Goal: Task Accomplishment & Management: Use online tool/utility

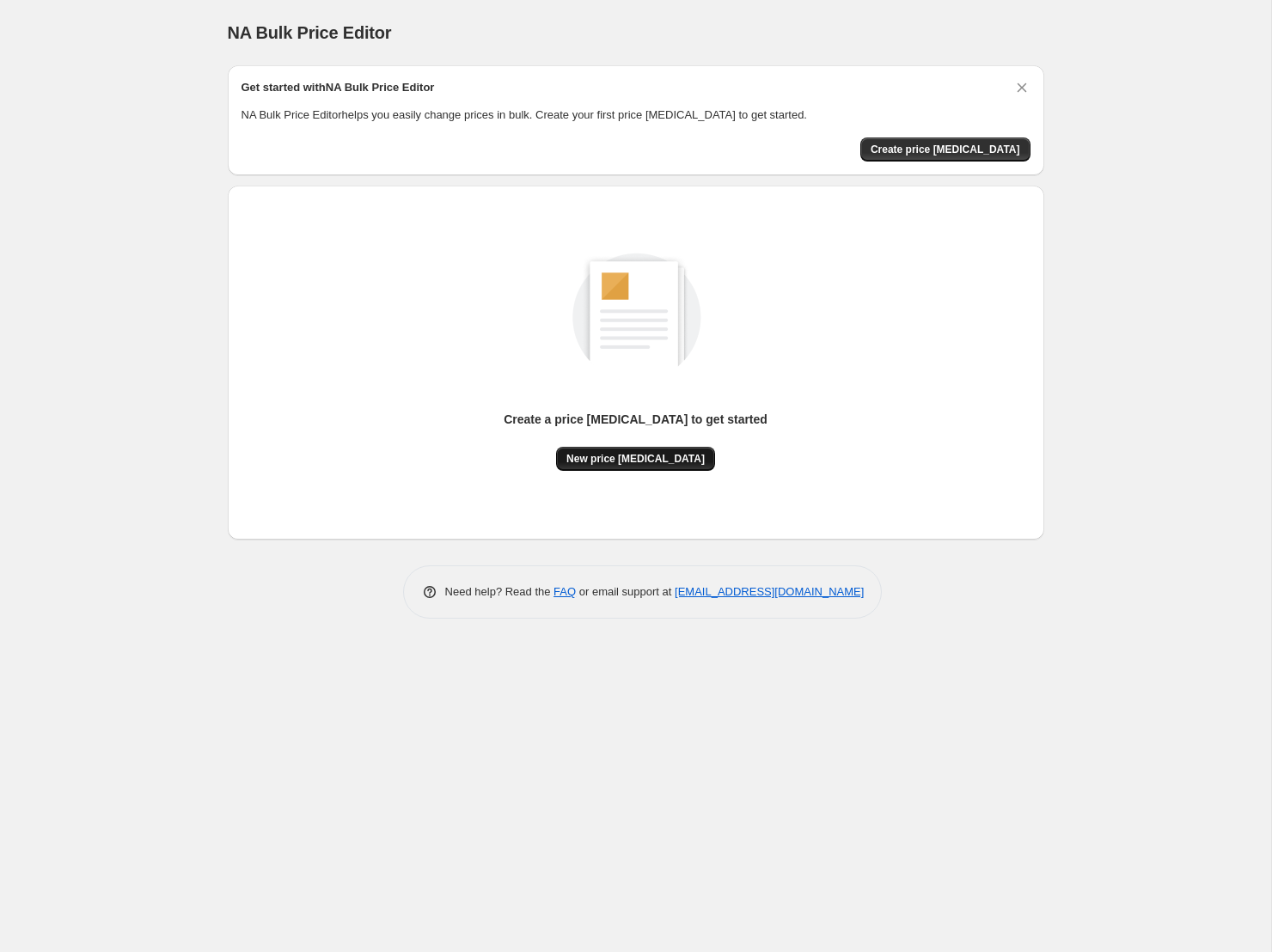
click at [653, 459] on span "New price change job" at bounding box center [636, 458] width 139 height 14
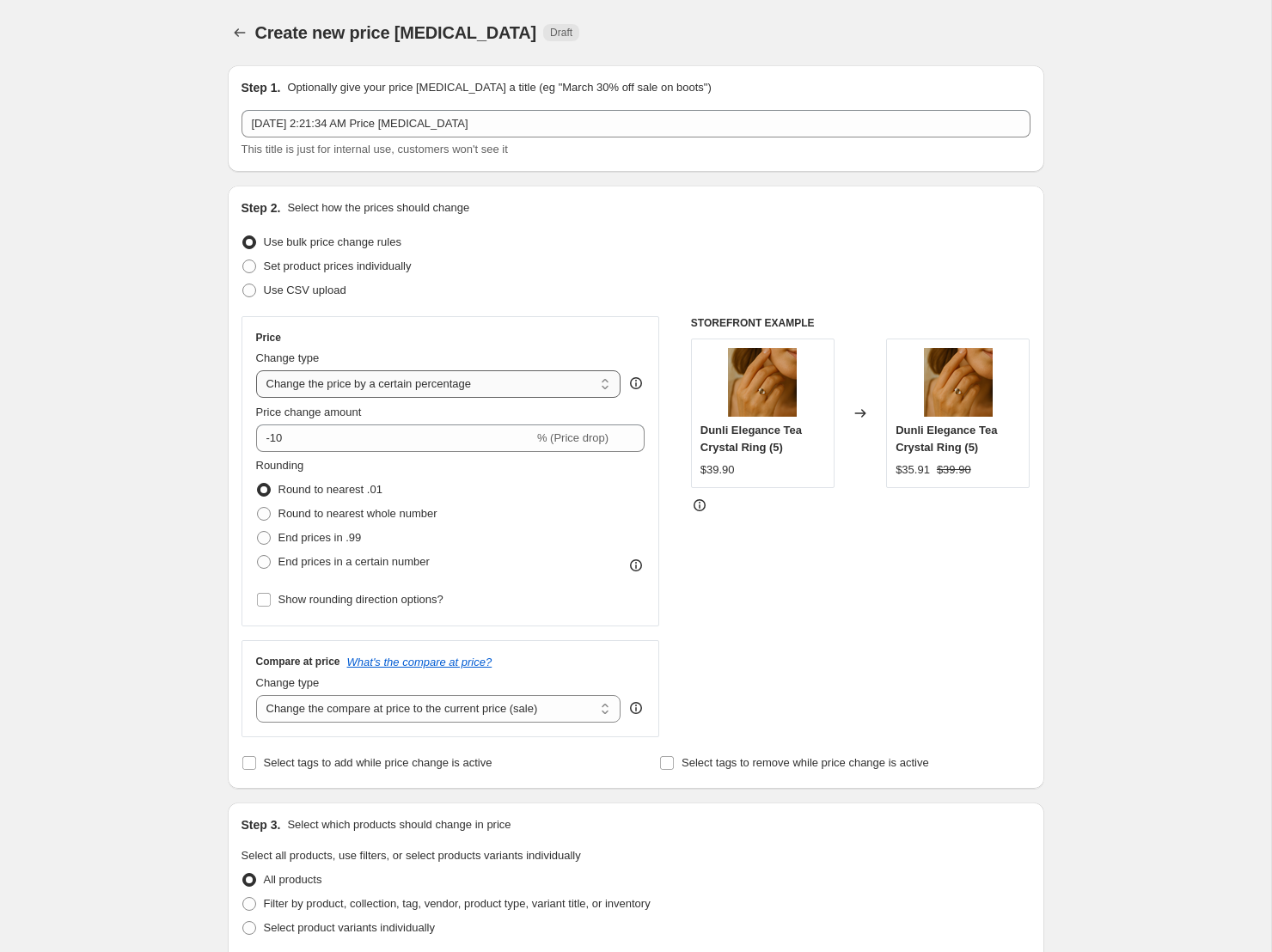
click at [362, 393] on select "Change the price to a certain amount Change the price by a certain amount Chang…" at bounding box center [438, 384] width 365 height 28
click at [354, 411] on span "Price change amount" at bounding box center [309, 412] width 105 height 13
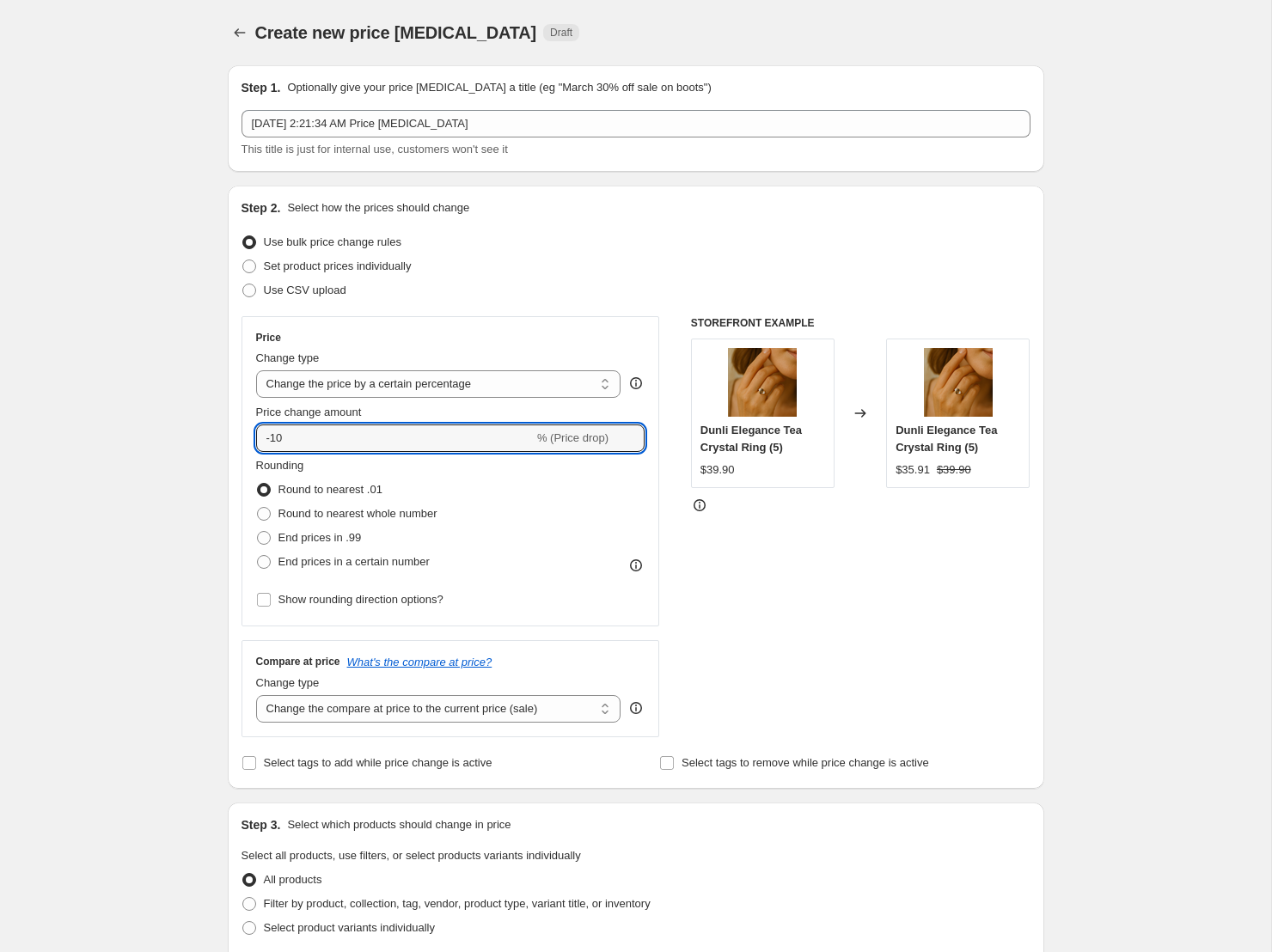
click at [354, 424] on input "-10" at bounding box center [395, 438] width 277 height 28
click at [396, 376] on select "Change the price to a certain amount Change the price by a certain amount Chang…" at bounding box center [438, 384] width 365 height 28
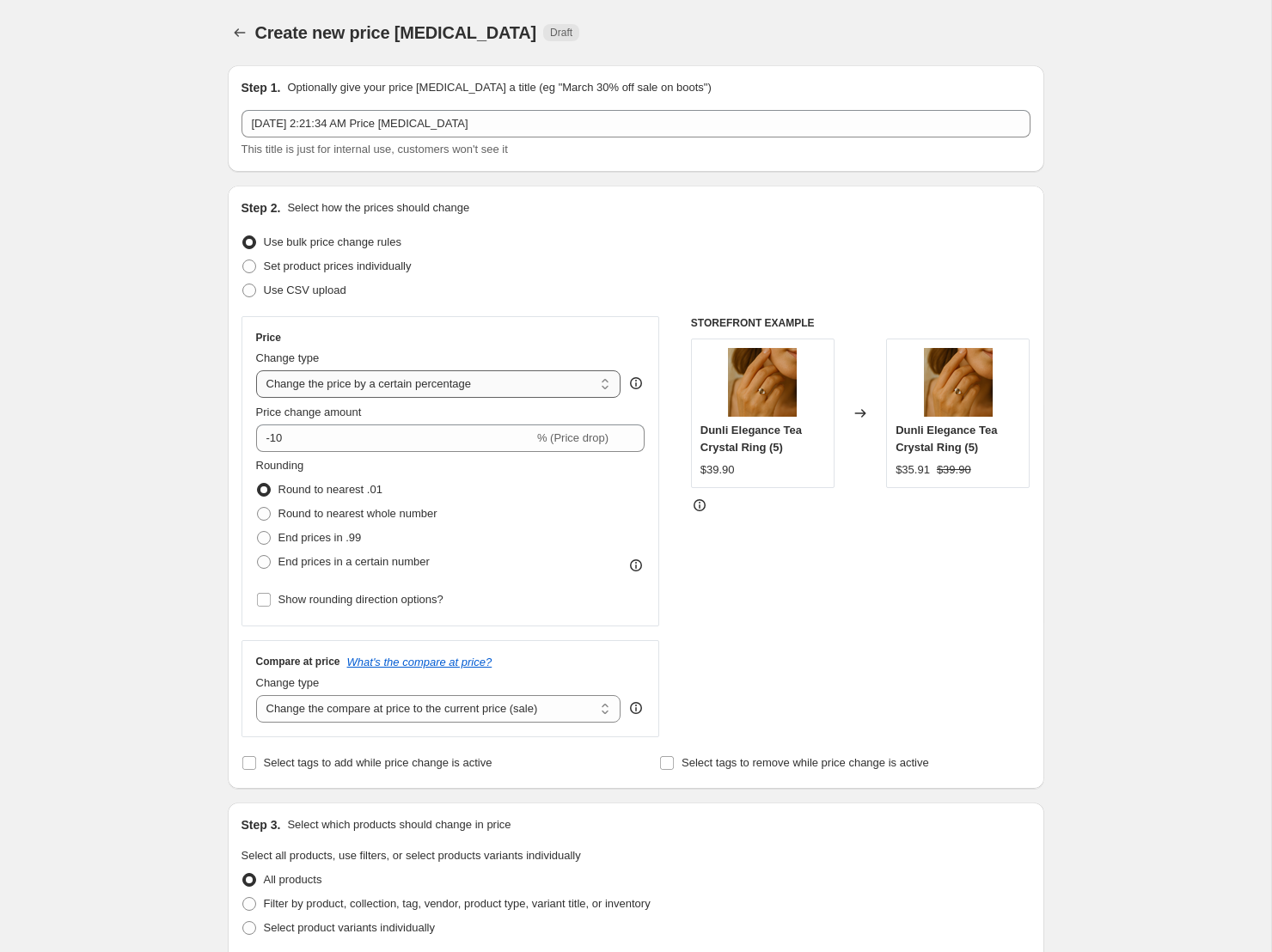
select select "by"
click at [256, 371] on select "Change the price to a certain amount Change the price by a certain amount Chang…" at bounding box center [438, 384] width 365 height 28
type input "-10.00"
click at [397, 382] on select "Change the price to a certain amount Change the price by a certain amount Chang…" at bounding box center [438, 384] width 365 height 28
select select "to"
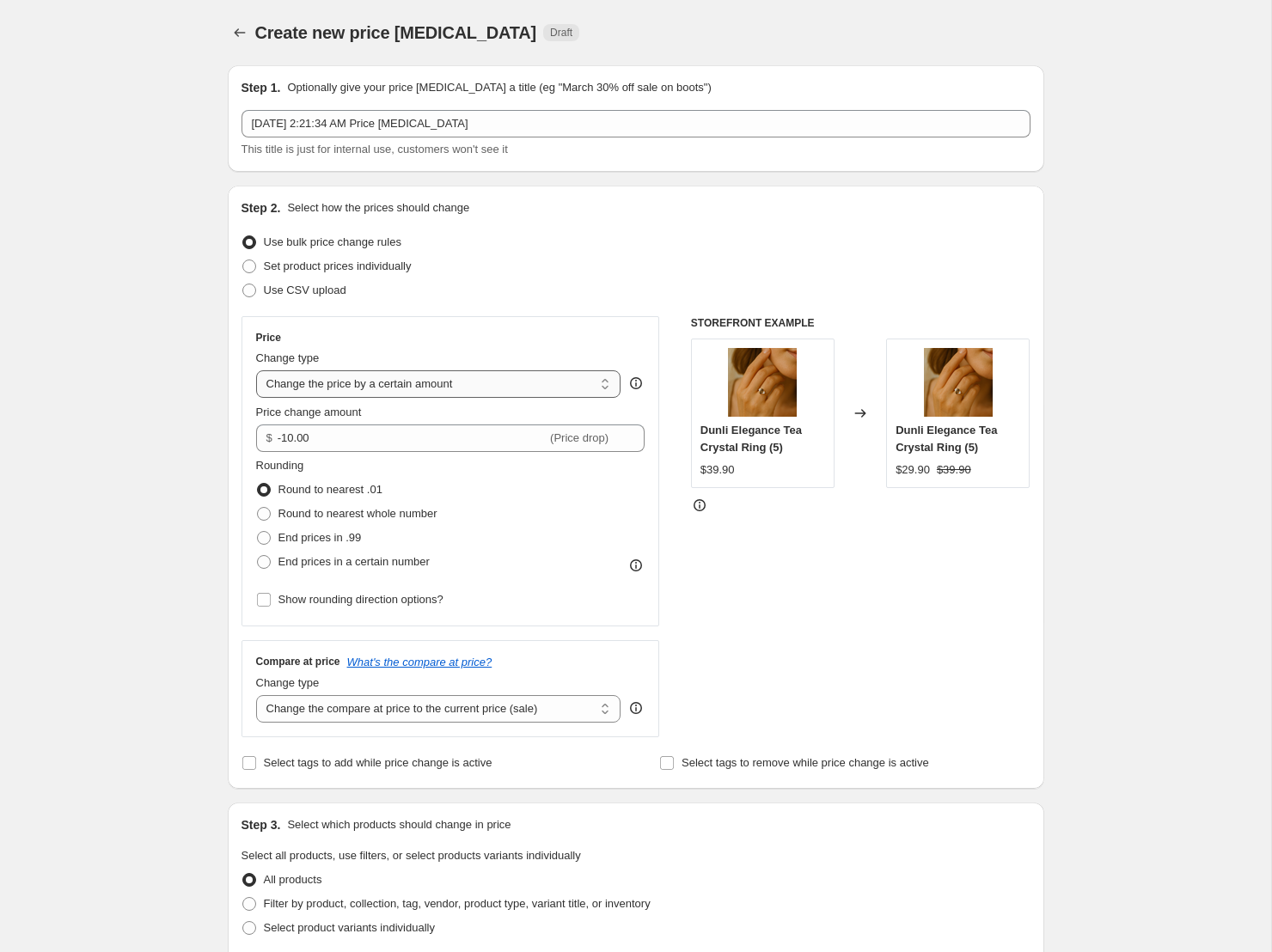
click at [256, 371] on select "Change the price to a certain amount Change the price by a certain amount Chang…" at bounding box center [438, 384] width 365 height 28
type input "80.00"
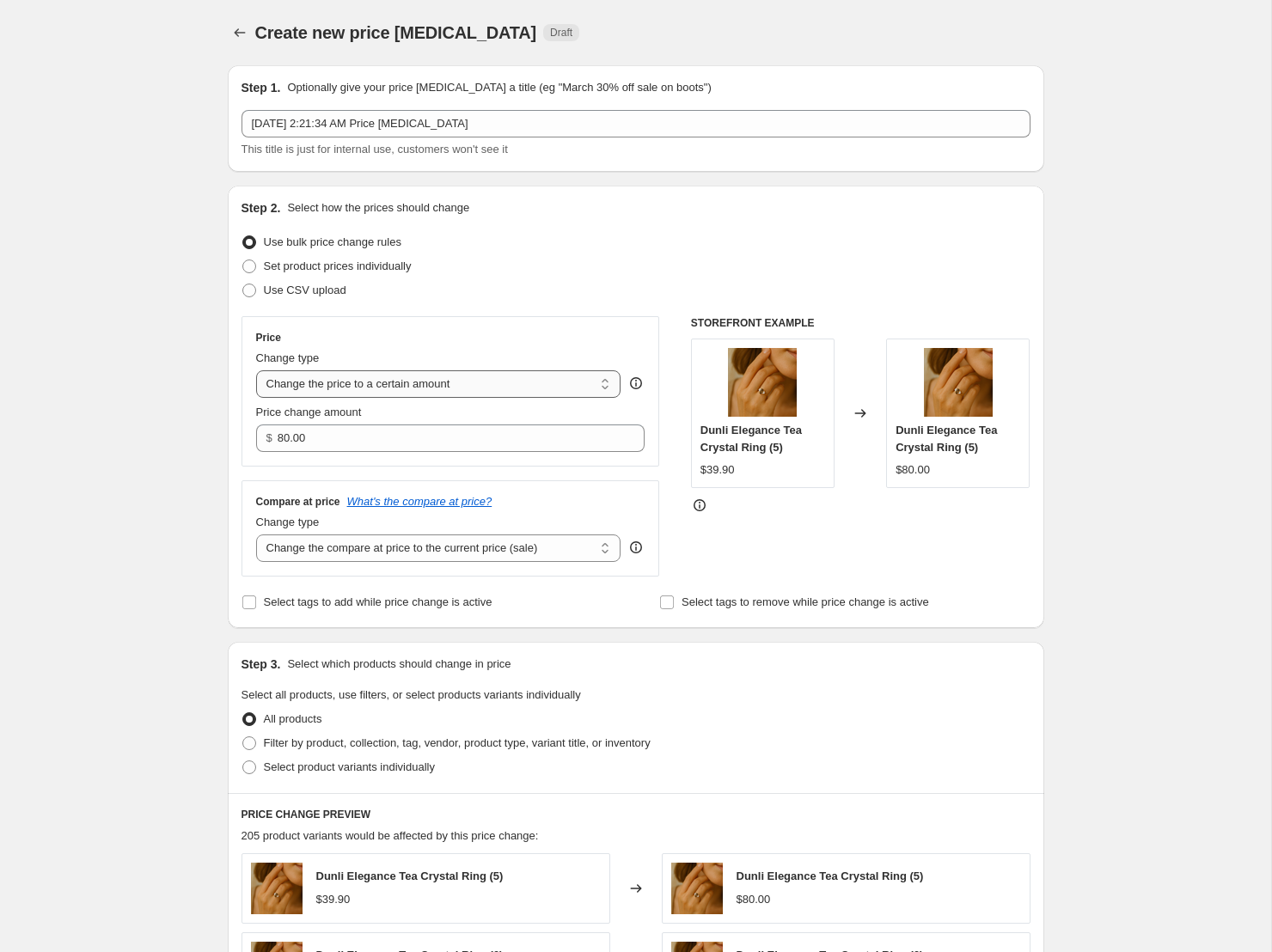
click at [410, 385] on select "Change the price to a certain amount Change the price by a certain amount Chang…" at bounding box center [438, 384] width 365 height 28
select select "by"
click at [256, 371] on select "Change the price to a certain amount Change the price by a certain amount Chang…" at bounding box center [438, 384] width 365 height 28
type input "-10.00"
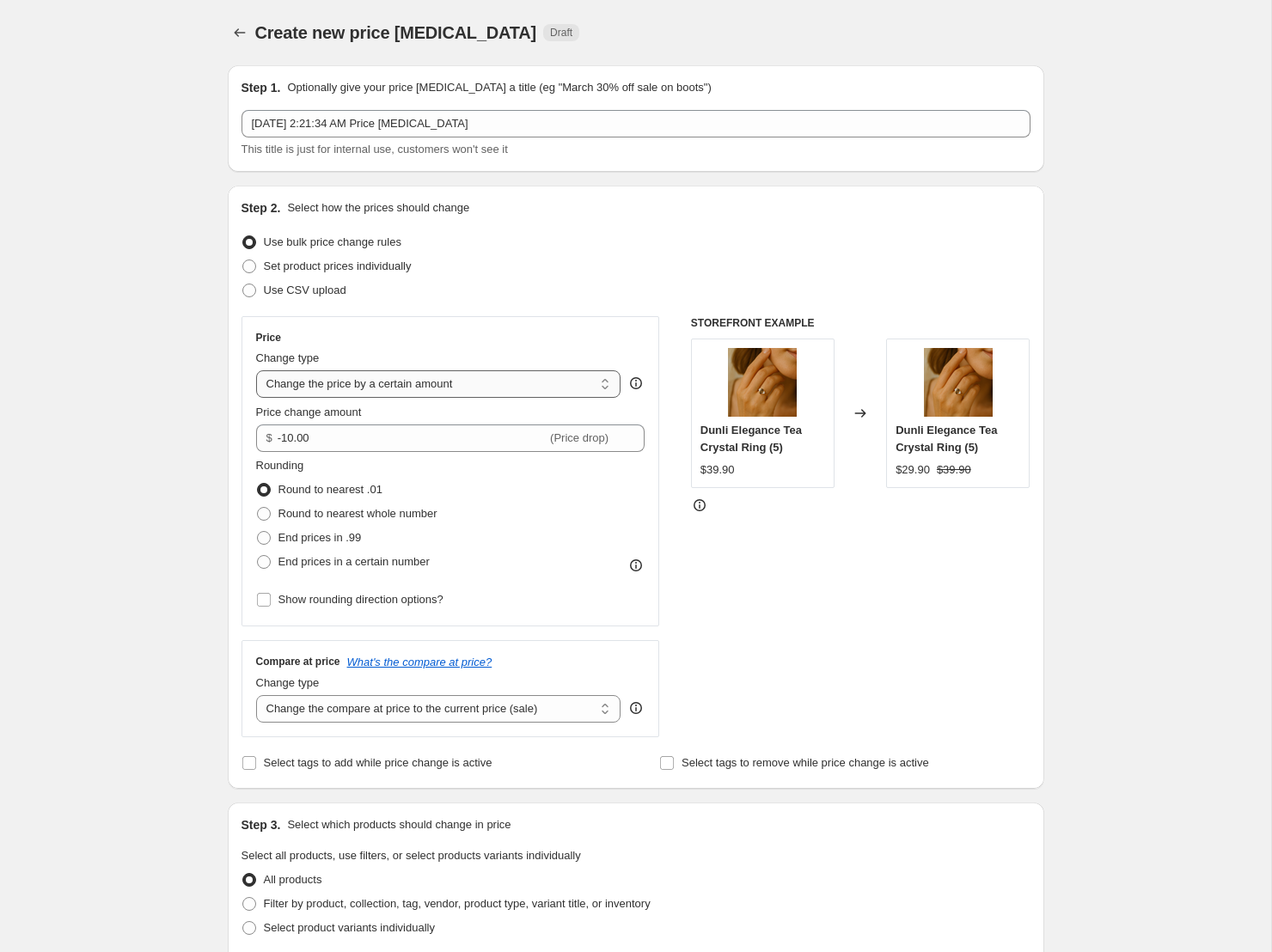
click at [413, 385] on select "Change the price to a certain amount Change the price by a certain amount Chang…" at bounding box center [438, 384] width 365 height 28
select select "percentage"
click at [256, 371] on select "Change the price to a certain amount Change the price by a certain amount Chang…" at bounding box center [438, 384] width 365 height 28
type input "-15"
click at [425, 435] on input "-15" at bounding box center [395, 438] width 277 height 28
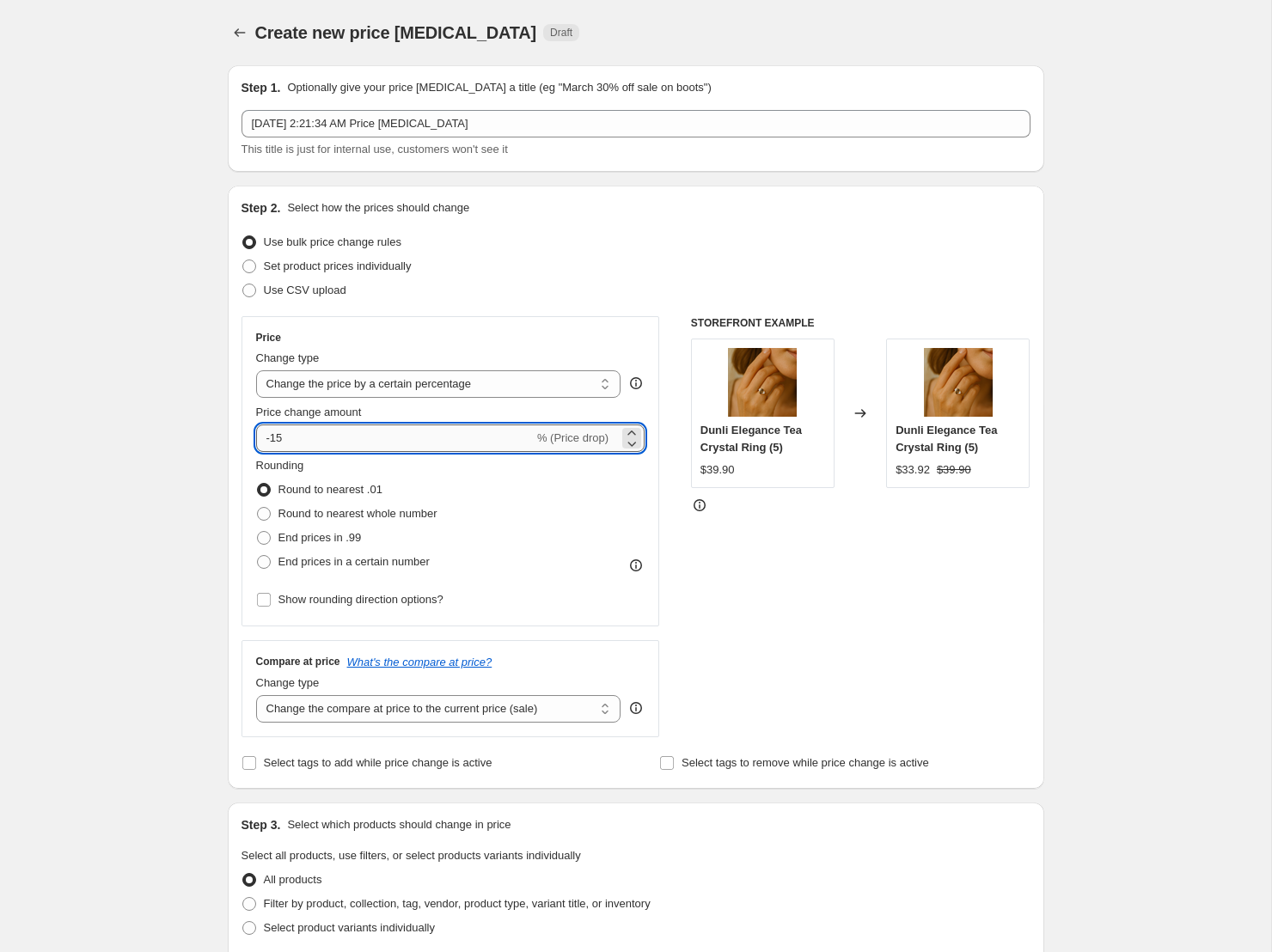
click at [425, 435] on input "-15" at bounding box center [395, 438] width 277 height 28
type input "-30"
click at [768, 568] on div "STOREFRONT EXAMPLE Dunli Elegance Tea Crystal Ring (5) $39.90 Changed to Dunli …" at bounding box center [860, 527] width 339 height 421
click at [335, 446] on input "-30" at bounding box center [395, 438] width 277 height 28
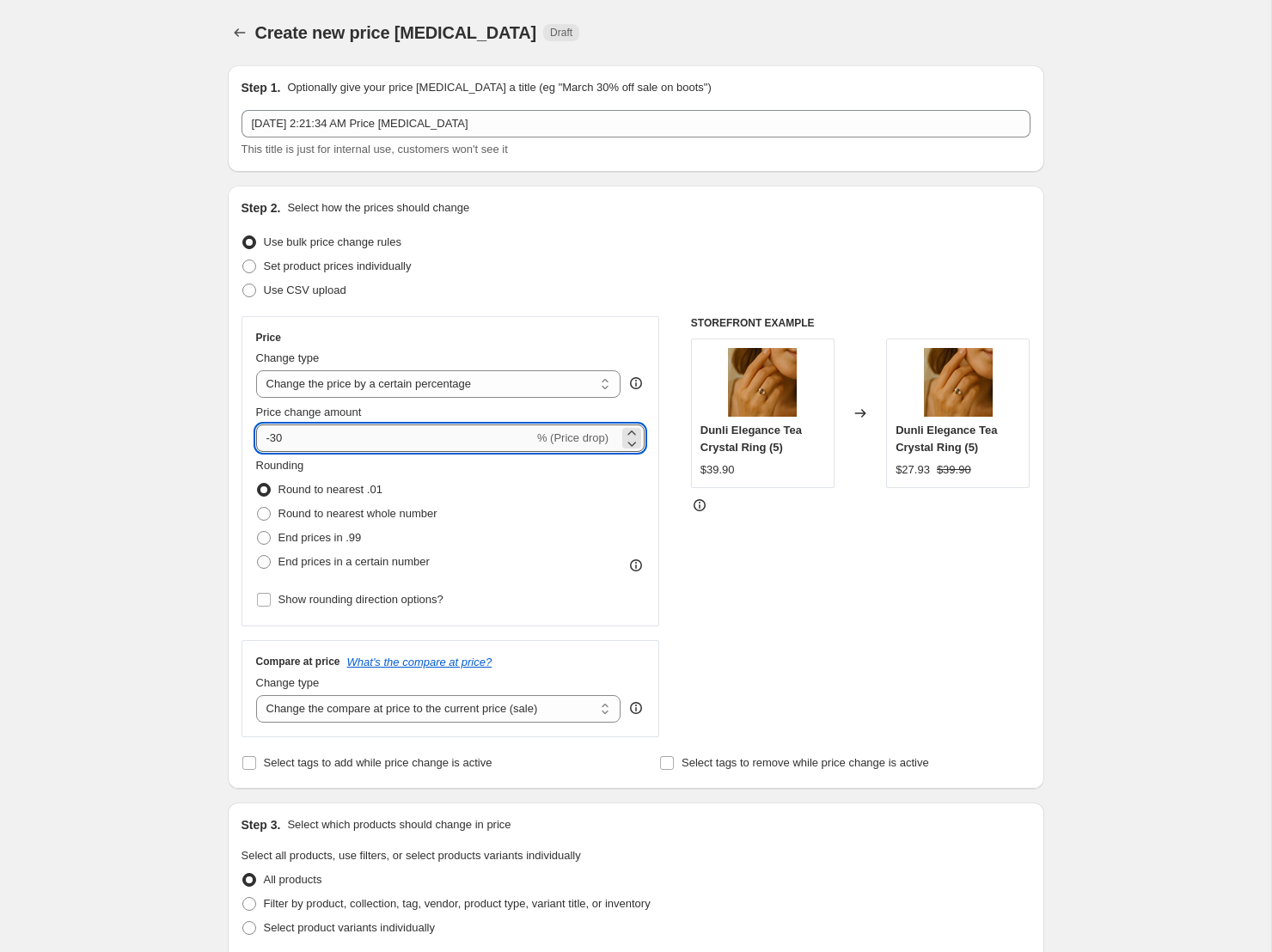
click at [334, 446] on input "-30" at bounding box center [395, 438] width 277 height 28
type input "-50"
click at [881, 583] on div "STOREFRONT EXAMPLE Dunli Elegance Tea Crystal Ring (5) $39.90 Changed to Dunli …" at bounding box center [860, 527] width 339 height 421
click at [378, 509] on span "Round to nearest whole number" at bounding box center [358, 514] width 159 height 13
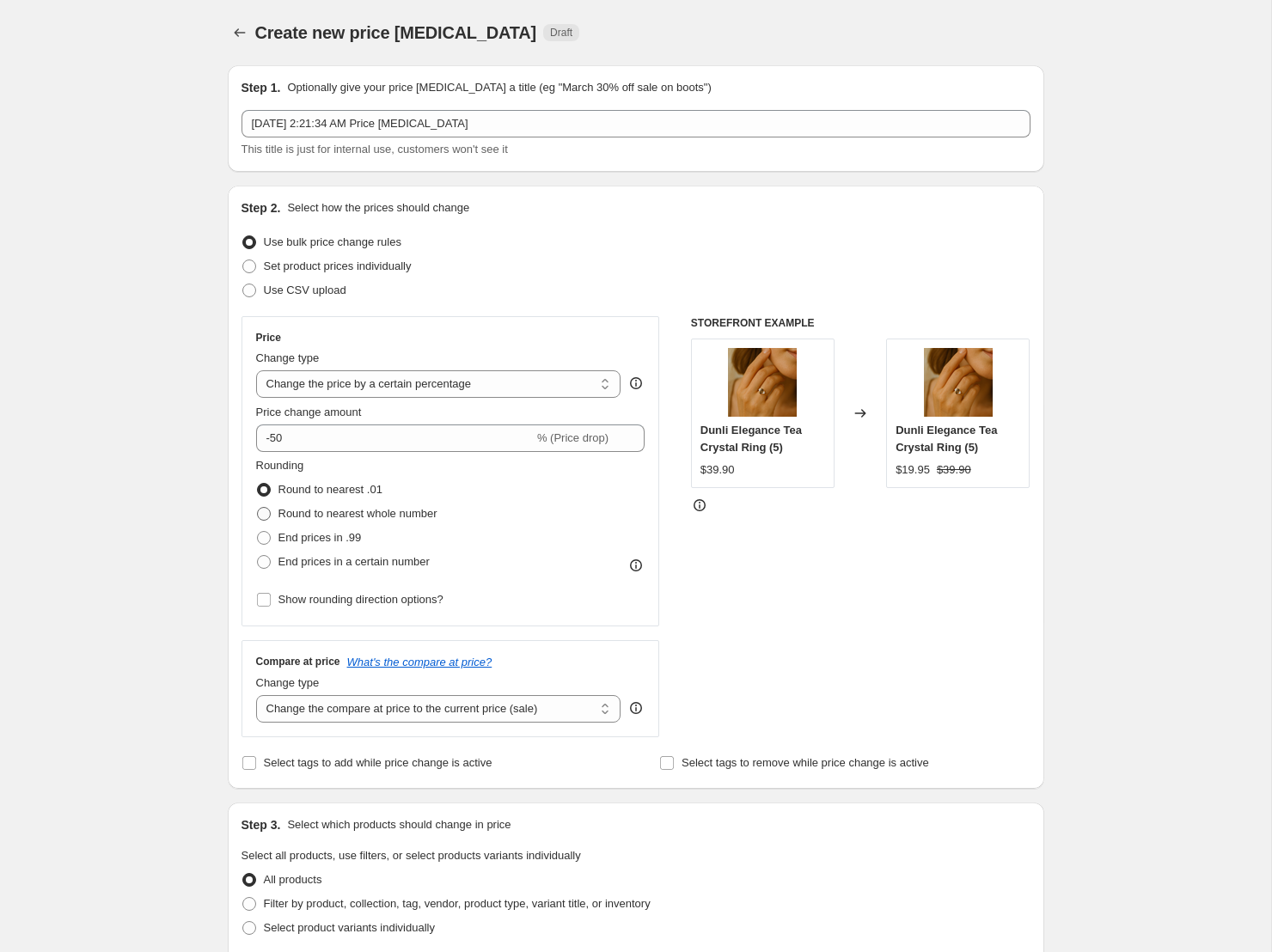
click at [258, 507] on input "Round to nearest whole number" at bounding box center [257, 507] width 1 height 1
radio input "true"
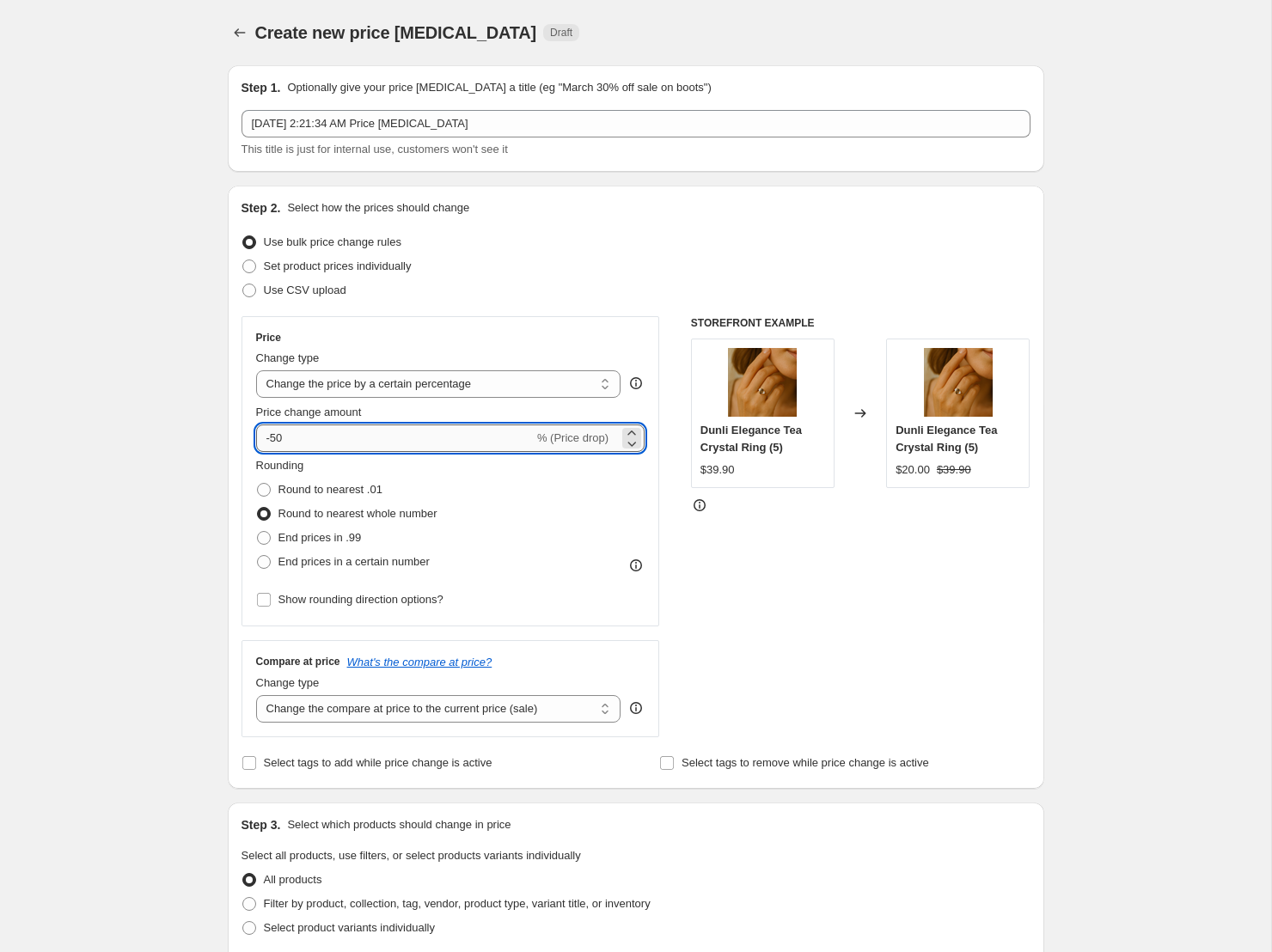
click at [346, 436] on input "-50" at bounding box center [395, 438] width 277 height 28
type input "-40"
click at [826, 567] on div "STOREFRONT EXAMPLE Dunli Elegance Tea Crystal Ring (5) $39.90 Changed to Dunli …" at bounding box center [860, 527] width 339 height 421
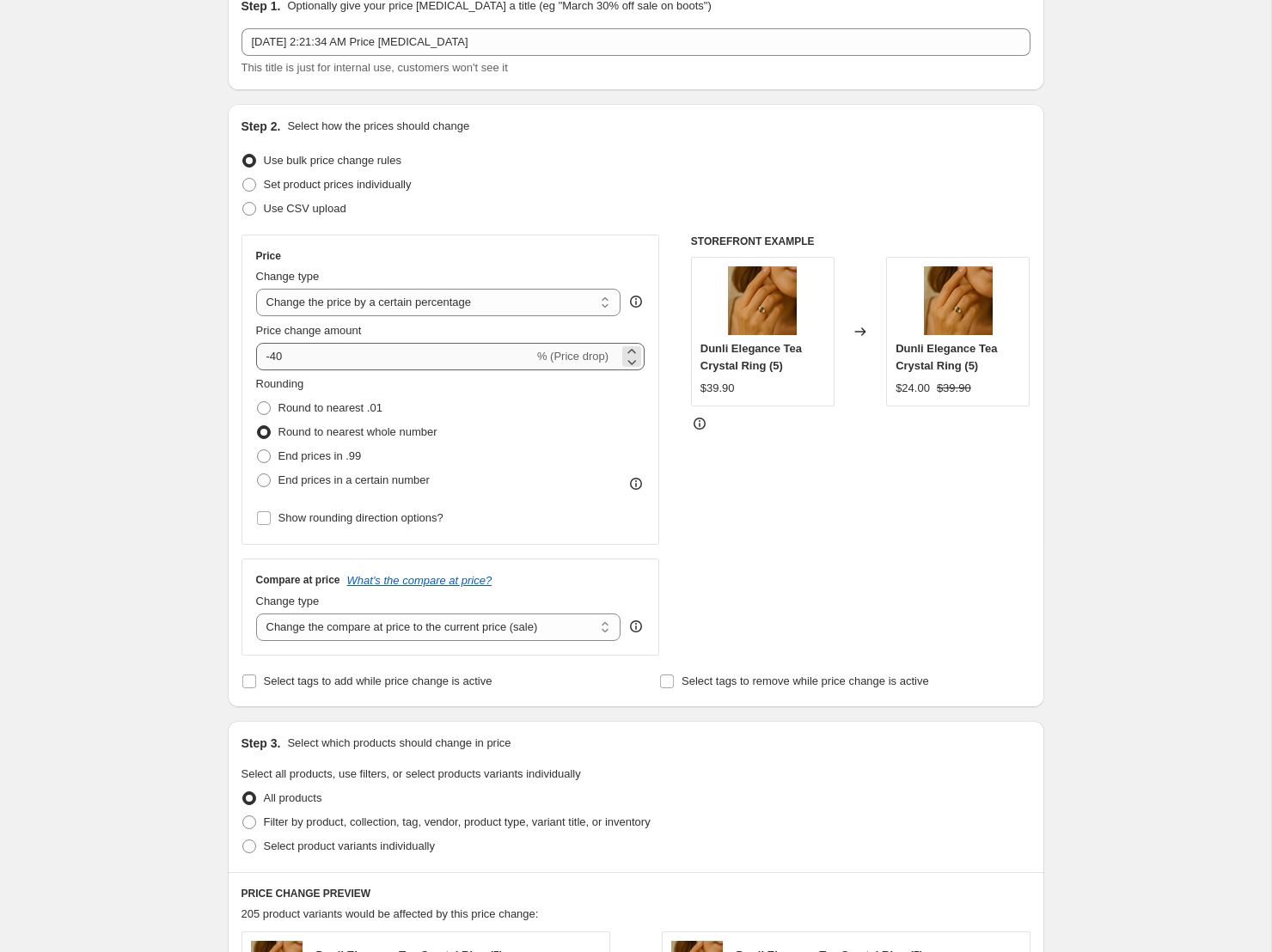
scroll to position [86, 0]
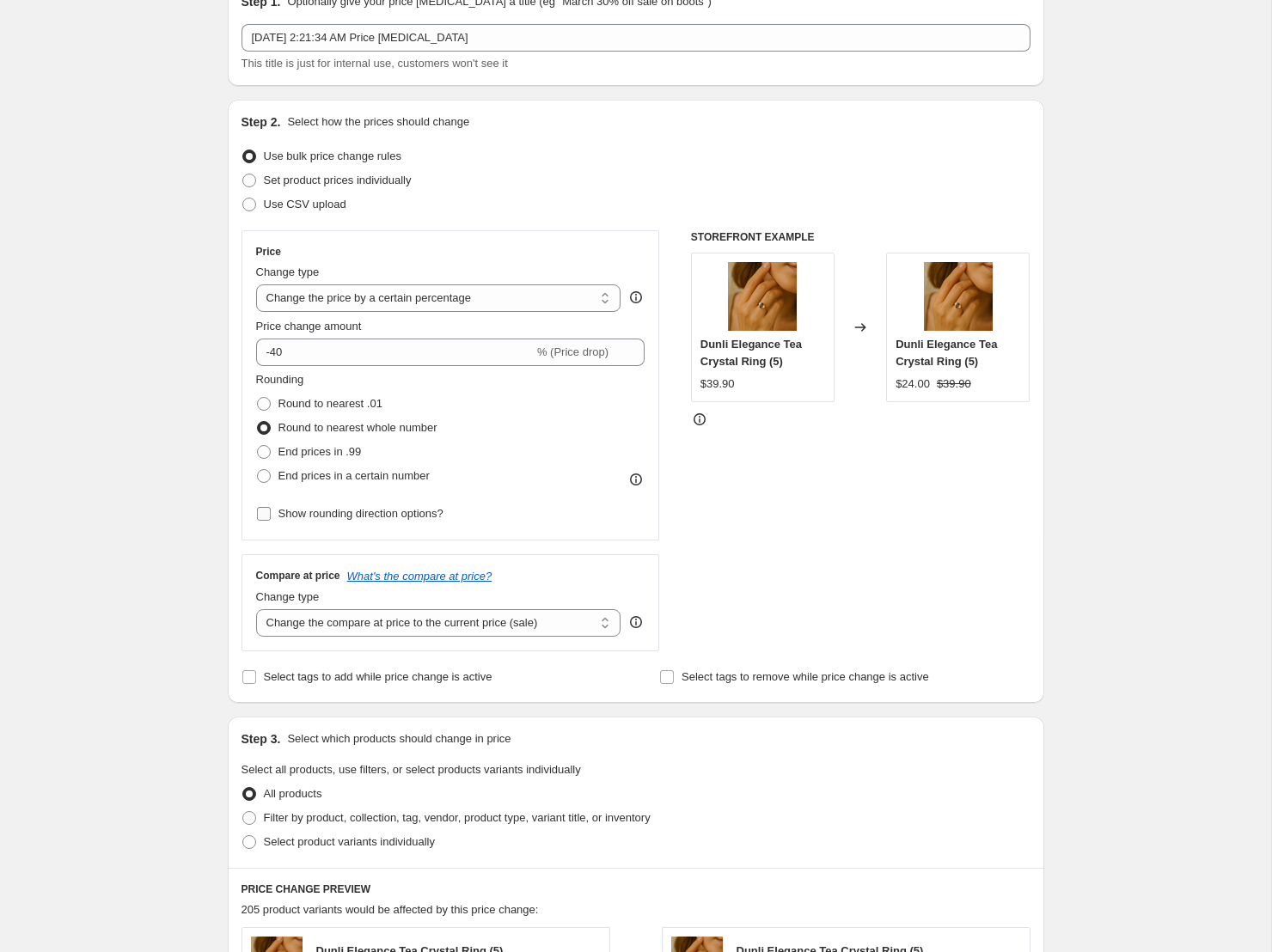
click at [263, 521] on label "Show rounding direction options?" at bounding box center [349, 514] width 188 height 24
click at [263, 520] on input "Show rounding direction options?" at bounding box center [263, 514] width 14 height 14
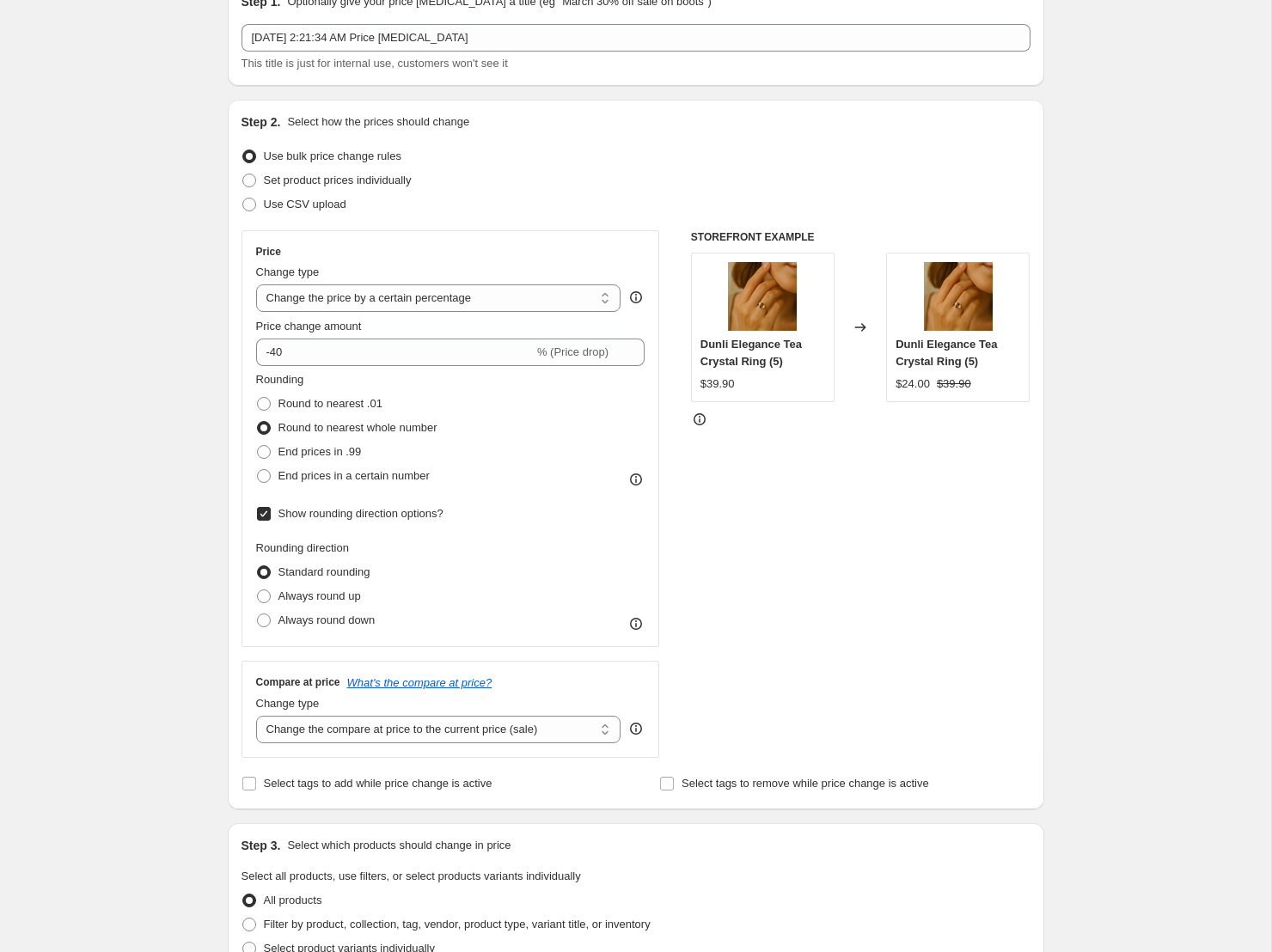
click at [263, 517] on input "Show rounding direction options?" at bounding box center [263, 514] width 14 height 14
checkbox input "false"
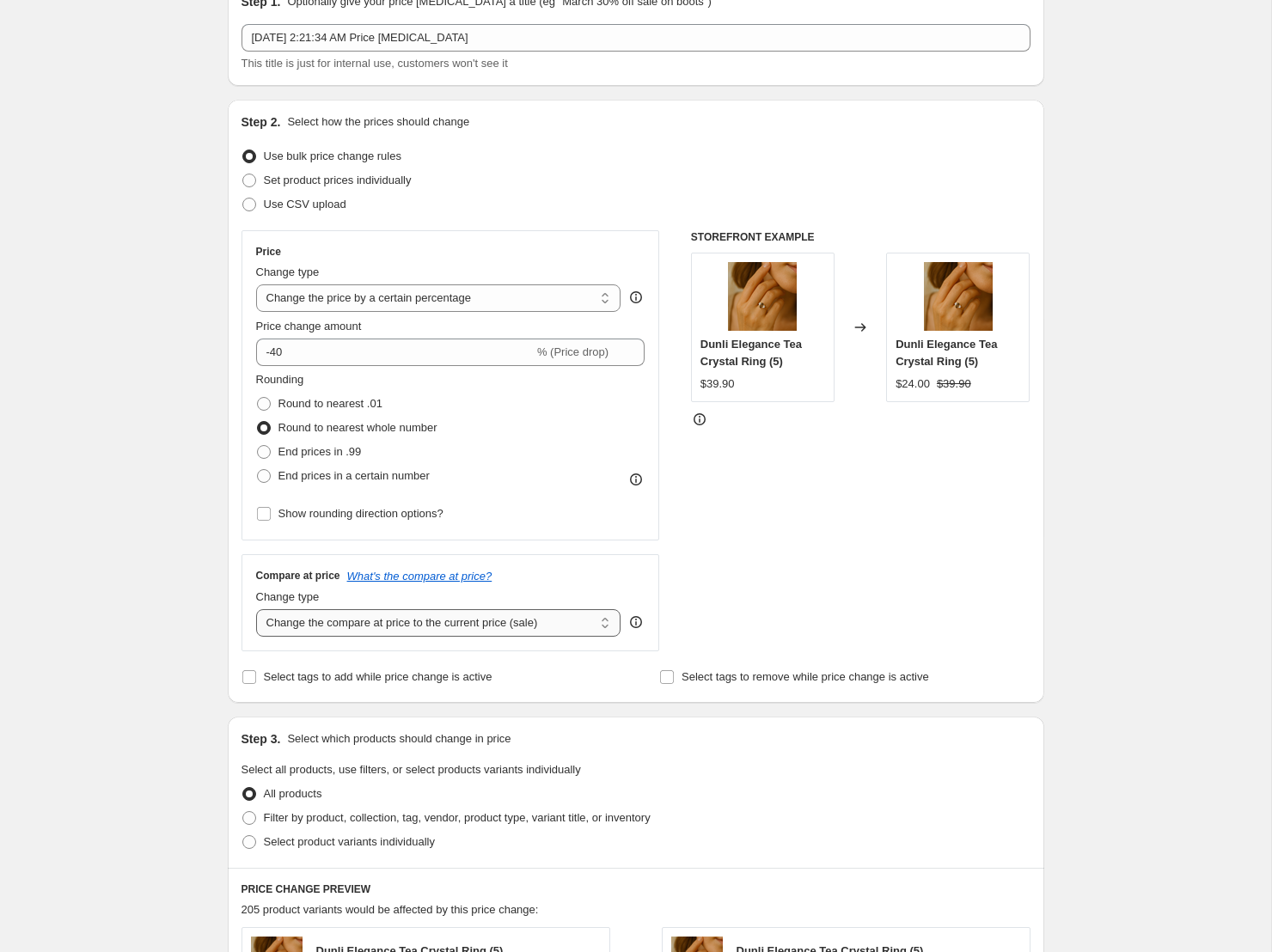
click at [356, 625] on select "Change the compare at price to the current price (sale) Change the compare at p…" at bounding box center [438, 623] width 365 height 28
select select "no_change"
click at [256, 609] on select "Change the compare at price to the current price (sale) Change the compare at p…" at bounding box center [438, 623] width 365 height 28
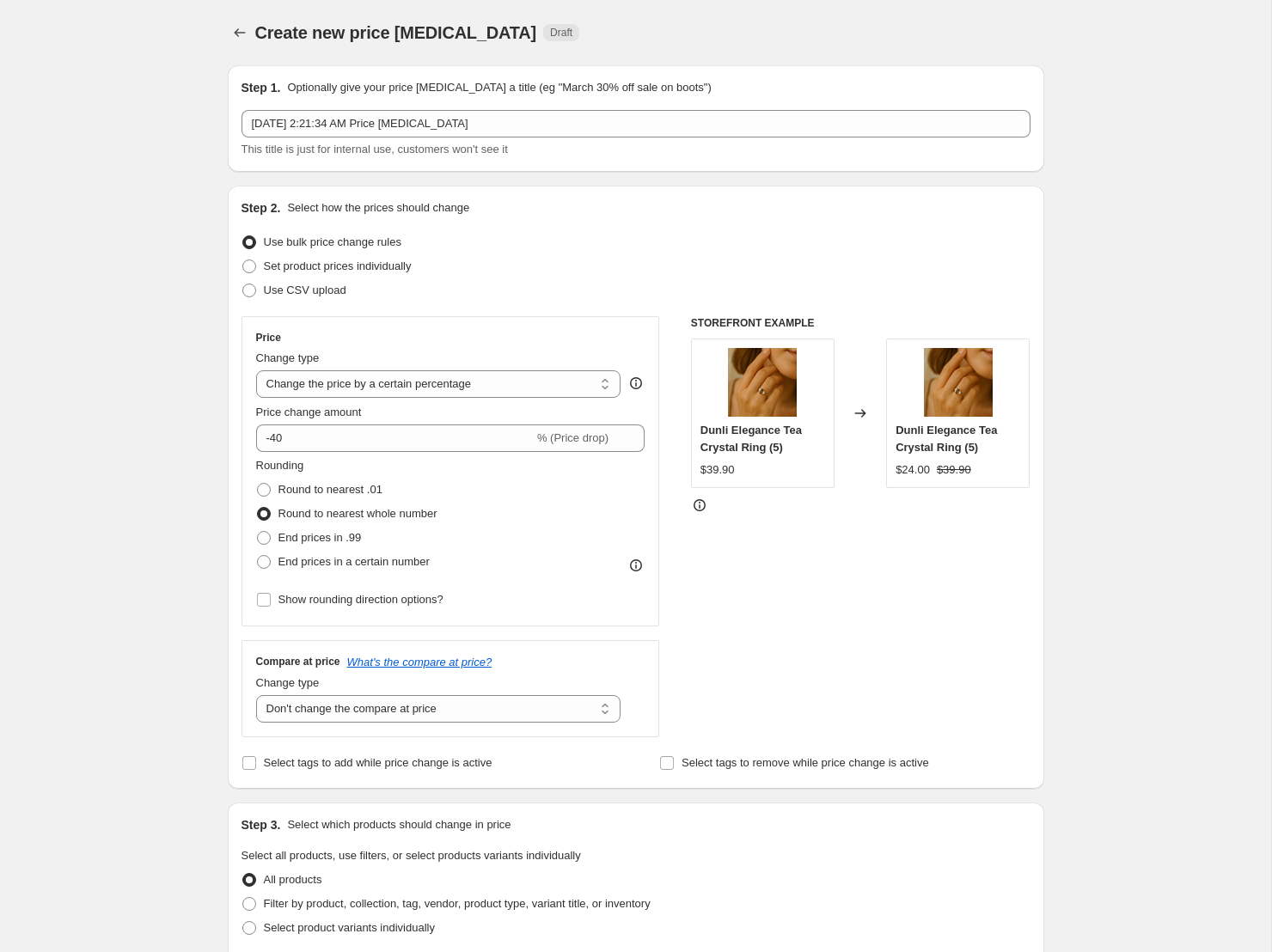
scroll to position [765, 0]
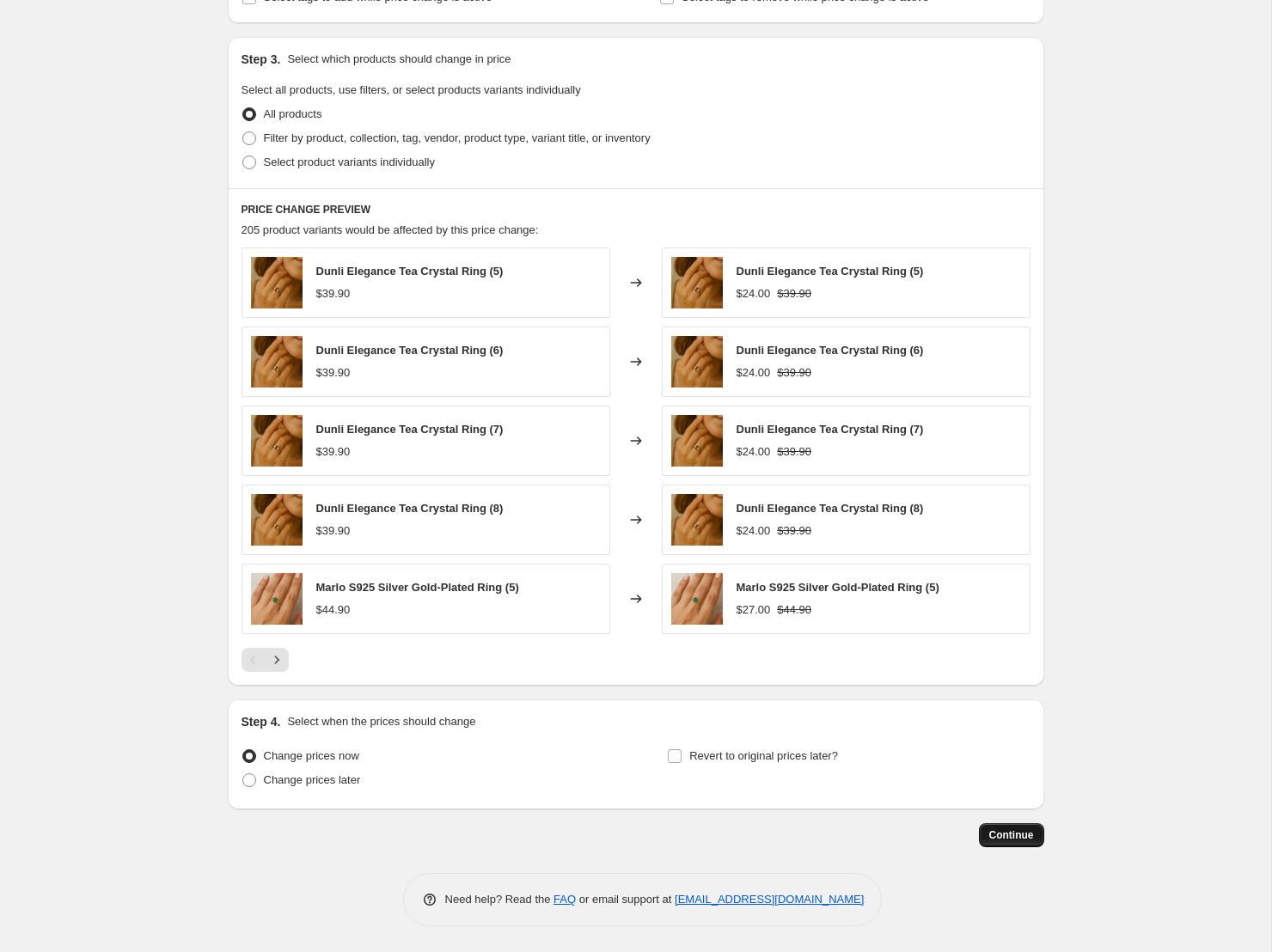
click at [1005, 828] on span "Continue" at bounding box center [1011, 835] width 44 height 14
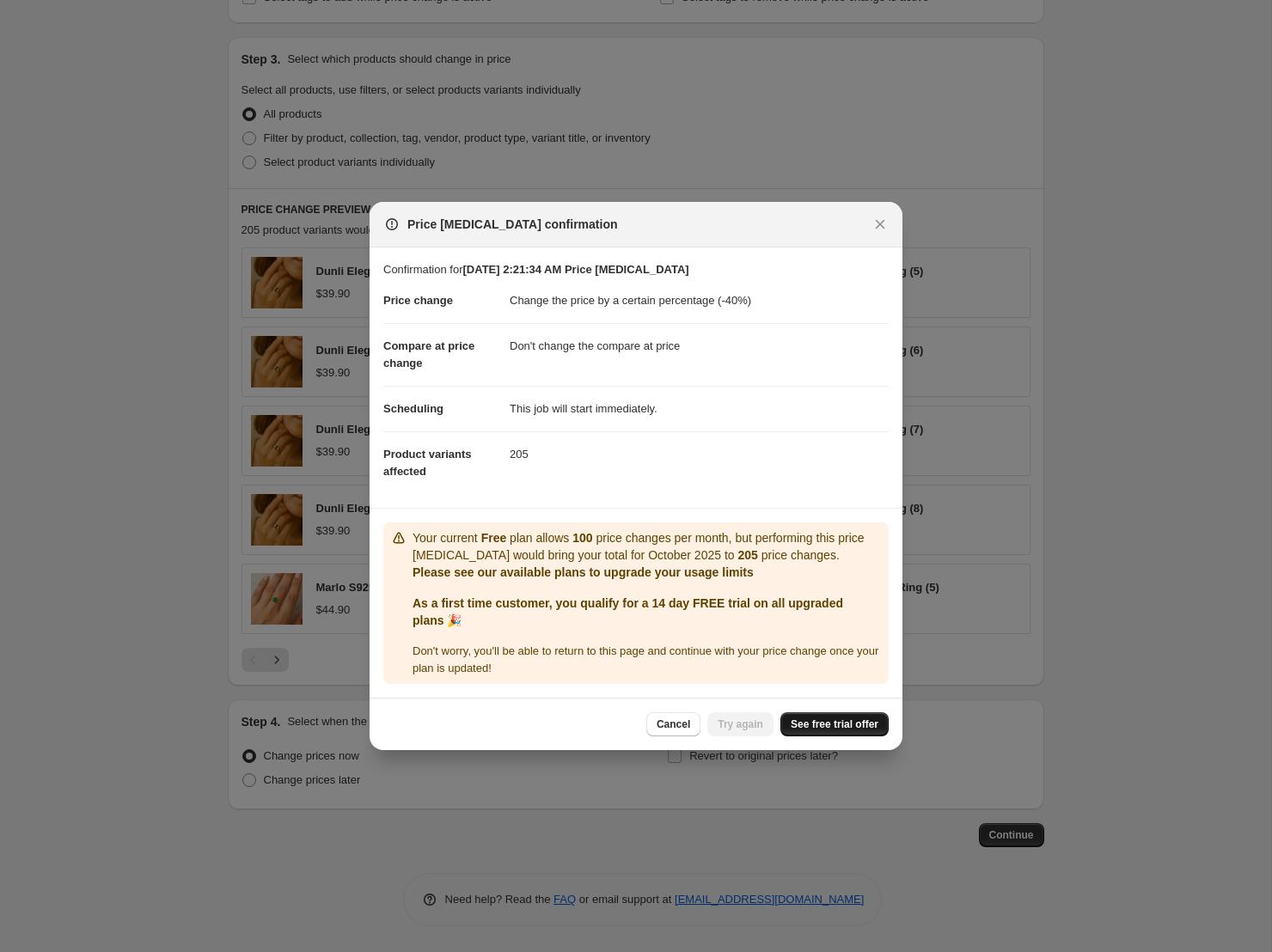
click at [837, 720] on span "See free trial offer" at bounding box center [834, 724] width 88 height 14
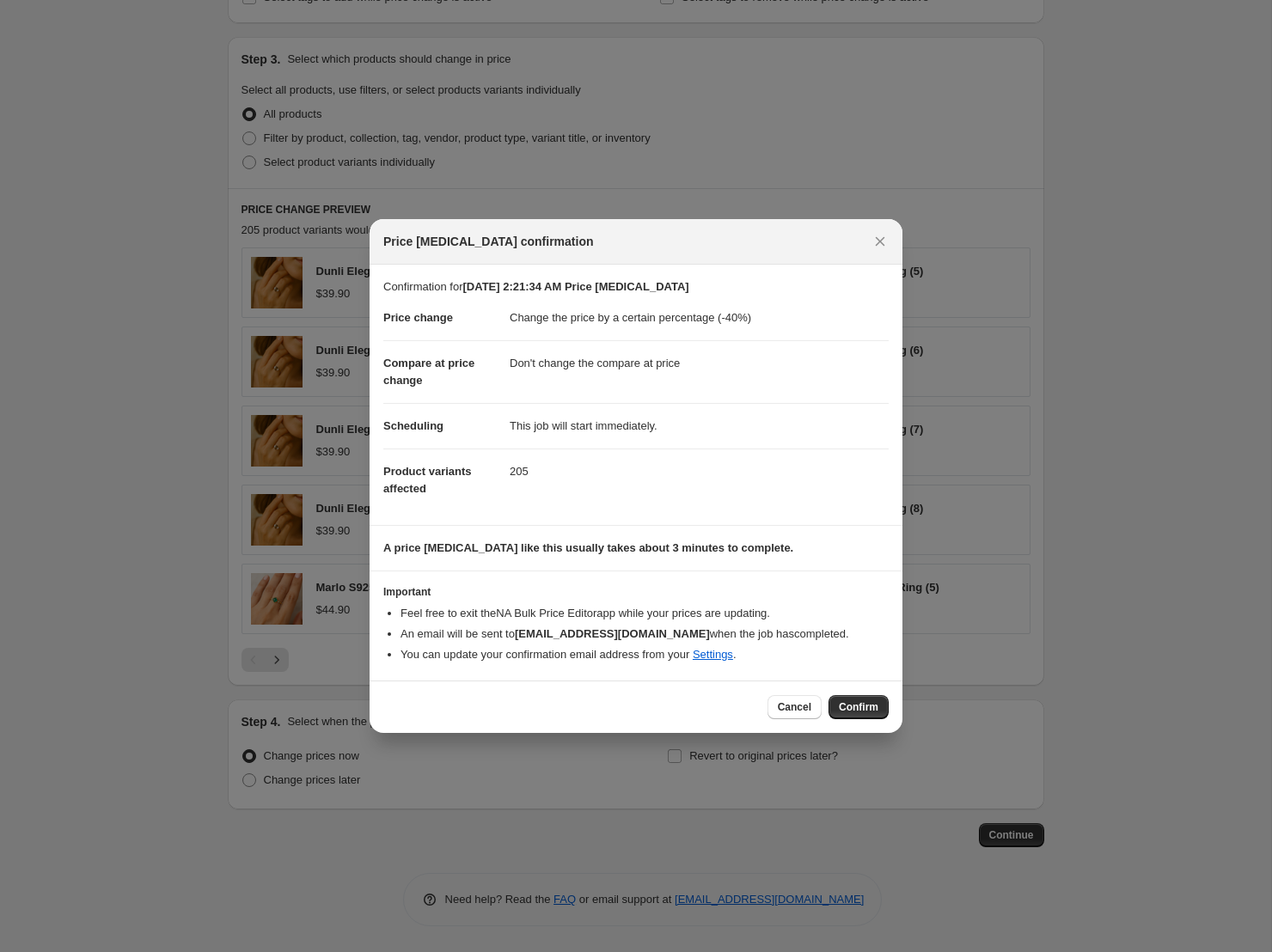
click at [794, 700] on button "Cancel" at bounding box center [794, 707] width 55 height 24
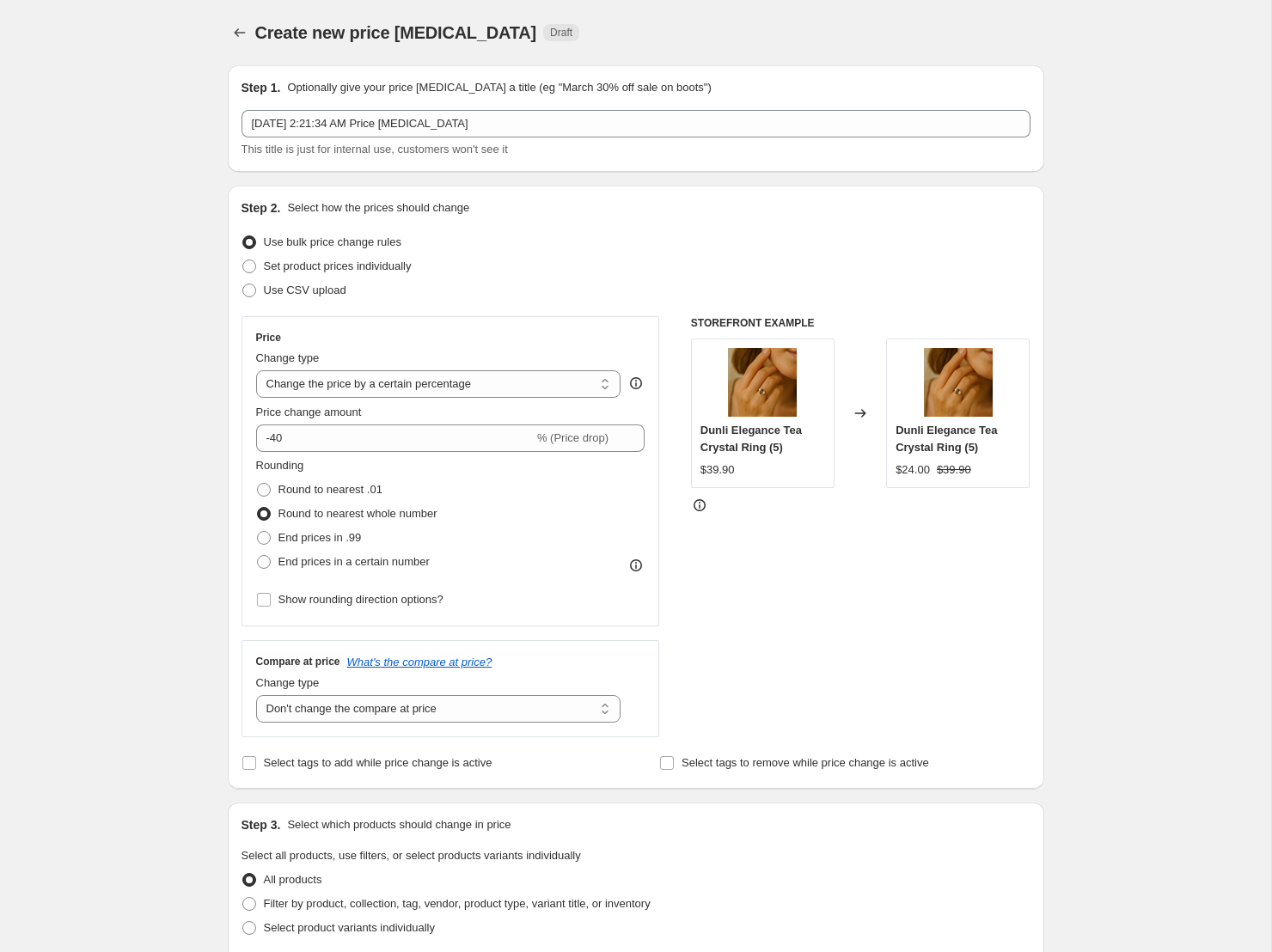
scroll to position [765, 0]
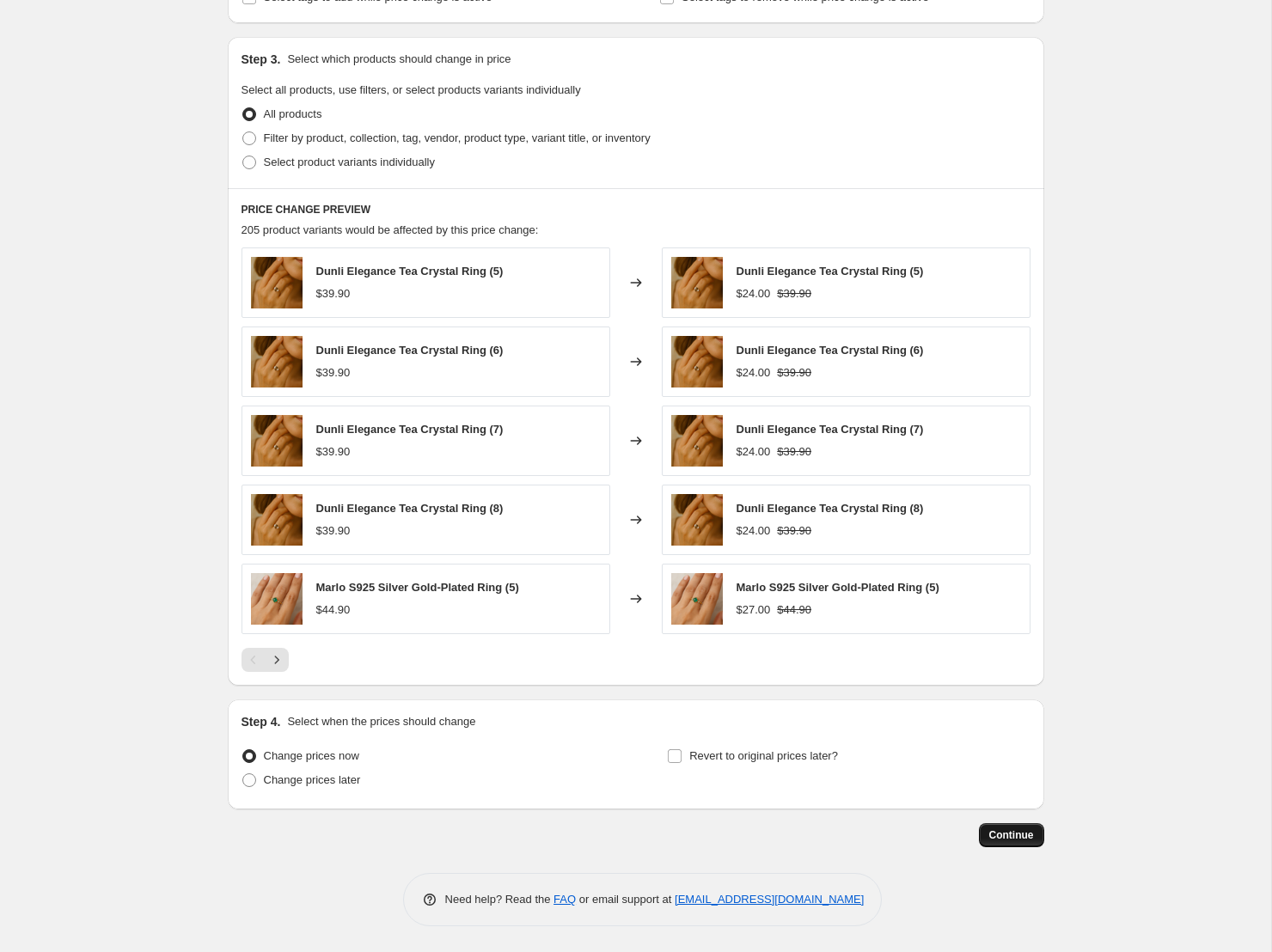
click at [1010, 835] on span "Continue" at bounding box center [1011, 835] width 44 height 14
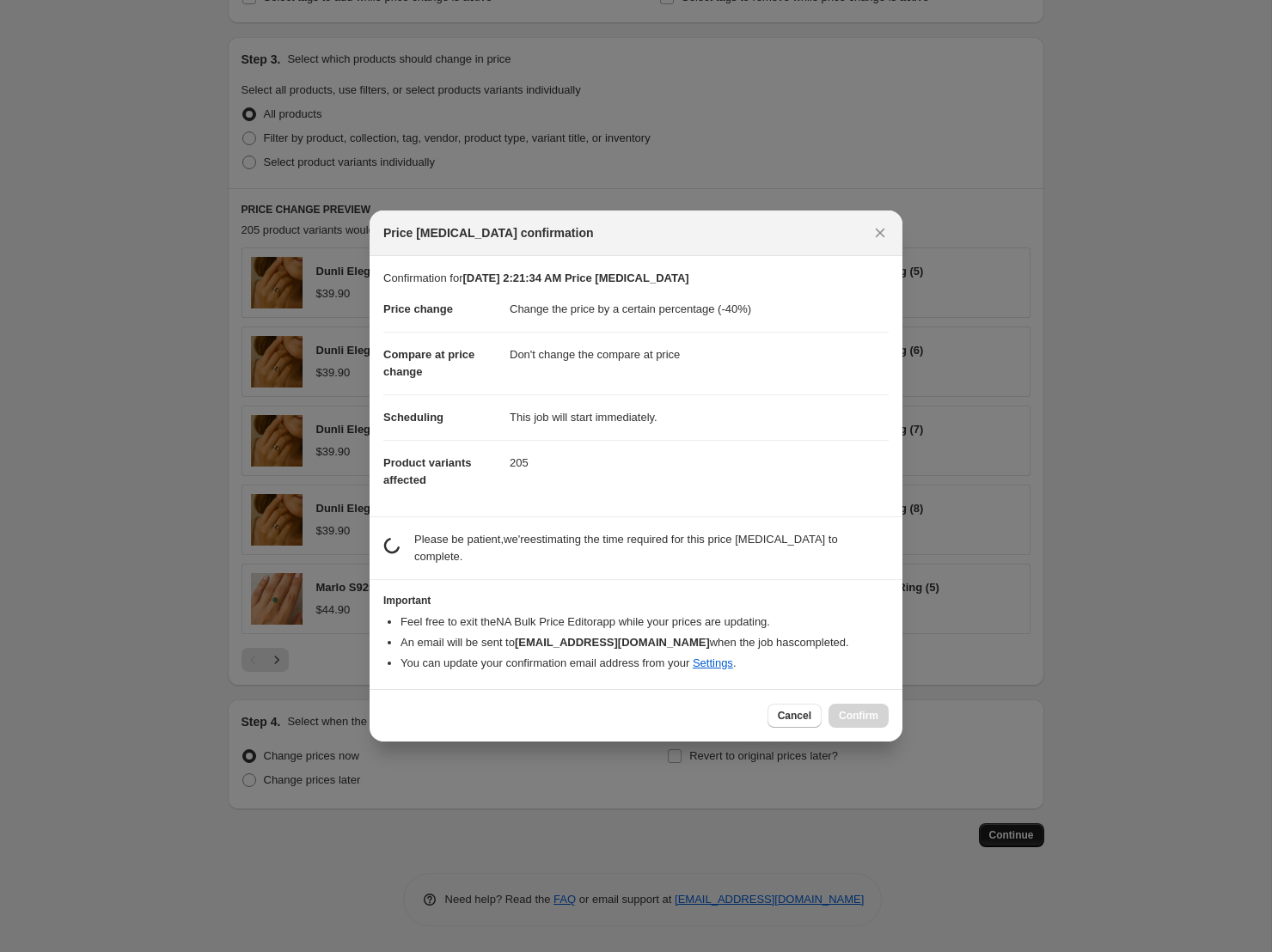
scroll to position [0, 0]
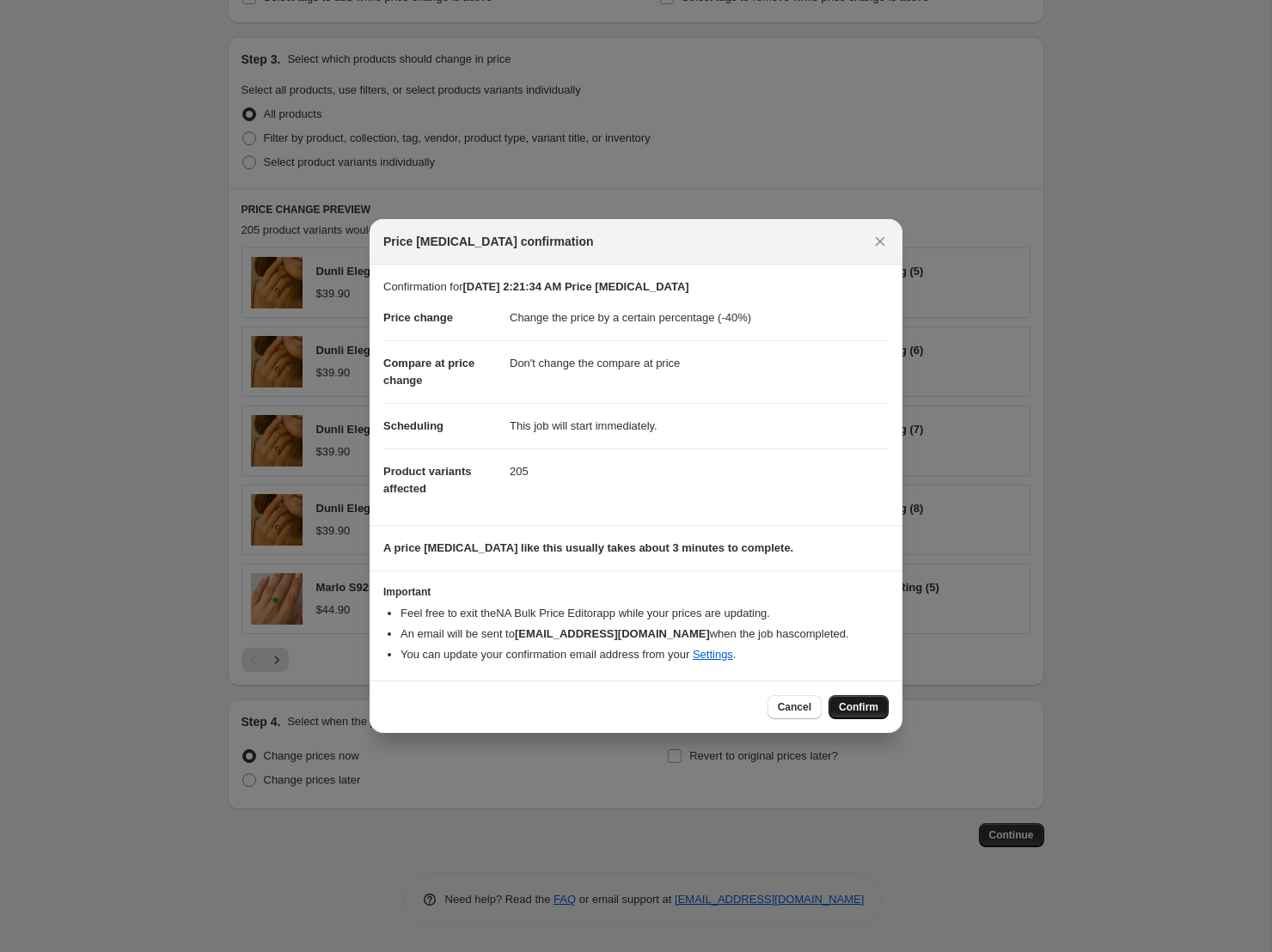
click at [874, 707] on span "Confirm" at bounding box center [858, 707] width 40 height 14
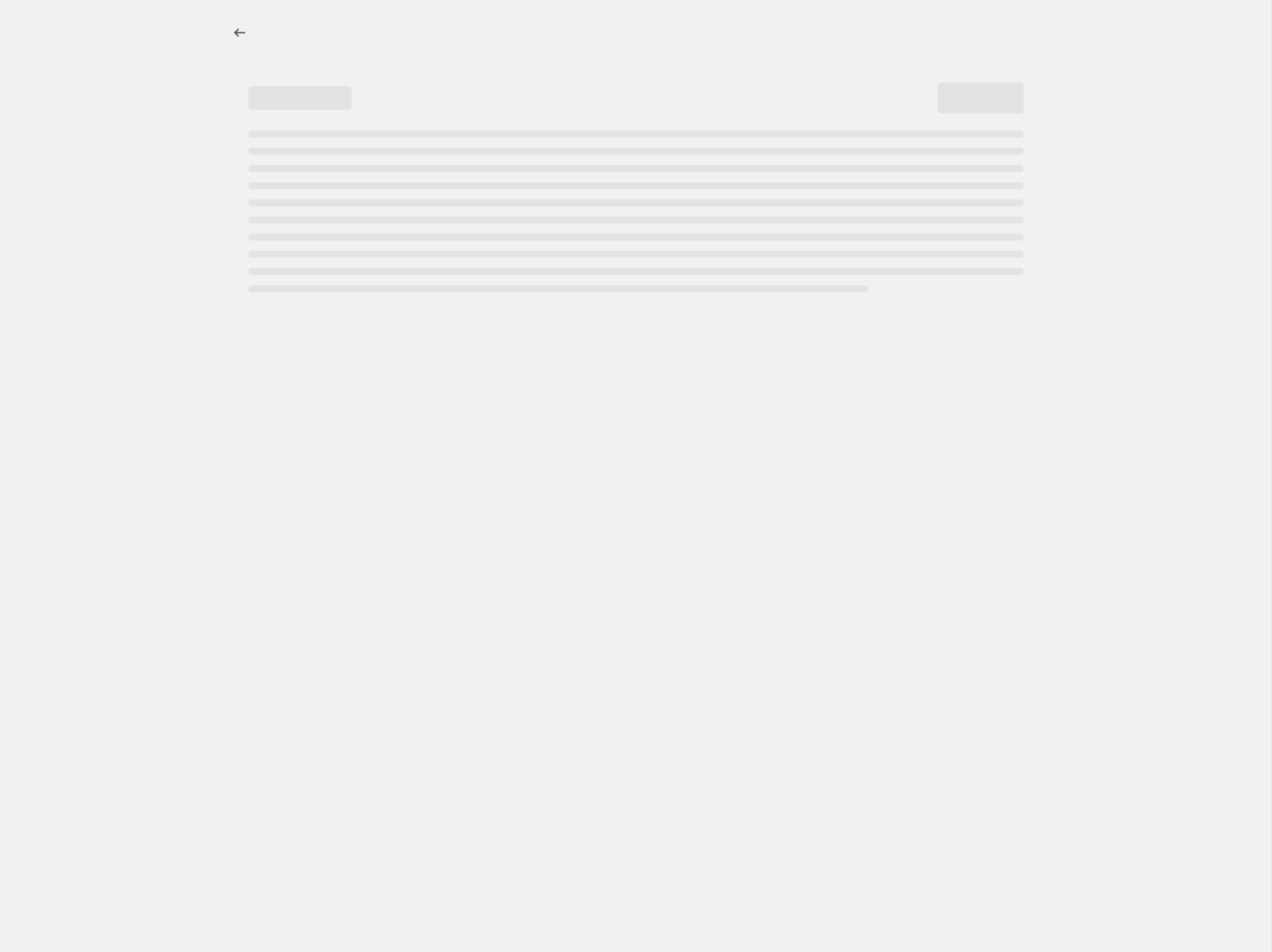
select select "percentage"
select select "no_change"
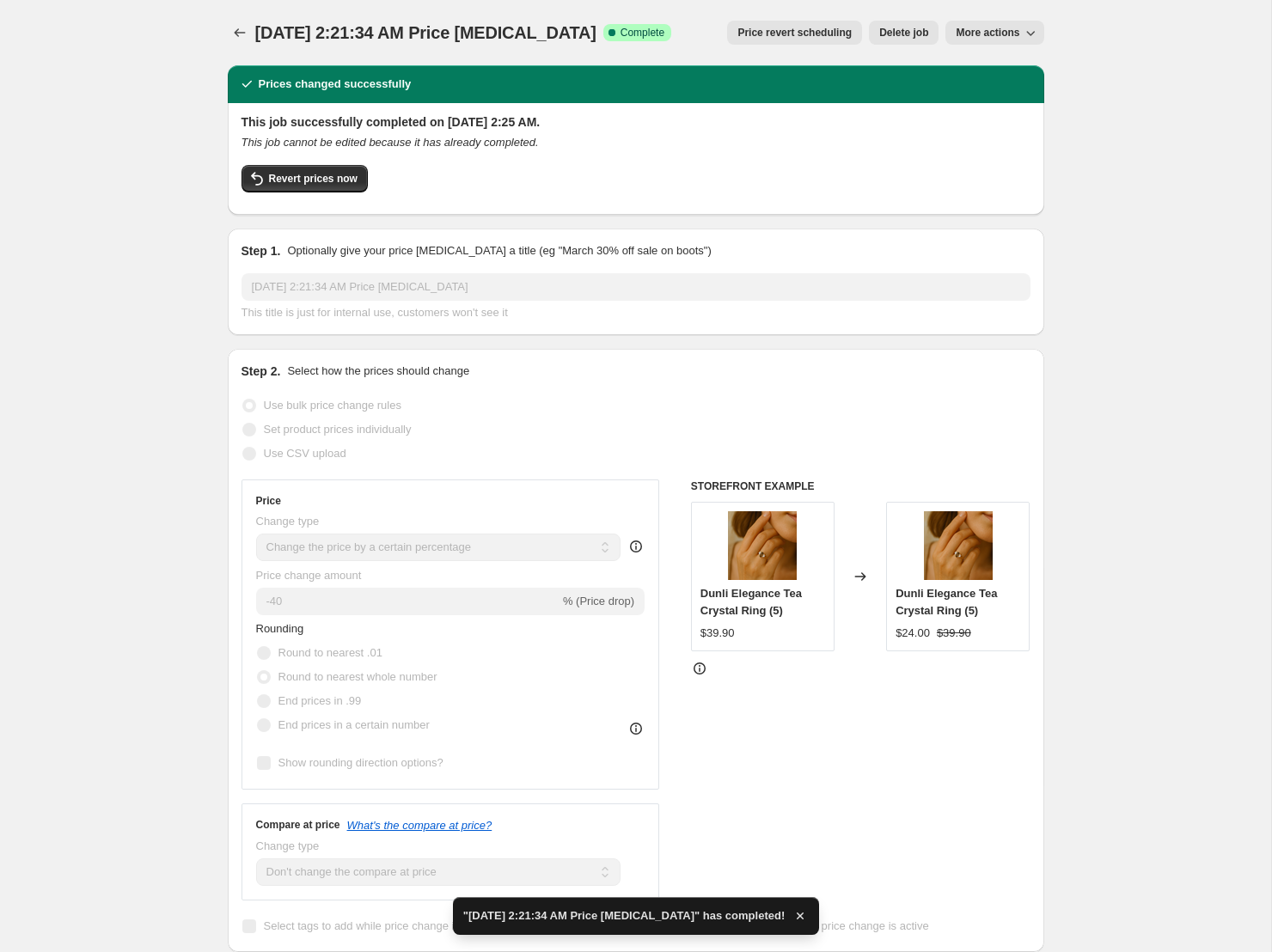
click at [1007, 34] on span "More actions" at bounding box center [987, 32] width 64 height 14
click at [1006, 34] on span "More actions" at bounding box center [987, 32] width 64 height 14
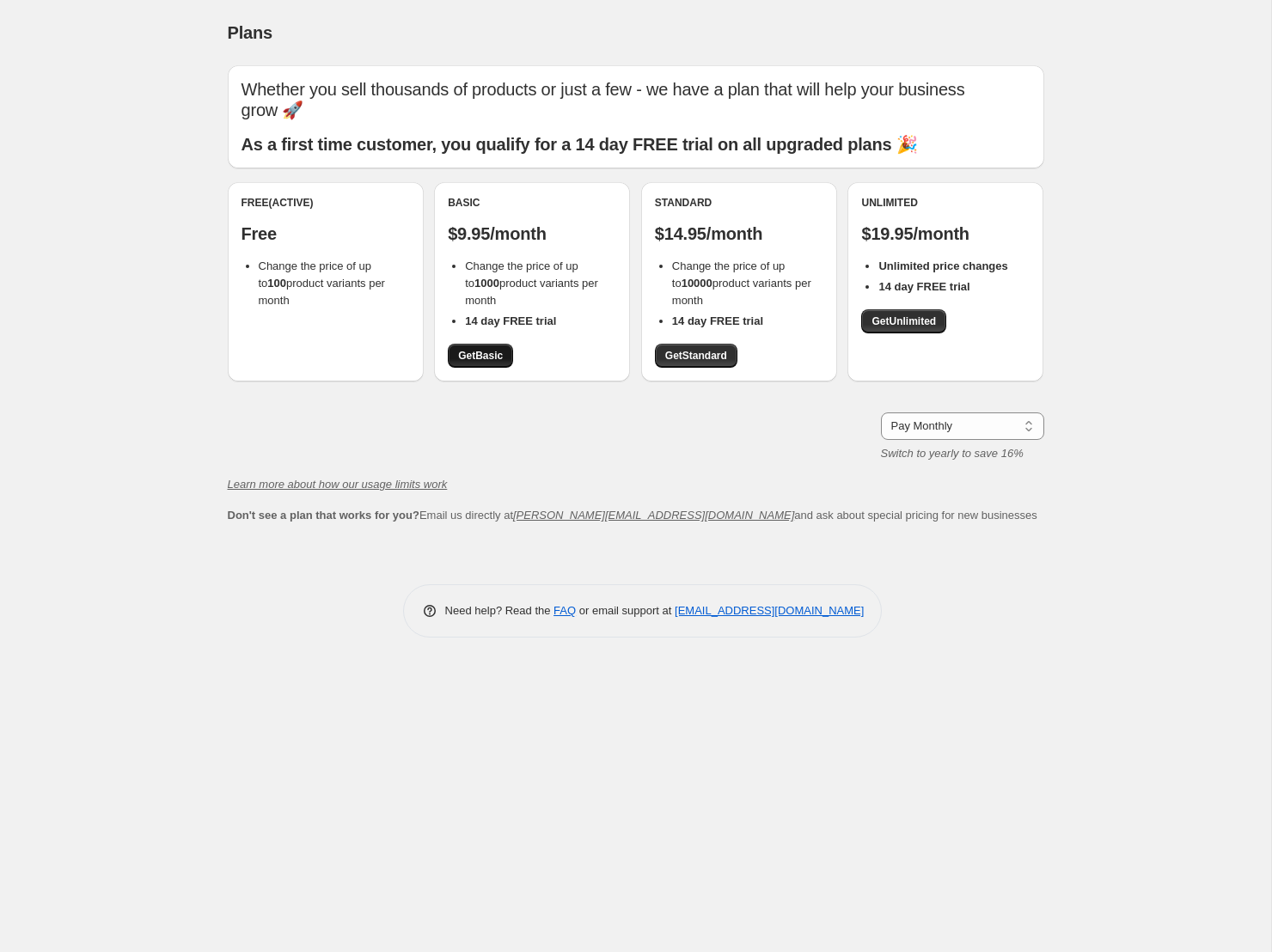
click at [488, 355] on span "Get Basic" at bounding box center [481, 355] width 44 height 14
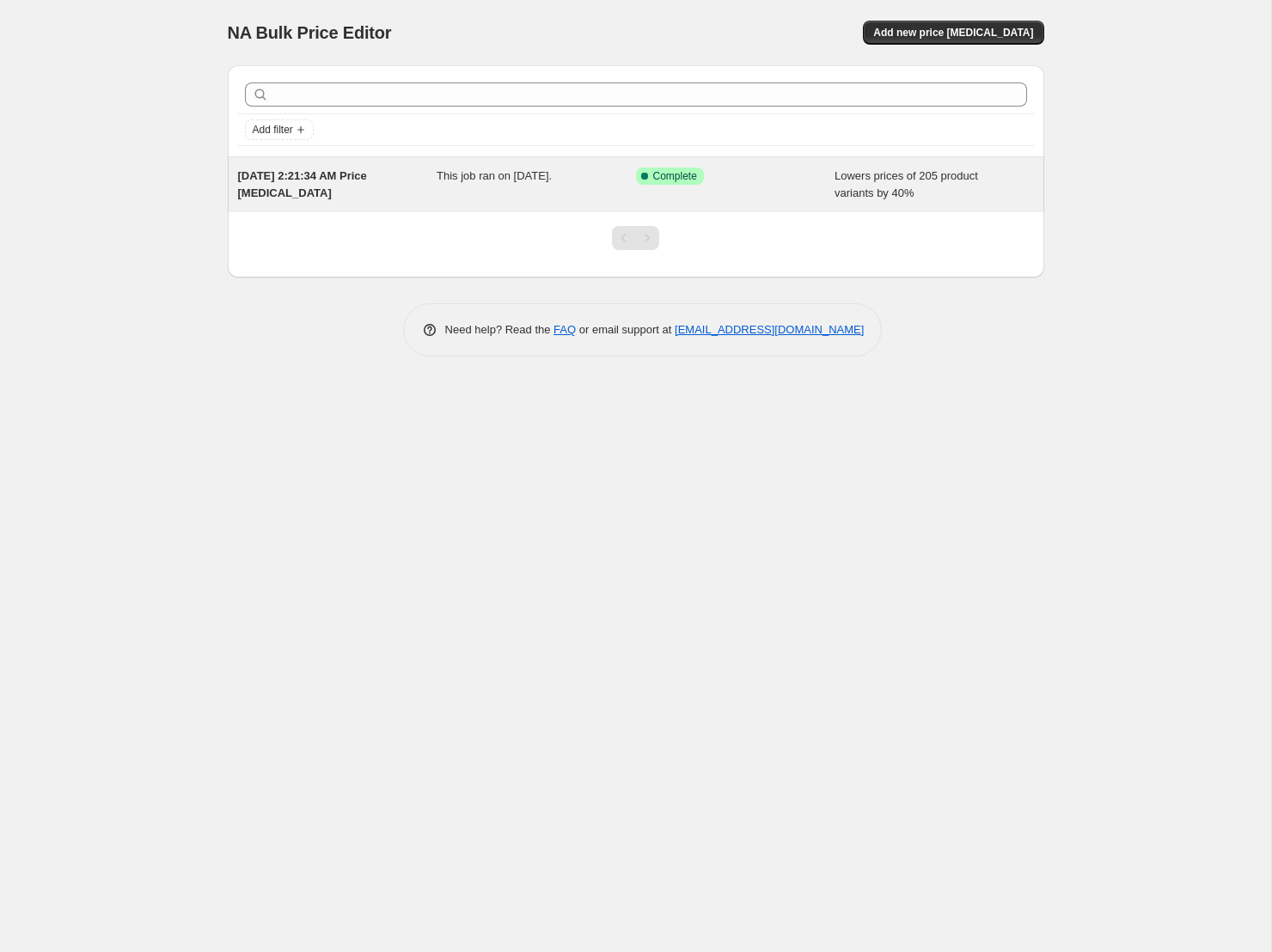
click at [572, 190] on div "This job ran on [DATE]." at bounding box center [536, 184] width 200 height 34
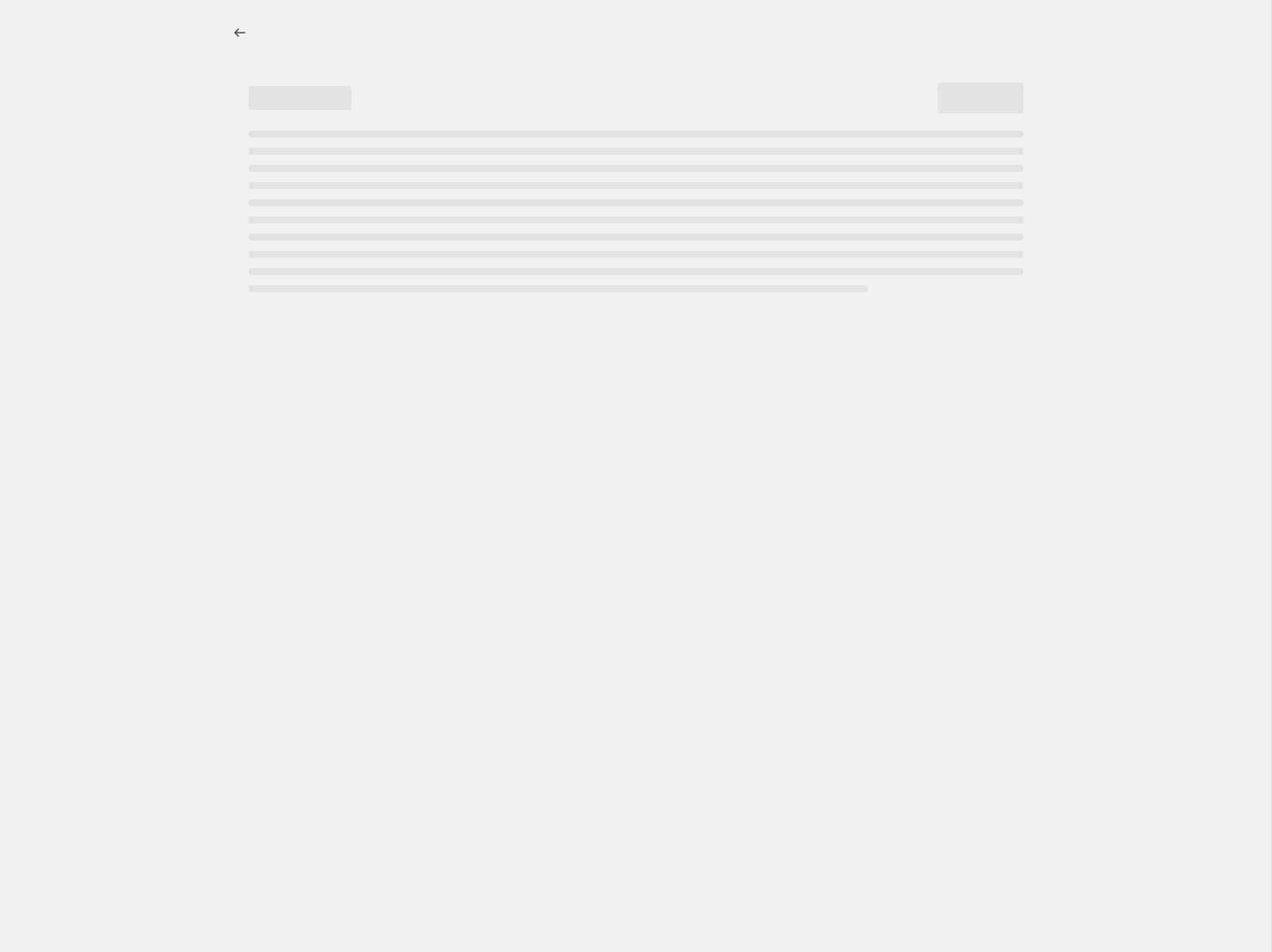
select select "percentage"
select select "no_change"
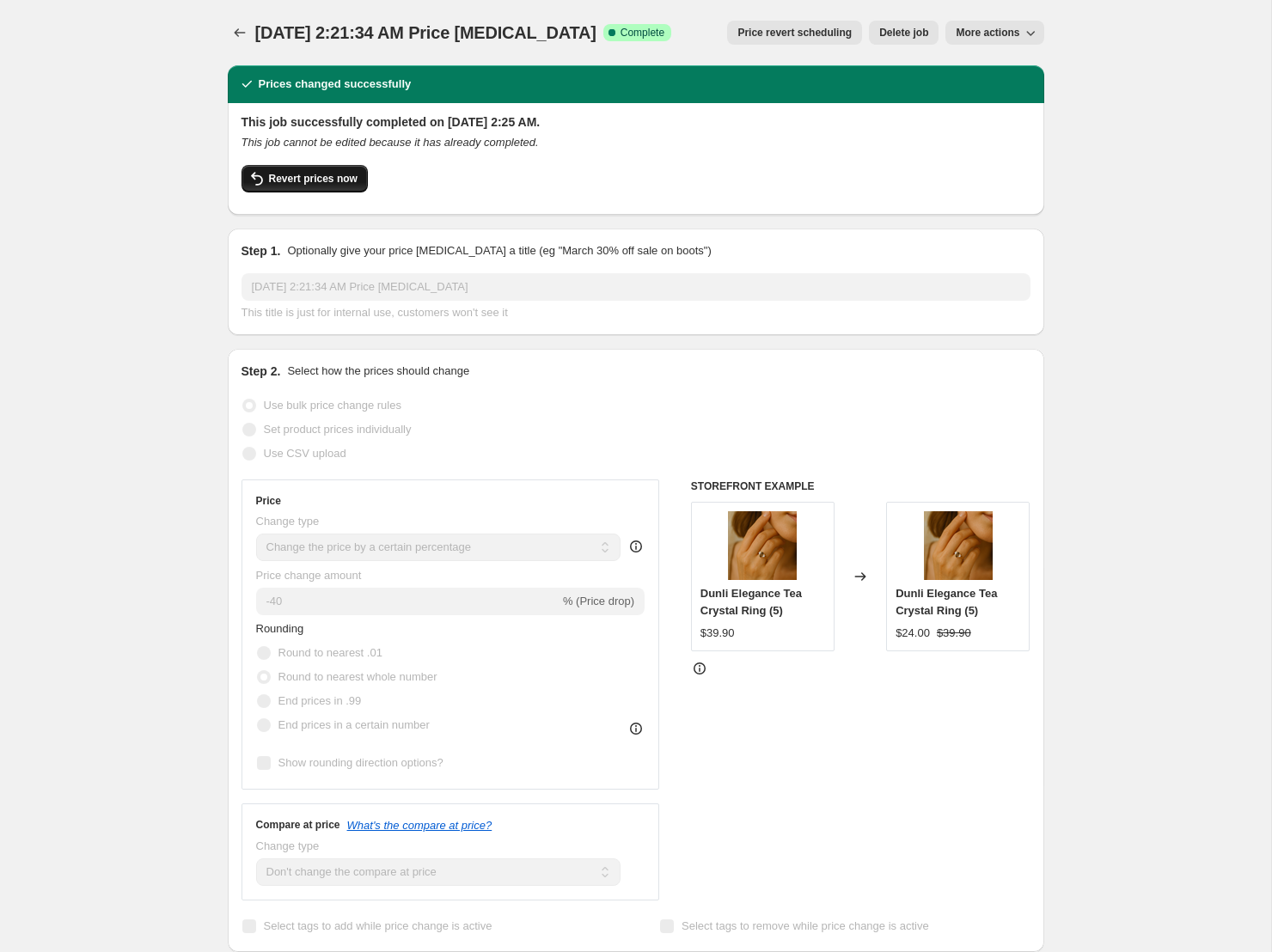
click at [286, 179] on span "Revert prices now" at bounding box center [313, 178] width 89 height 14
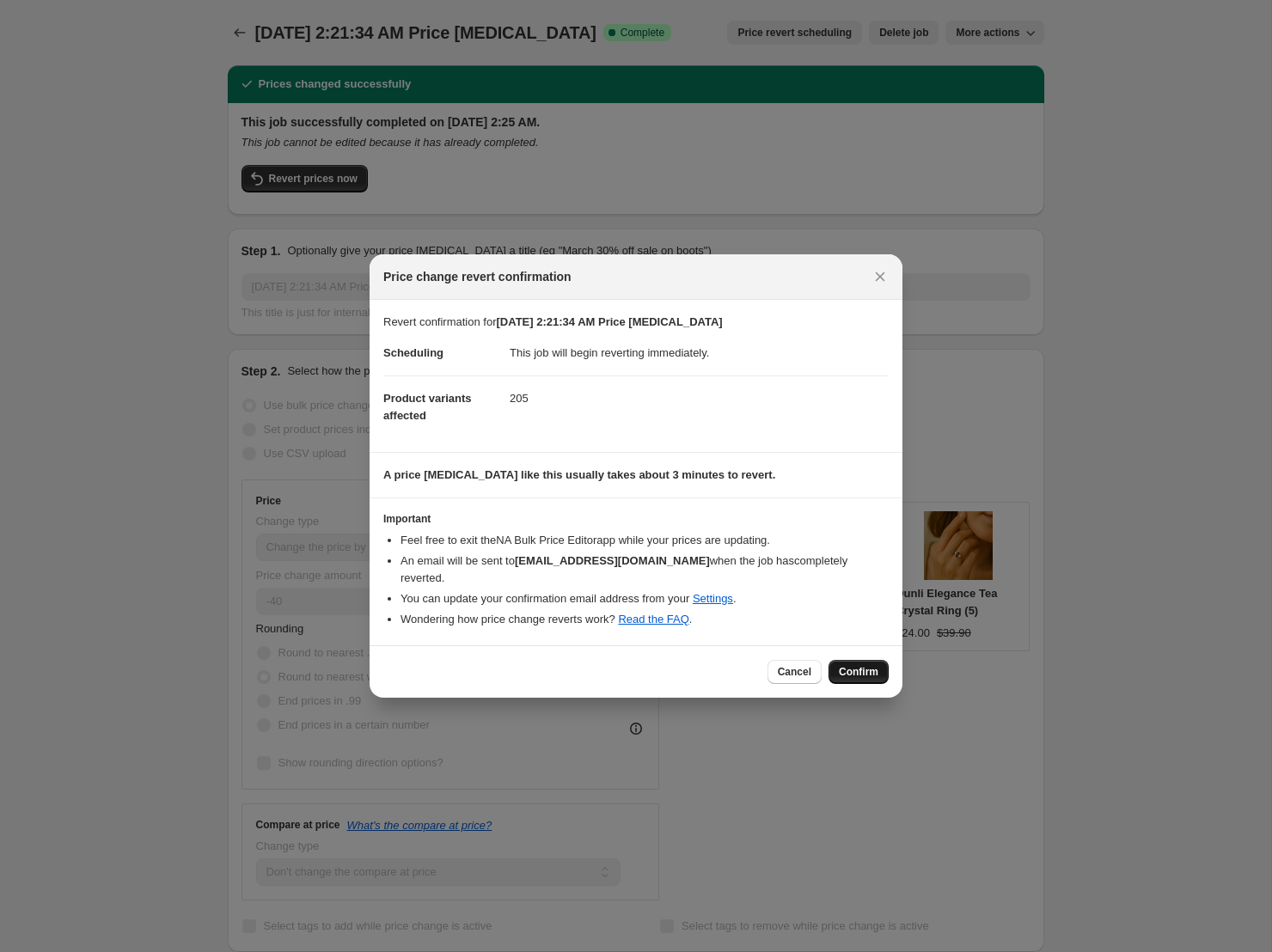
click at [862, 671] on button "Confirm" at bounding box center [858, 672] width 60 height 24
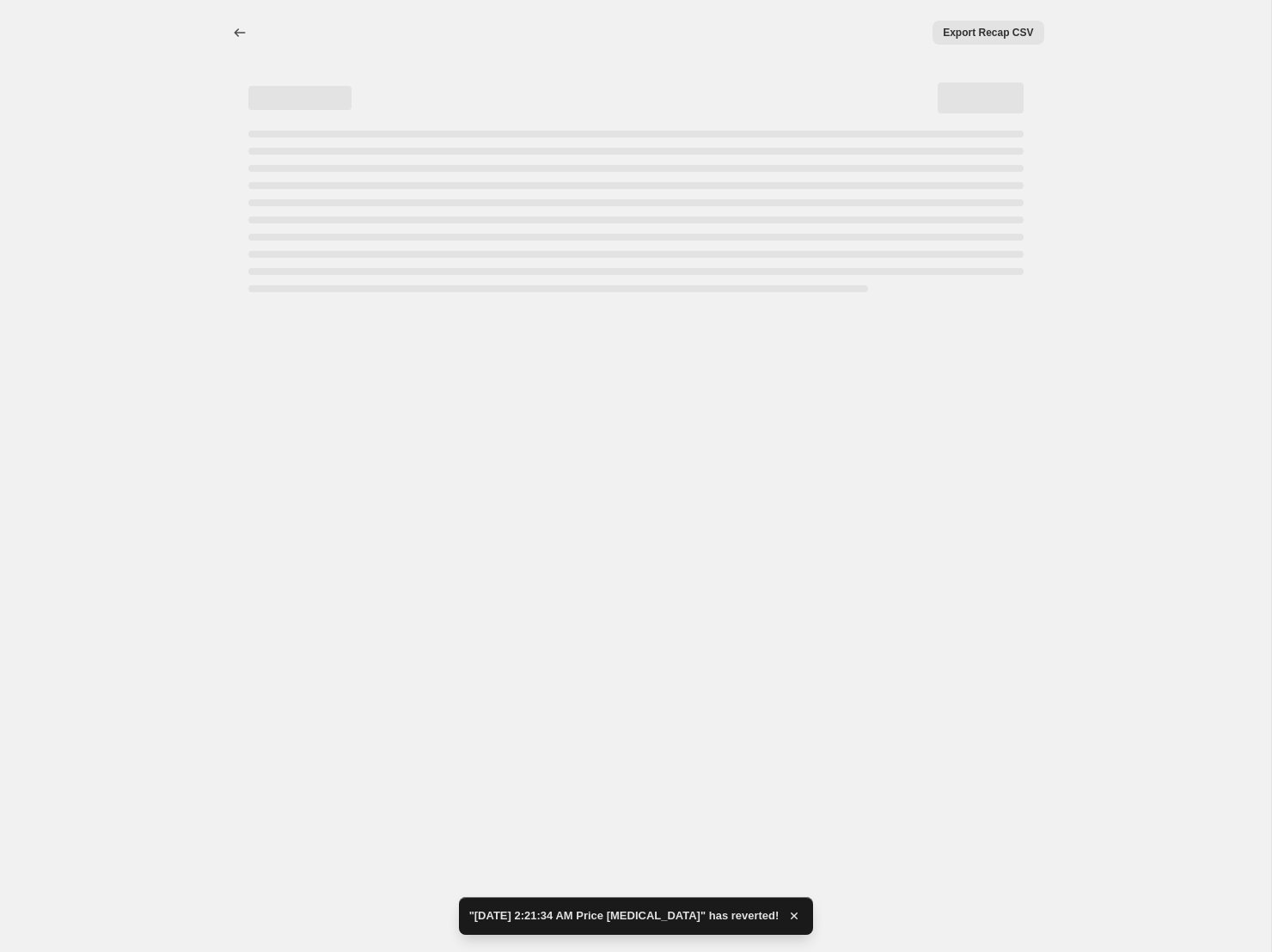
select select "percentage"
select select "no_change"
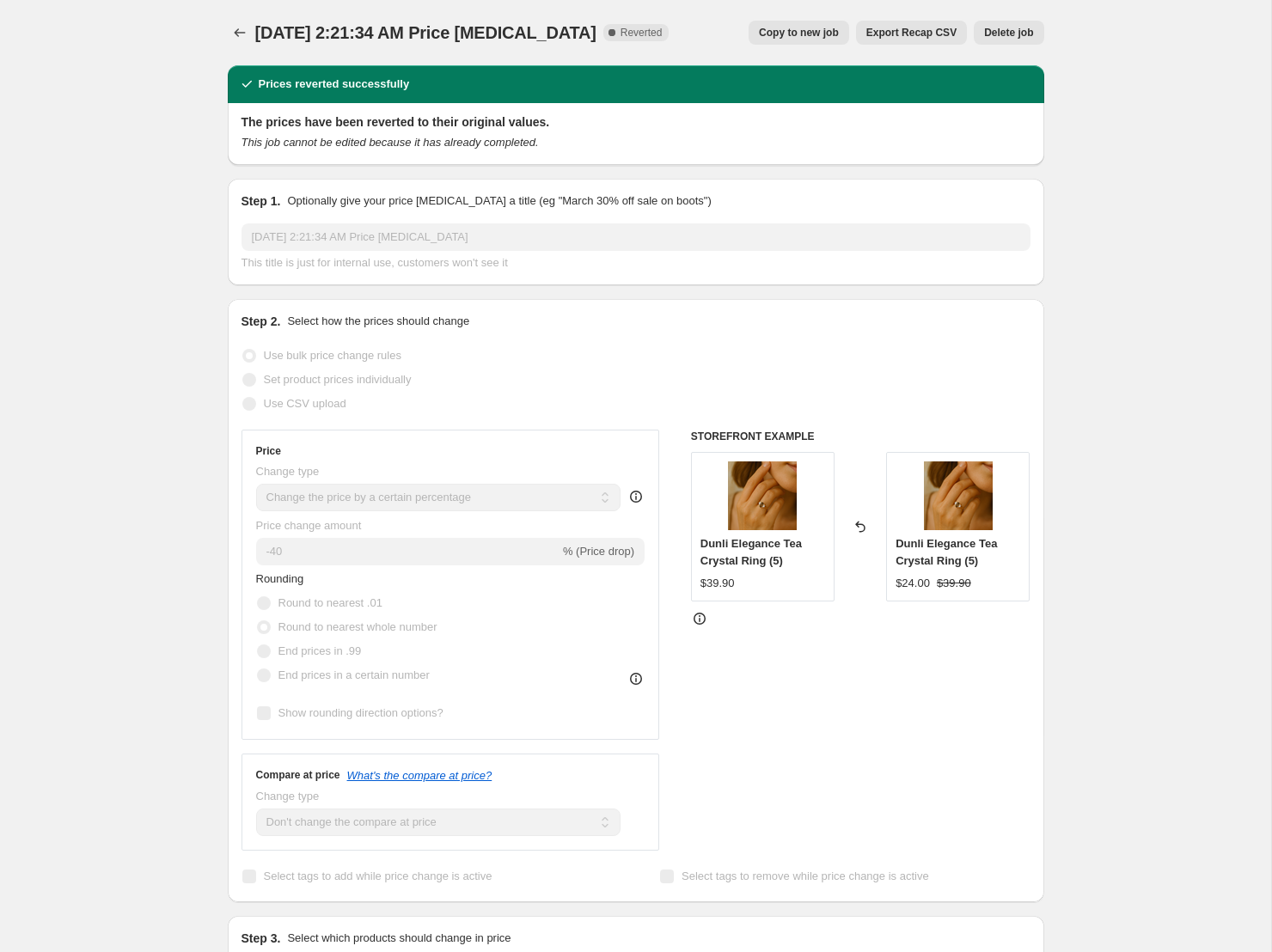
click at [802, 37] on span "Copy to new job" at bounding box center [799, 32] width 80 height 14
select select "percentage"
select select "no_change"
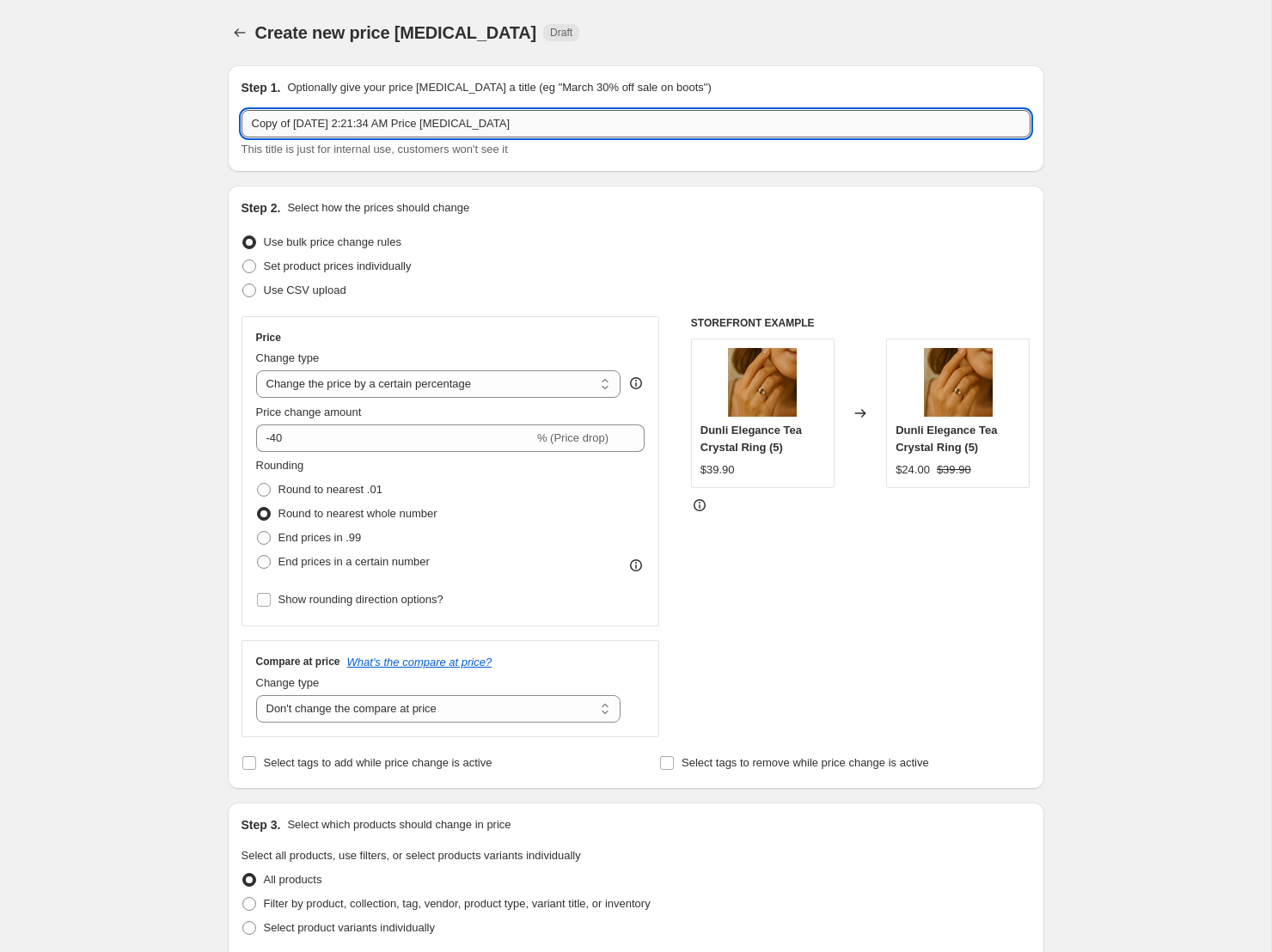
click at [556, 127] on input "Copy of Oct 11, 2025, 2:21:34 AM Price change job" at bounding box center [635, 124] width 789 height 28
type input "+3"
click at [86, 237] on div "Create new price change job. This page is ready Create new price change job Dra…" at bounding box center [635, 859] width 1271 height 1717
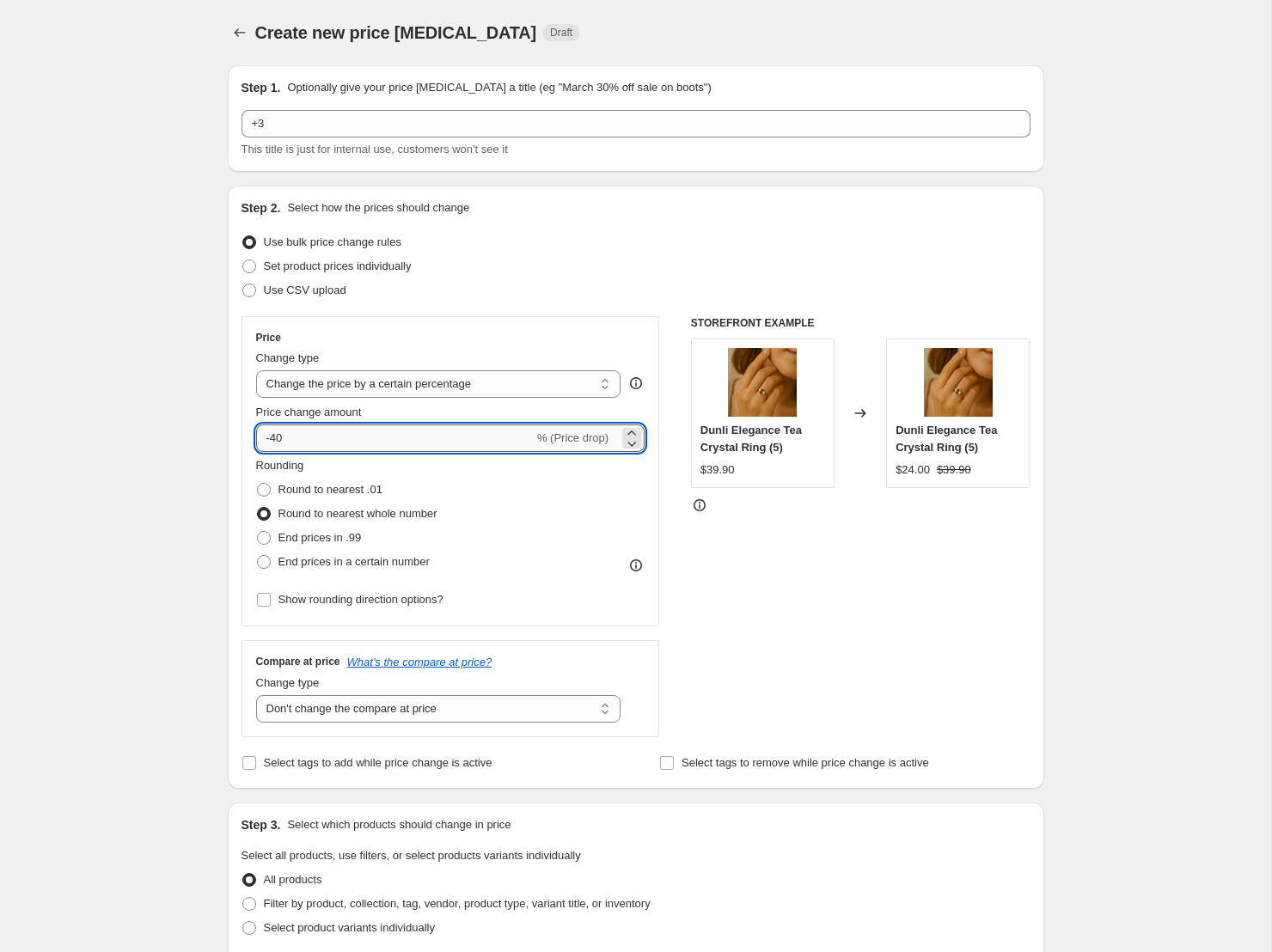
click at [411, 433] on input "-40" at bounding box center [395, 438] width 277 height 28
click at [1067, 399] on div "Create new price change job. This page is ready Create new price change job Dra…" at bounding box center [635, 859] width 1271 height 1717
drag, startPoint x: 350, startPoint y: 440, endPoint x: 172, endPoint y: 446, distance: 178.1
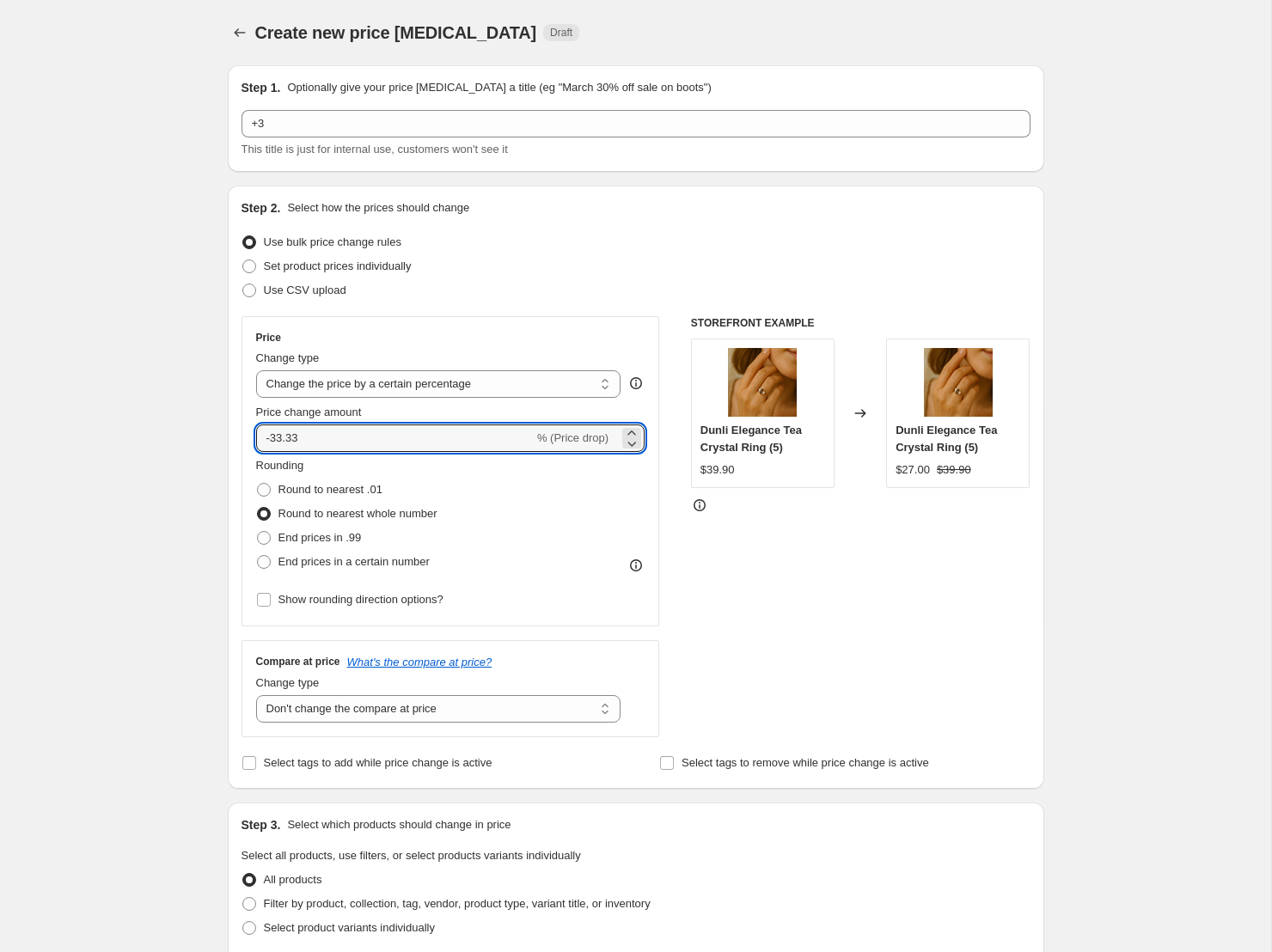
click at [172, 446] on div "Create new price change job. This page is ready Create new price change job Dra…" at bounding box center [635, 859] width 1271 height 1717
click at [434, 440] on input "-33.33" at bounding box center [395, 438] width 277 height 28
type input "33.33"
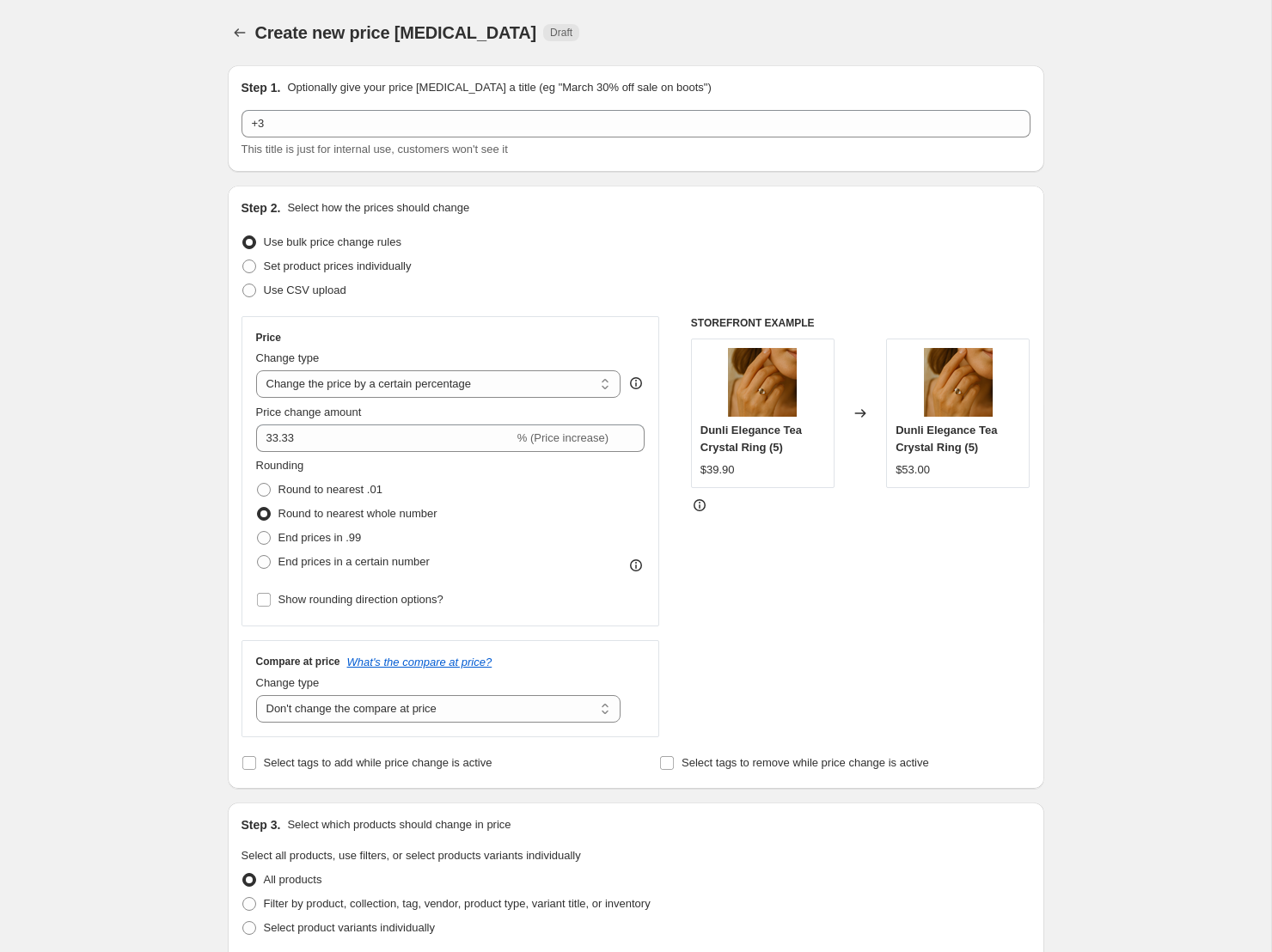
click at [1054, 441] on div "Create new price change job. This page is ready Create new price change job Dra…" at bounding box center [636, 859] width 858 height 1717
click at [459, 438] on input "33.33" at bounding box center [385, 438] width 258 height 28
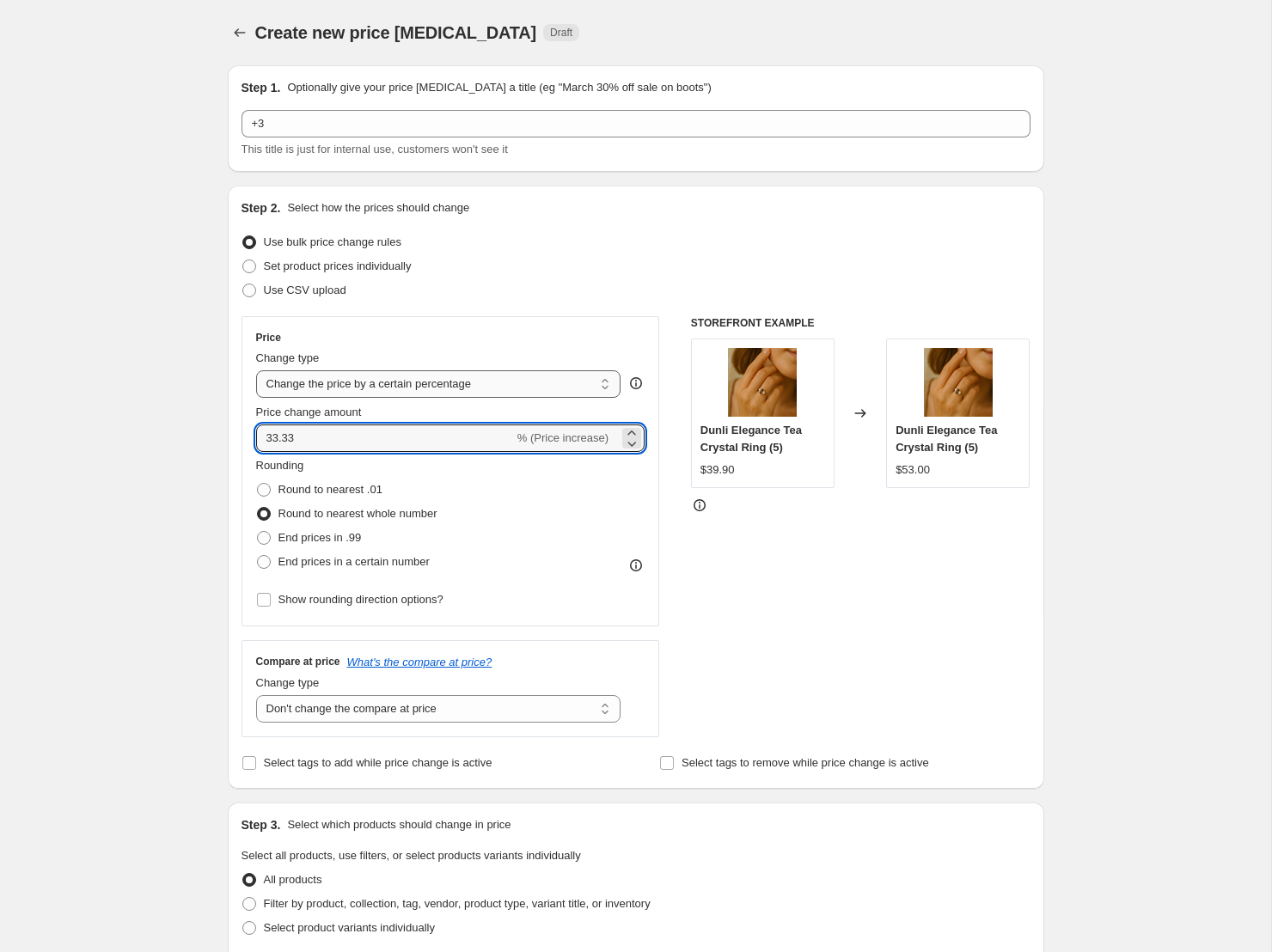
click at [464, 384] on select "Change the price to a certain amount Change the price by a certain amount Chang…" at bounding box center [438, 384] width 365 height 28
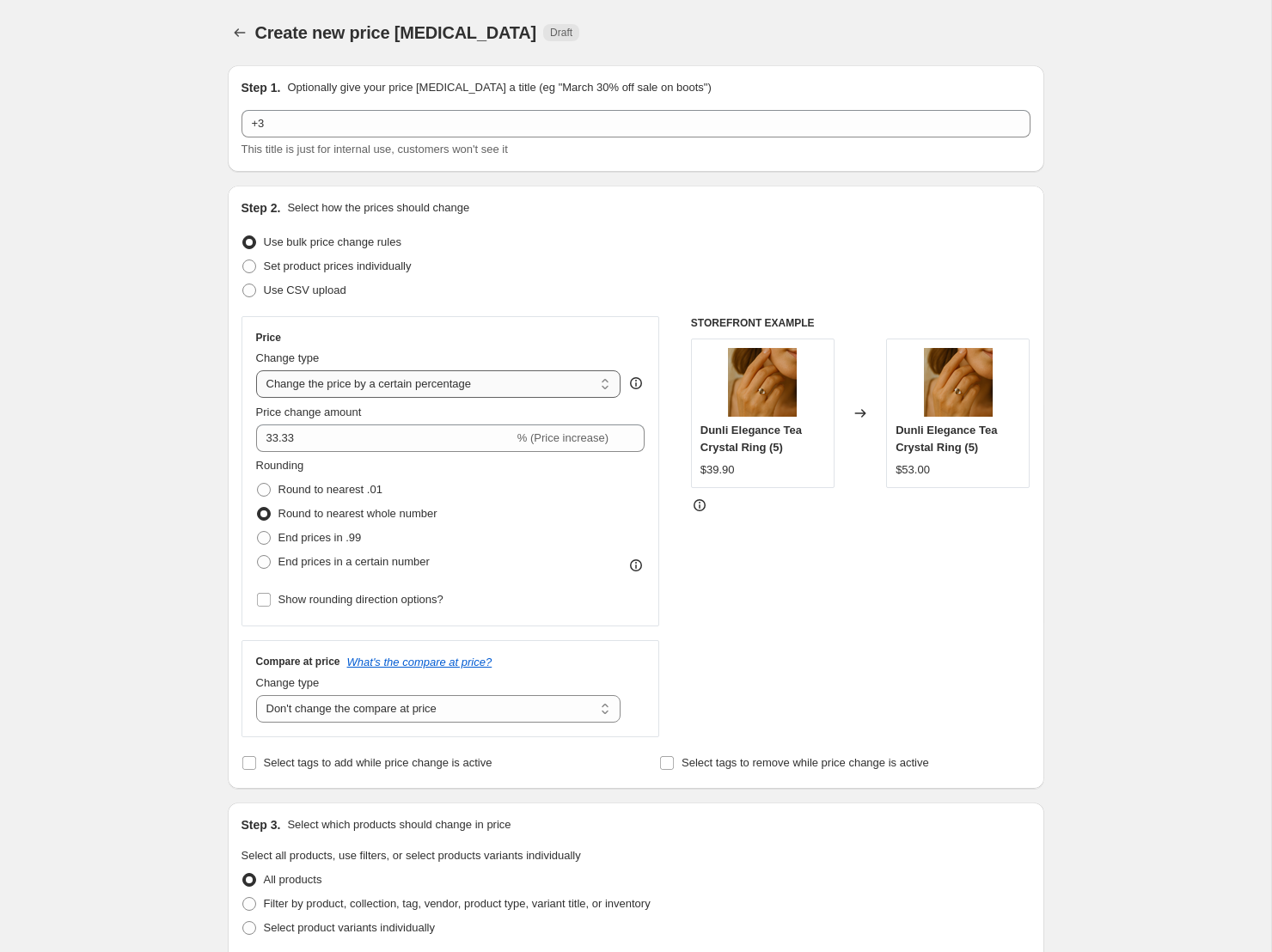
click at [256, 371] on select "Change the price to a certain amount Change the price by a certain amount Chang…" at bounding box center [438, 384] width 365 height 28
click at [363, 448] on input "33.33" at bounding box center [385, 438] width 258 height 28
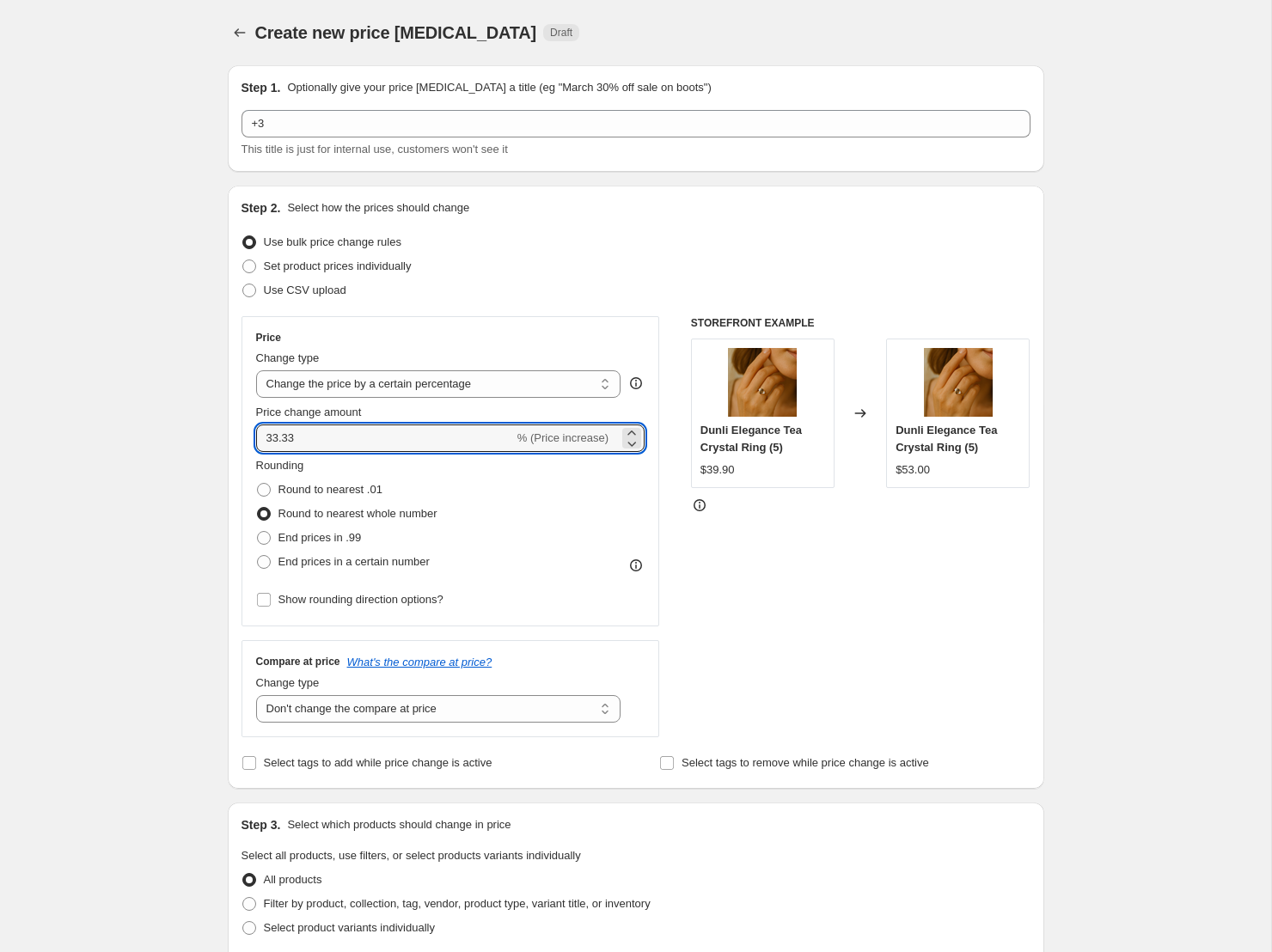
drag, startPoint x: 376, startPoint y: 436, endPoint x: 174, endPoint y: 437, distance: 202.0
click at [174, 437] on div "Create new price change job. This page is ready Create new price change job Dra…" at bounding box center [635, 859] width 1271 height 1717
type input "-33.33"
click at [1143, 404] on div "Create new price change job. This page is ready Create new price change job Dra…" at bounding box center [635, 859] width 1271 height 1717
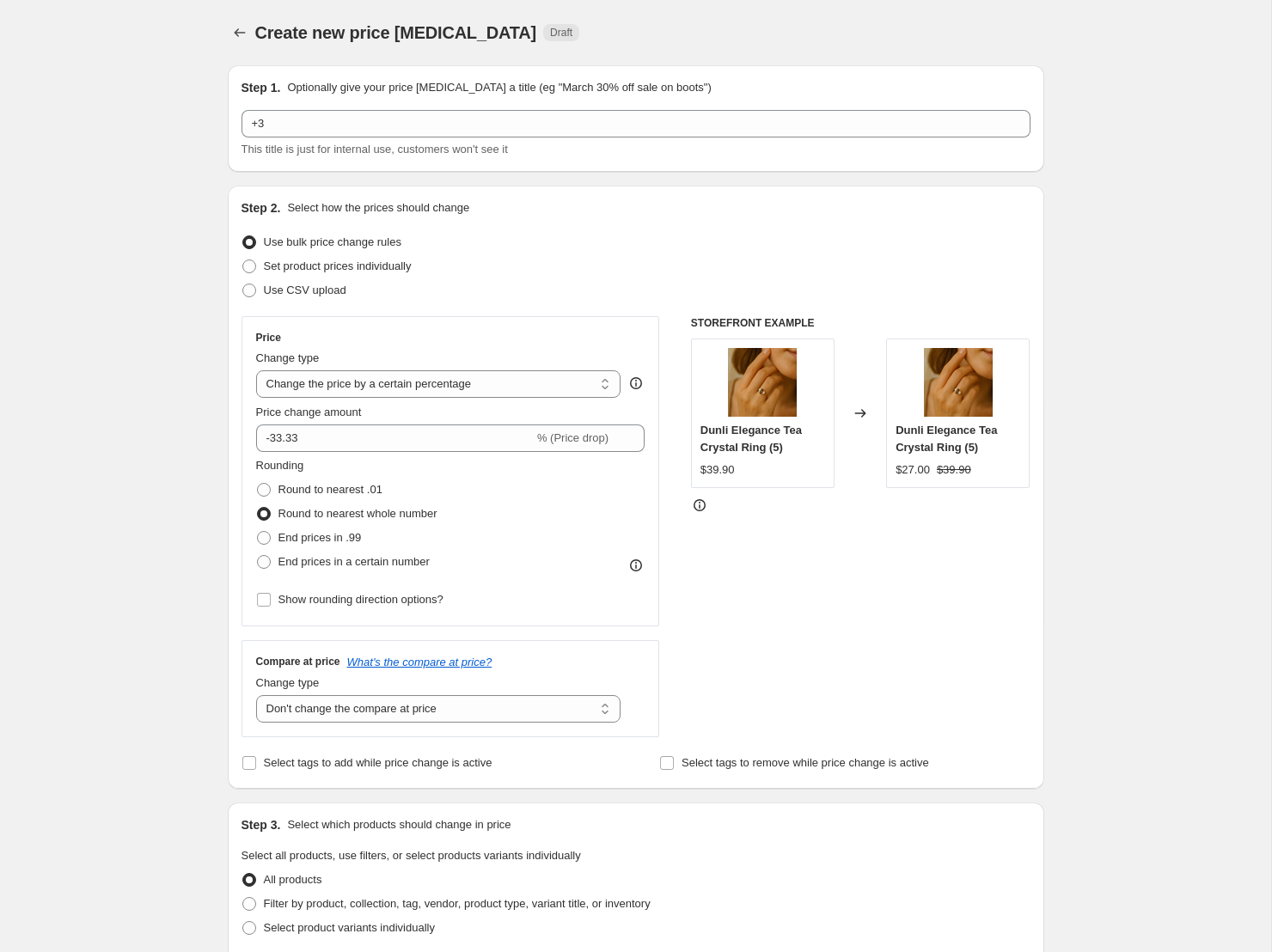
click at [520, 249] on div "Use bulk price change rules" at bounding box center [635, 242] width 789 height 24
copy div "Create new price change job. This page is ready Create new price change job Dra…"
click at [338, 440] on input "-33.33" at bounding box center [395, 438] width 277 height 28
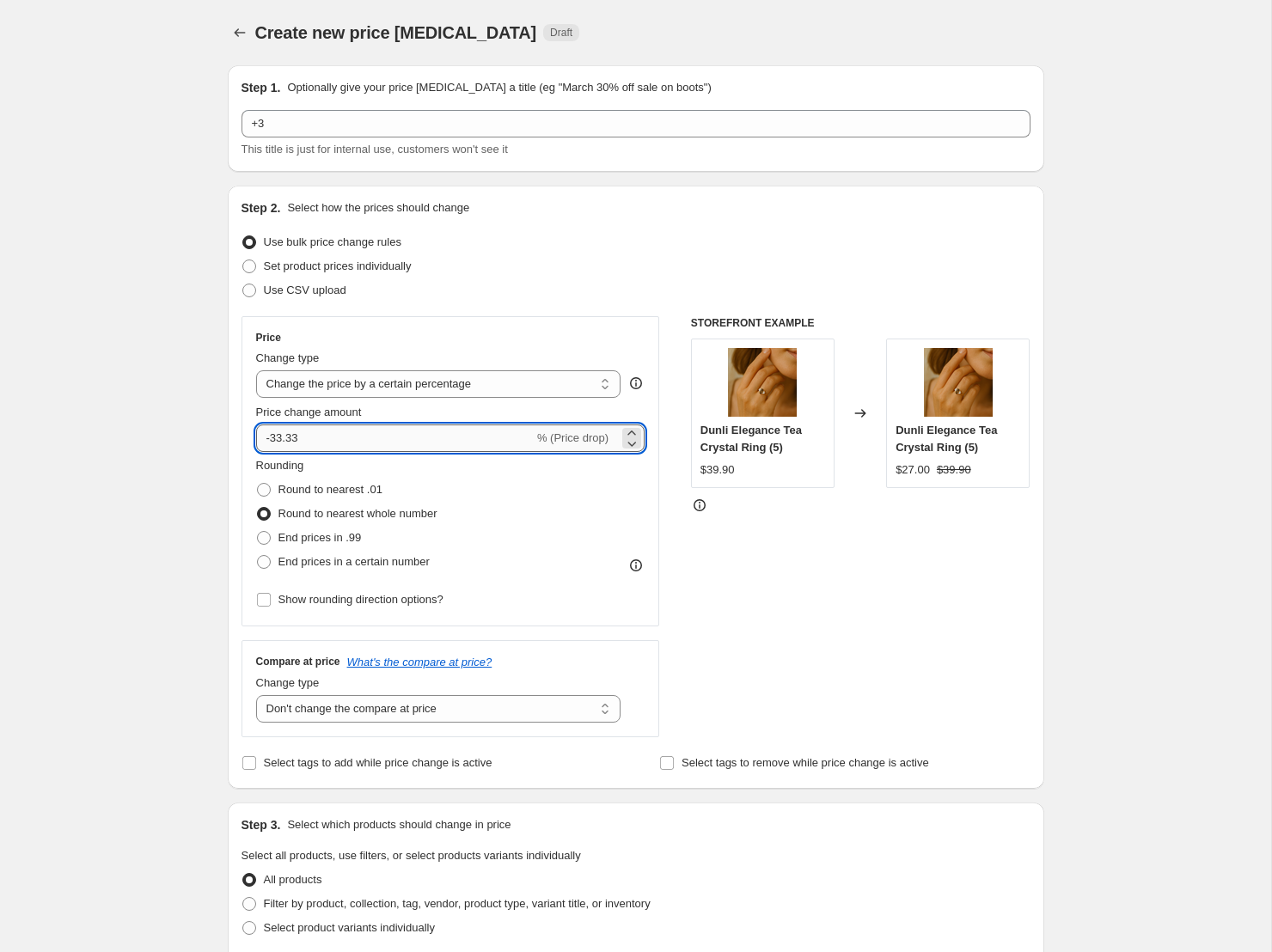
click at [338, 440] on input "-33.33" at bounding box center [395, 438] width 277 height 28
type input "-66.6667"
click at [1114, 372] on div "Create new price change job. This page is ready Create new price change job Dra…" at bounding box center [635, 859] width 1271 height 1717
click at [361, 488] on span "Round to nearest .01" at bounding box center [330, 489] width 104 height 13
click at [258, 483] on input "Round to nearest .01" at bounding box center [257, 482] width 1 height 1
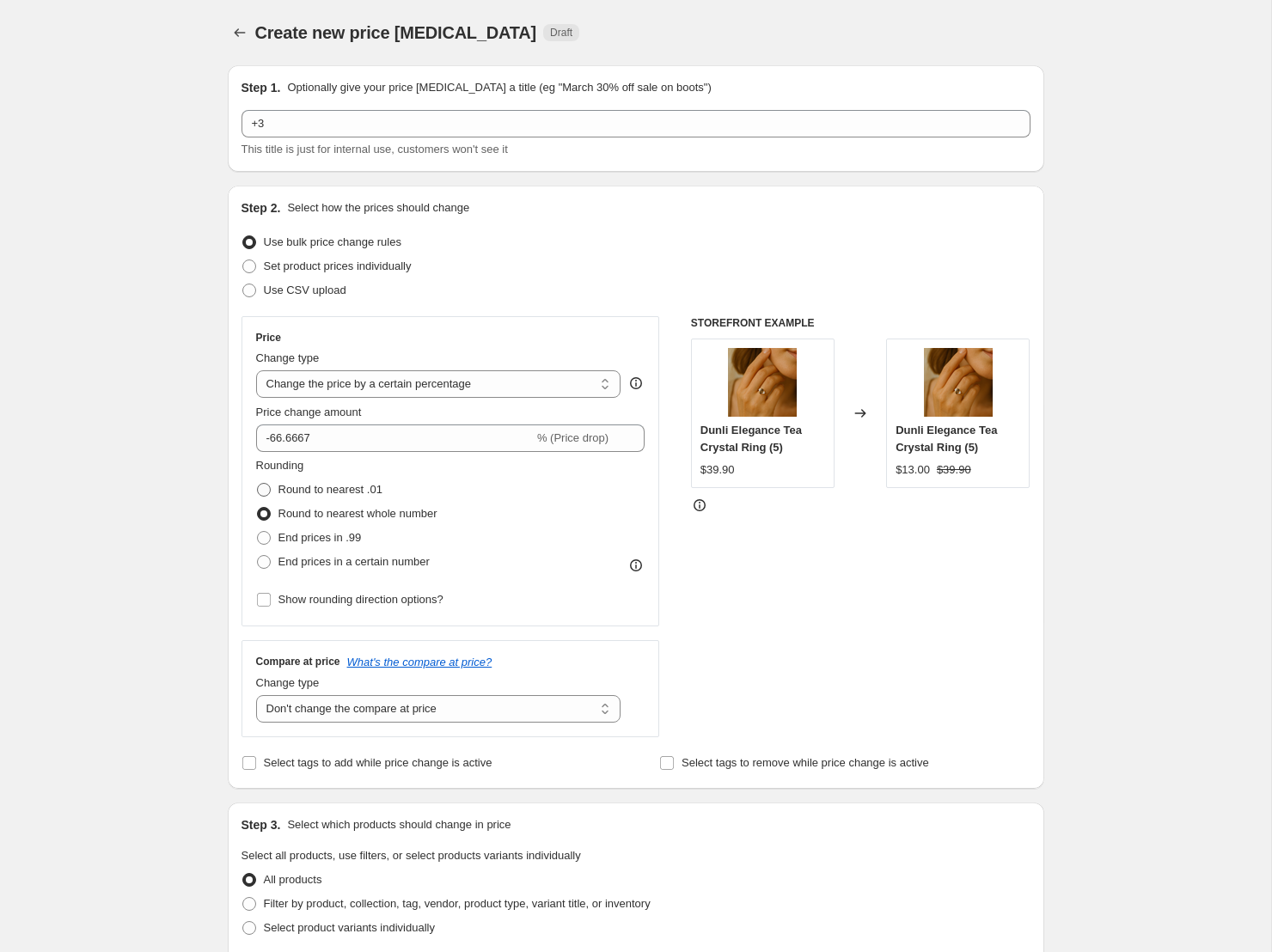
radio input "true"
click at [363, 508] on span "Round to nearest whole number" at bounding box center [358, 514] width 159 height 13
click at [258, 507] on input "Round to nearest whole number" at bounding box center [257, 507] width 1 height 1
radio input "true"
click at [340, 536] on span "End prices in .99" at bounding box center [320, 538] width 83 height 13
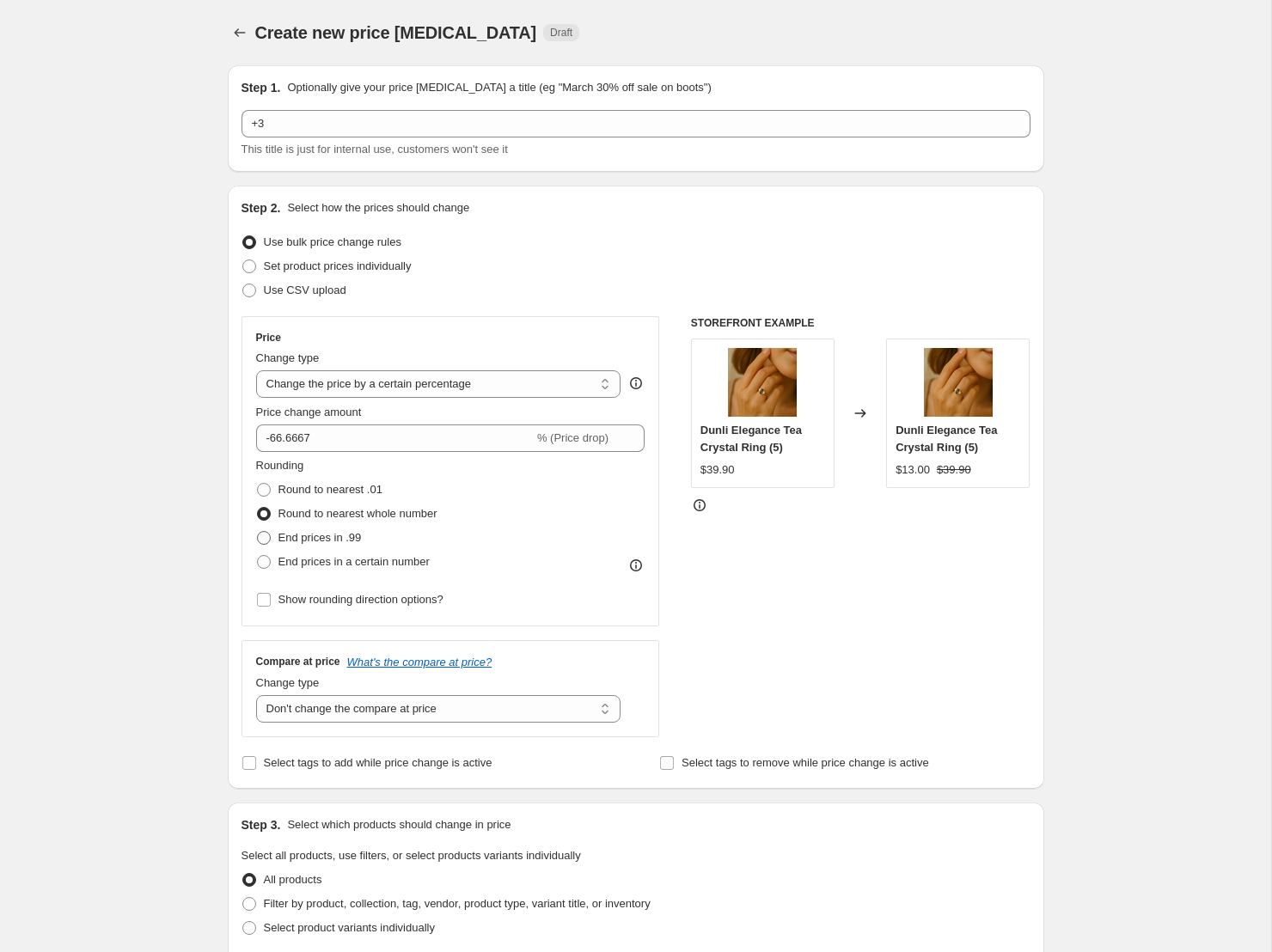
click at [258, 531] on input "End prices in .99" at bounding box center [257, 531] width 1 height 1
radio input "true"
click at [348, 512] on span "Round to nearest whole number" at bounding box center [358, 514] width 159 height 13
click at [258, 507] on input "Round to nearest whole number" at bounding box center [257, 507] width 1 height 1
radio input "true"
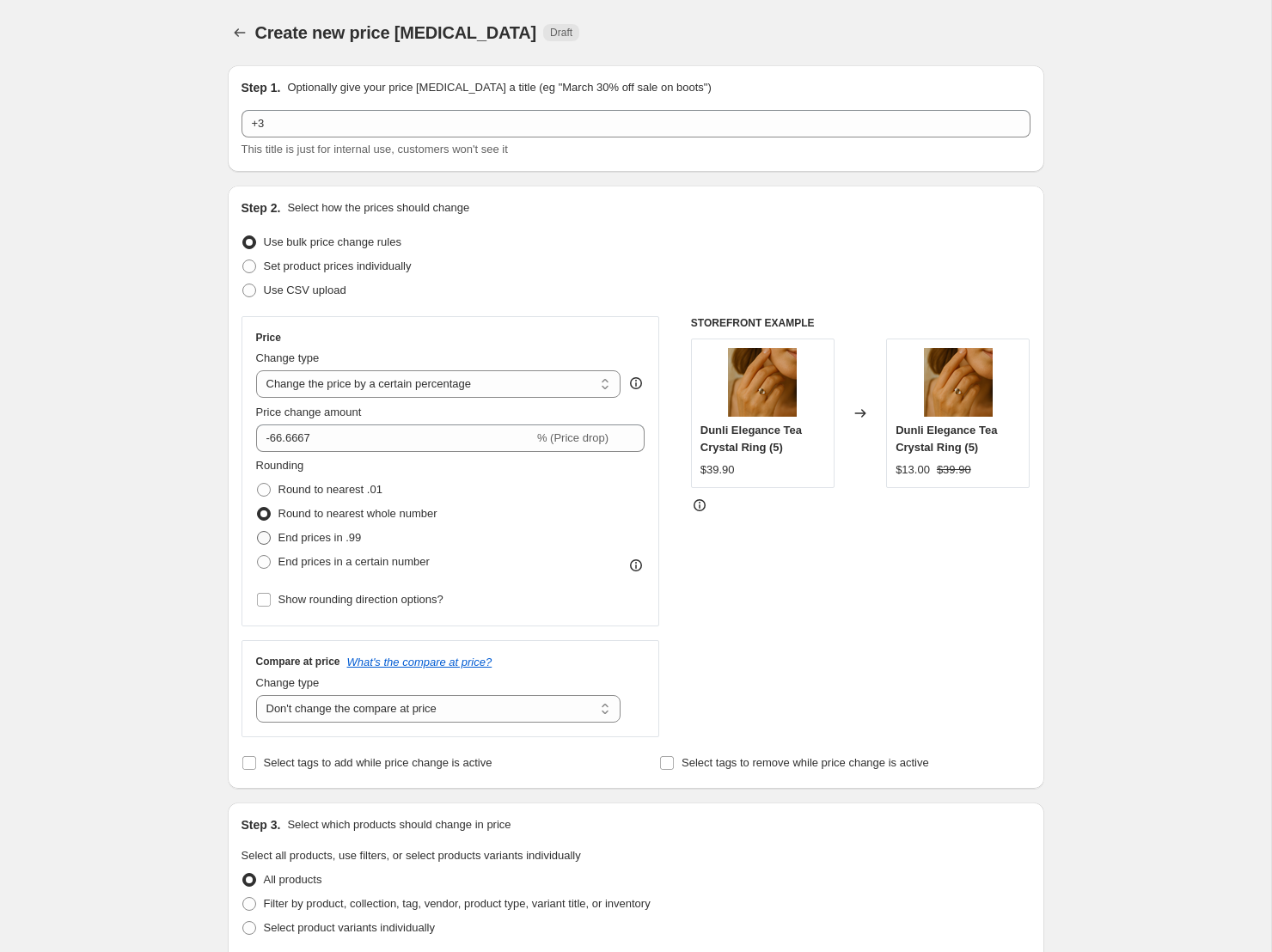
click at [328, 539] on span "End prices in .99" at bounding box center [320, 538] width 83 height 13
click at [258, 531] on input "End prices in .99" at bounding box center [257, 531] width 1 height 1
radio input "true"
click at [386, 517] on span "Round to nearest whole number" at bounding box center [358, 514] width 159 height 13
click at [258, 507] on input "Round to nearest whole number" at bounding box center [257, 507] width 1 height 1
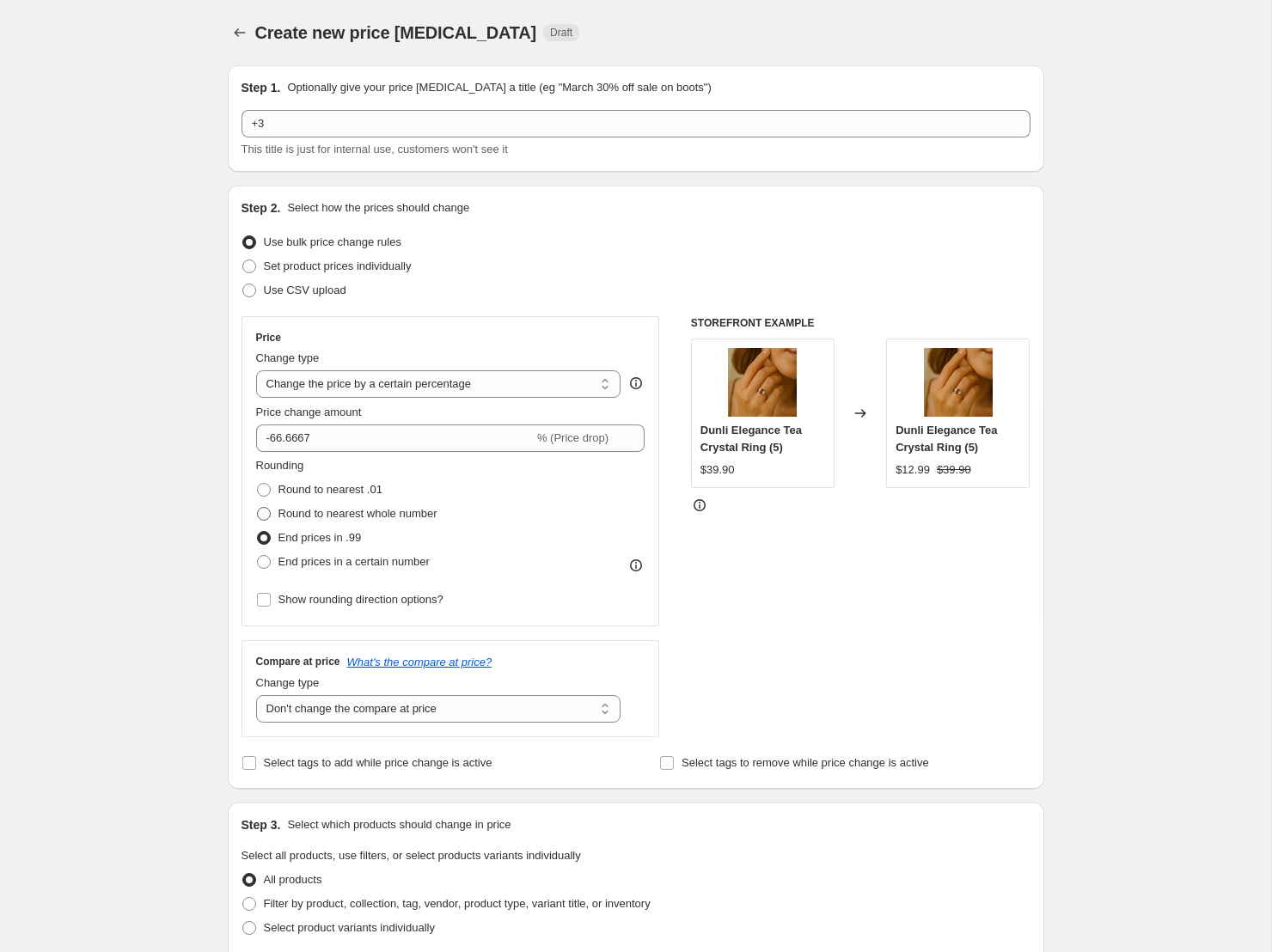
radio input "true"
click at [327, 537] on span "End prices in .99" at bounding box center [320, 538] width 83 height 13
click at [258, 531] on input "End prices in .99" at bounding box center [257, 531] width 1 height 1
radio input "true"
click at [348, 491] on span "Round to nearest .01" at bounding box center [330, 489] width 104 height 13
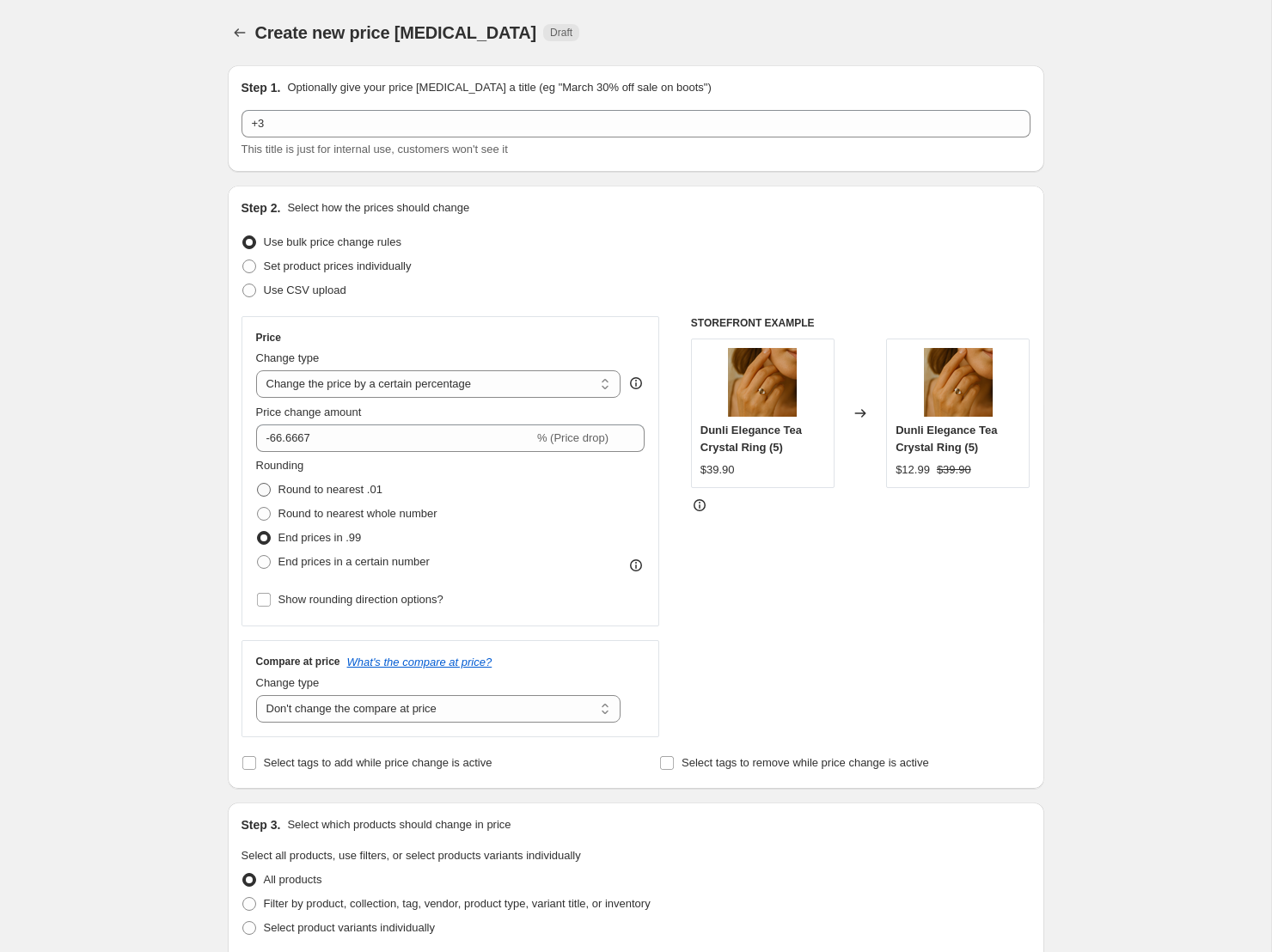
click at [258, 483] on input "Round to nearest .01" at bounding box center [257, 482] width 1 height 1
radio input "true"
click at [372, 519] on span "Round to nearest whole number" at bounding box center [358, 514] width 159 height 13
click at [258, 507] on input "Round to nearest whole number" at bounding box center [257, 507] width 1 height 1
radio input "true"
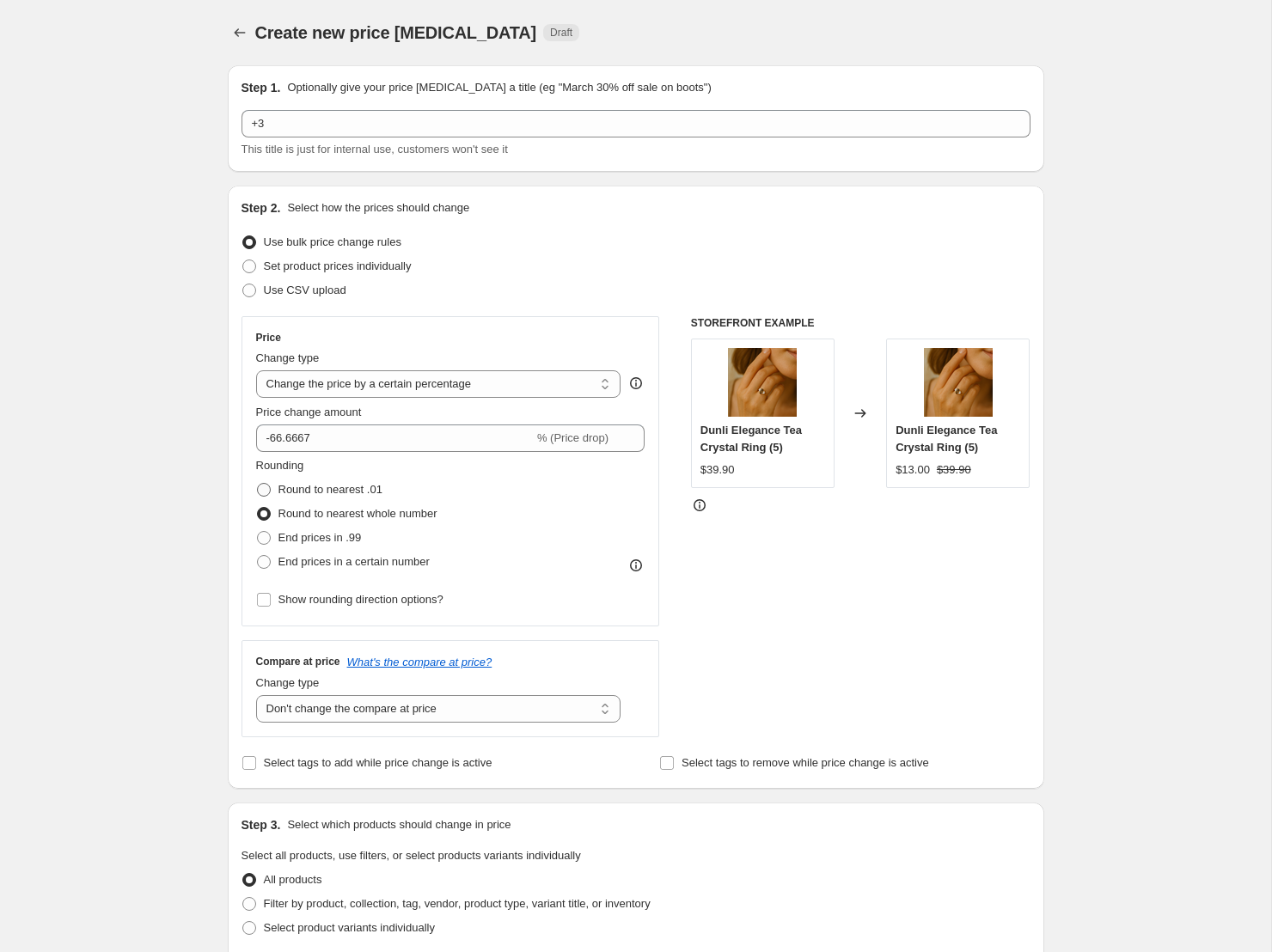
click at [351, 488] on span "Round to nearest .01" at bounding box center [330, 489] width 104 height 13
click at [258, 483] on input "Round to nearest .01" at bounding box center [257, 482] width 1 height 1
radio input "true"
click at [355, 515] on span "Round to nearest whole number" at bounding box center [358, 514] width 159 height 13
click at [258, 507] on input "Round to nearest whole number" at bounding box center [257, 507] width 1 height 1
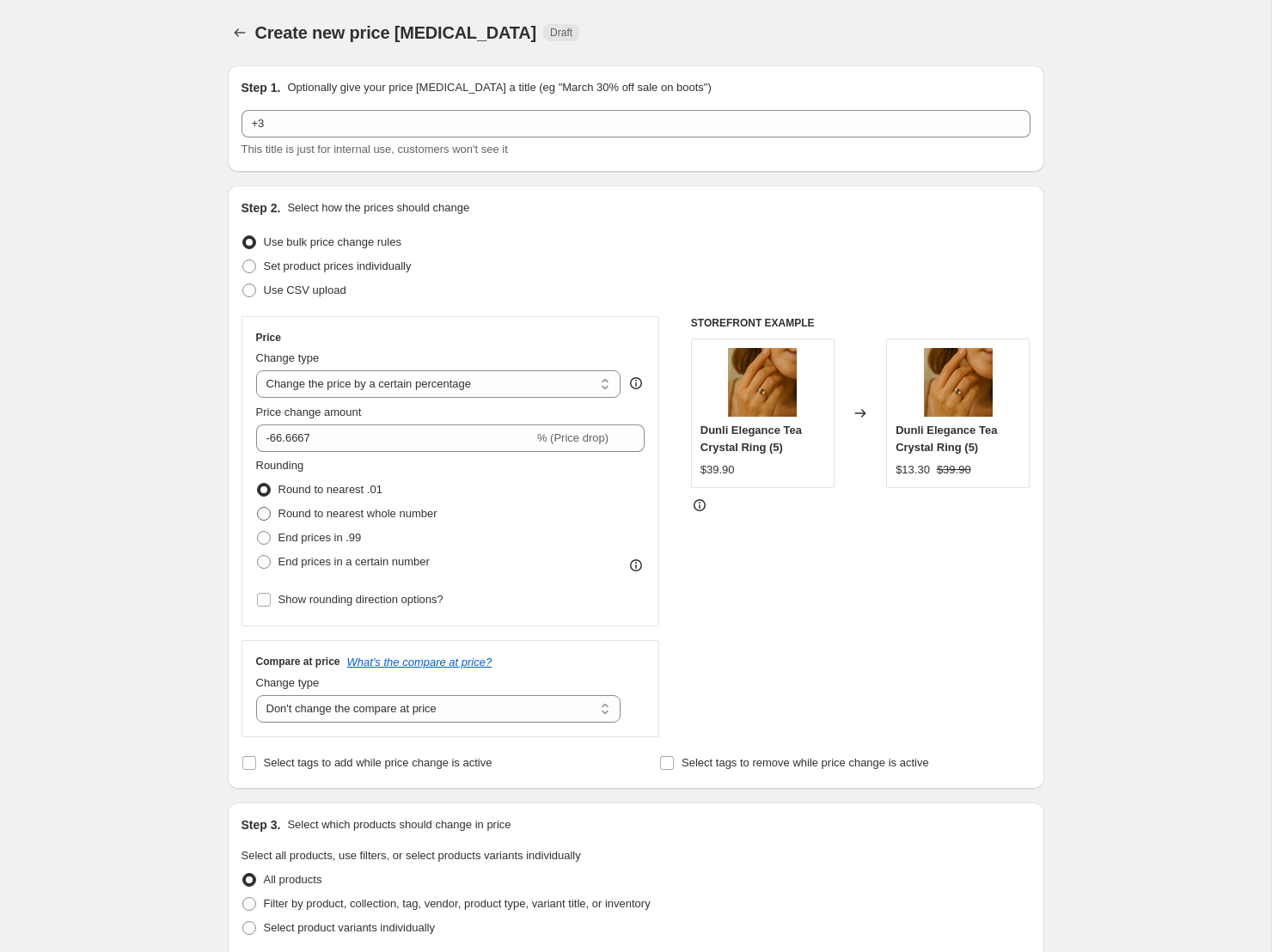
radio input "true"
click at [355, 556] on span "End prices in a certain number" at bounding box center [354, 562] width 152 height 13
click at [258, 556] on input "End prices in a certain number" at bounding box center [257, 555] width 1 height 1
radio input "true"
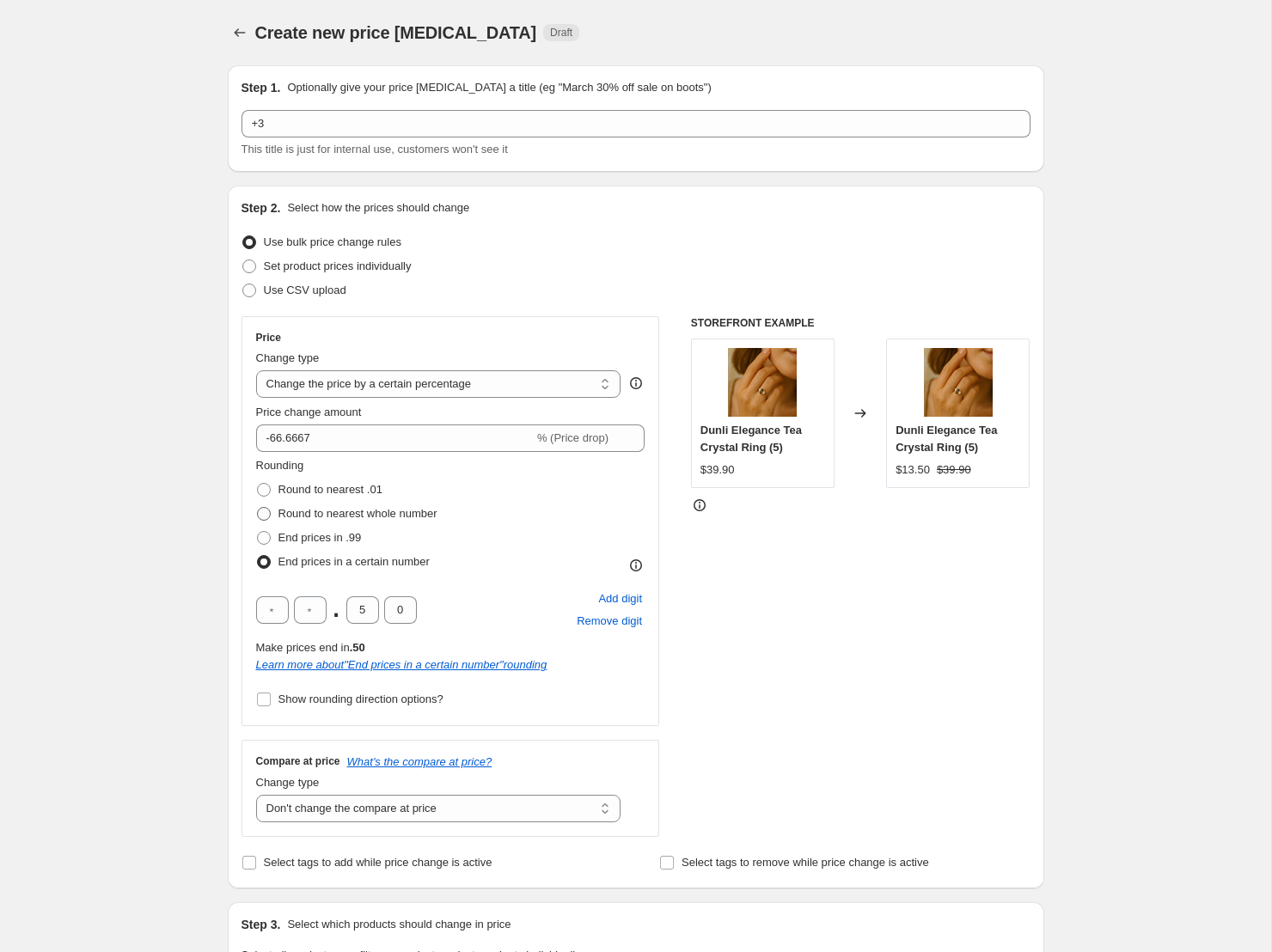
click at [359, 507] on span "Round to nearest whole number" at bounding box center [358, 514] width 159 height 13
click at [258, 507] on input "Round to nearest whole number" at bounding box center [257, 507] width 1 height 1
radio input "true"
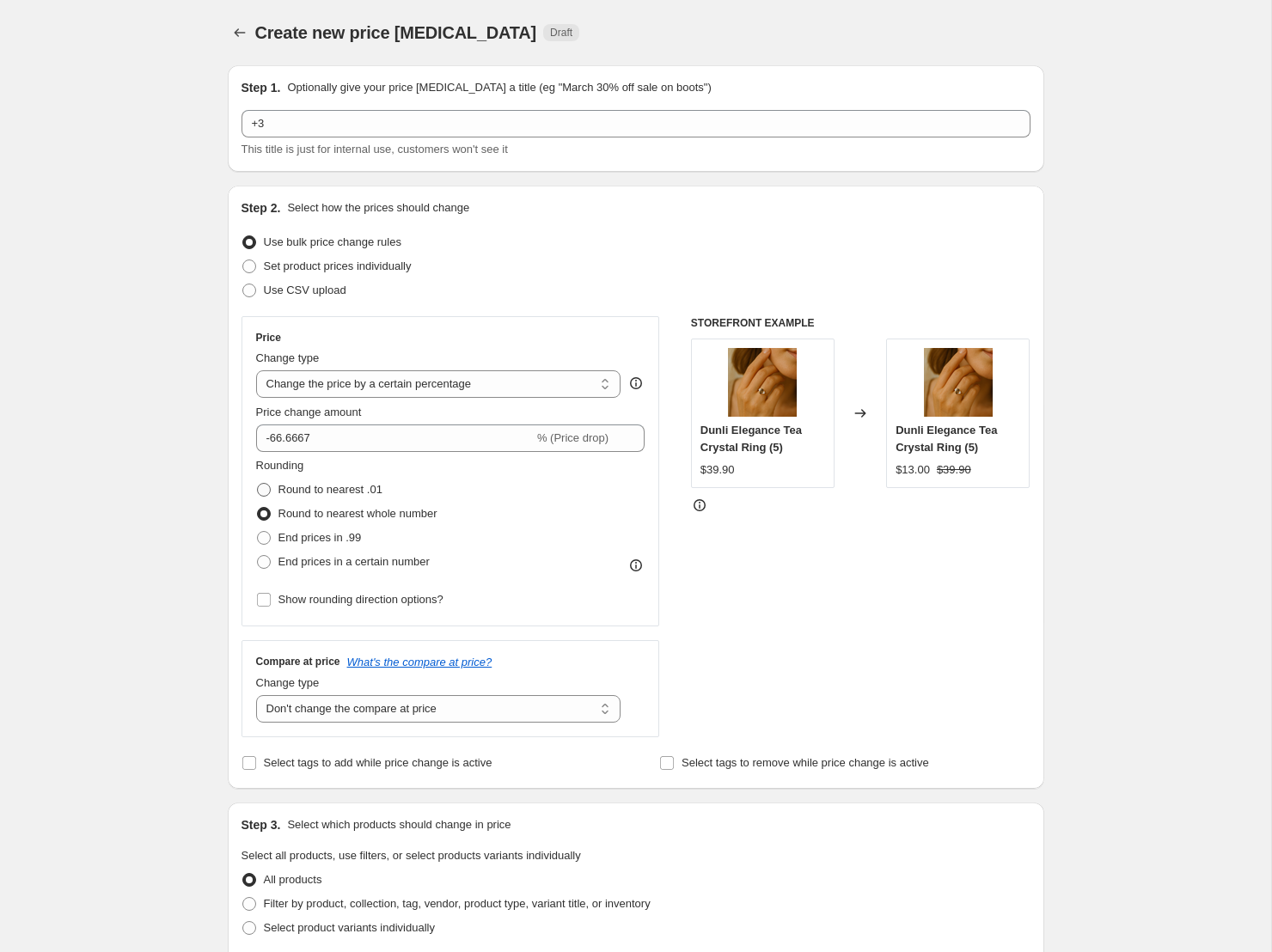
click at [357, 497] on span "Round to nearest .01" at bounding box center [330, 490] width 104 height 18
click at [258, 483] on input "Round to nearest .01" at bounding box center [257, 482] width 1 height 1
radio input "true"
click at [348, 517] on span "Round to nearest whole number" at bounding box center [358, 514] width 159 height 13
click at [258, 507] on input "Round to nearest whole number" at bounding box center [257, 507] width 1 height 1
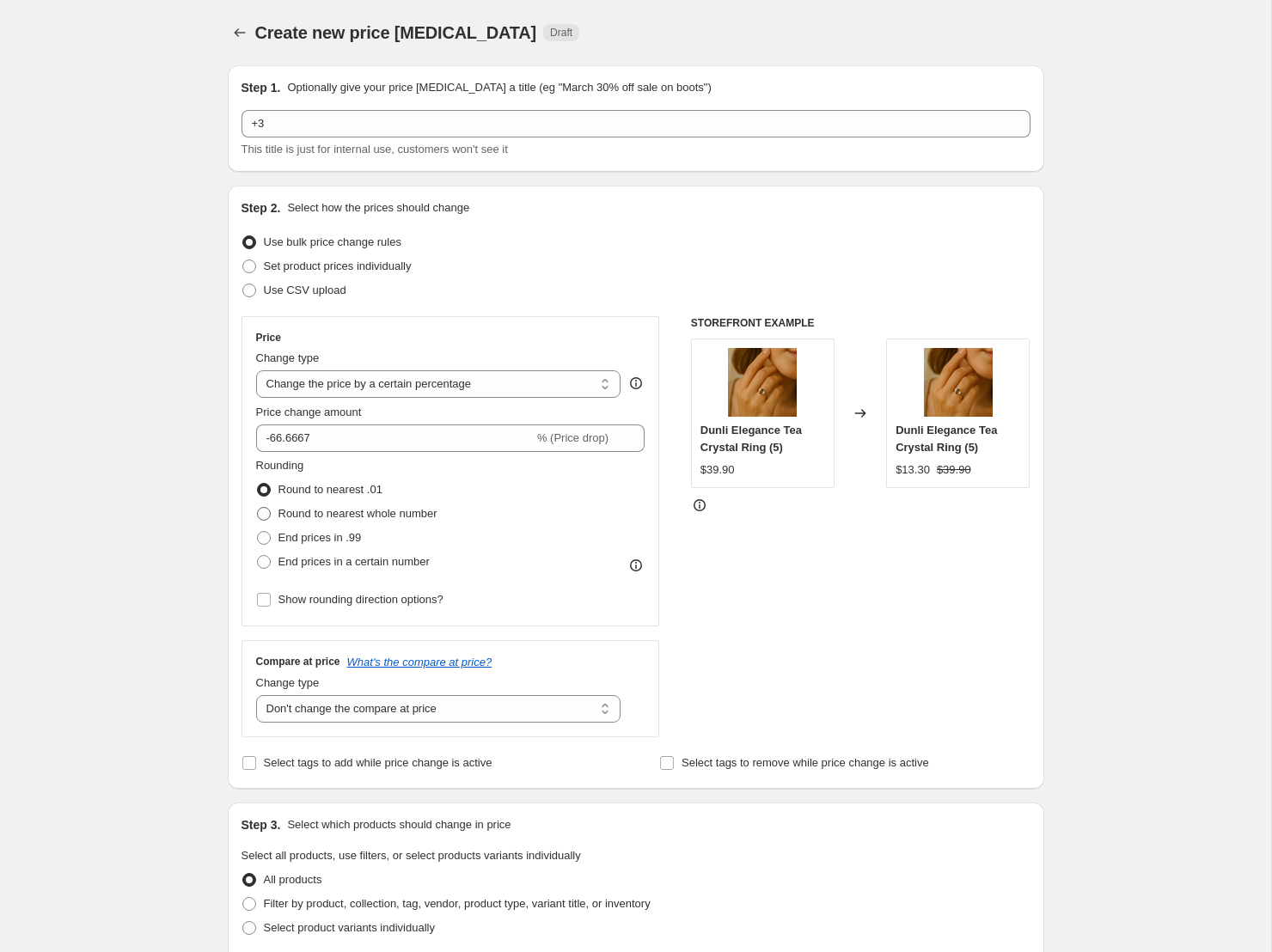
radio input "true"
click at [1047, 636] on div "Create new price change job. This page is ready Create new price change job Dra…" at bounding box center [636, 859] width 858 height 1717
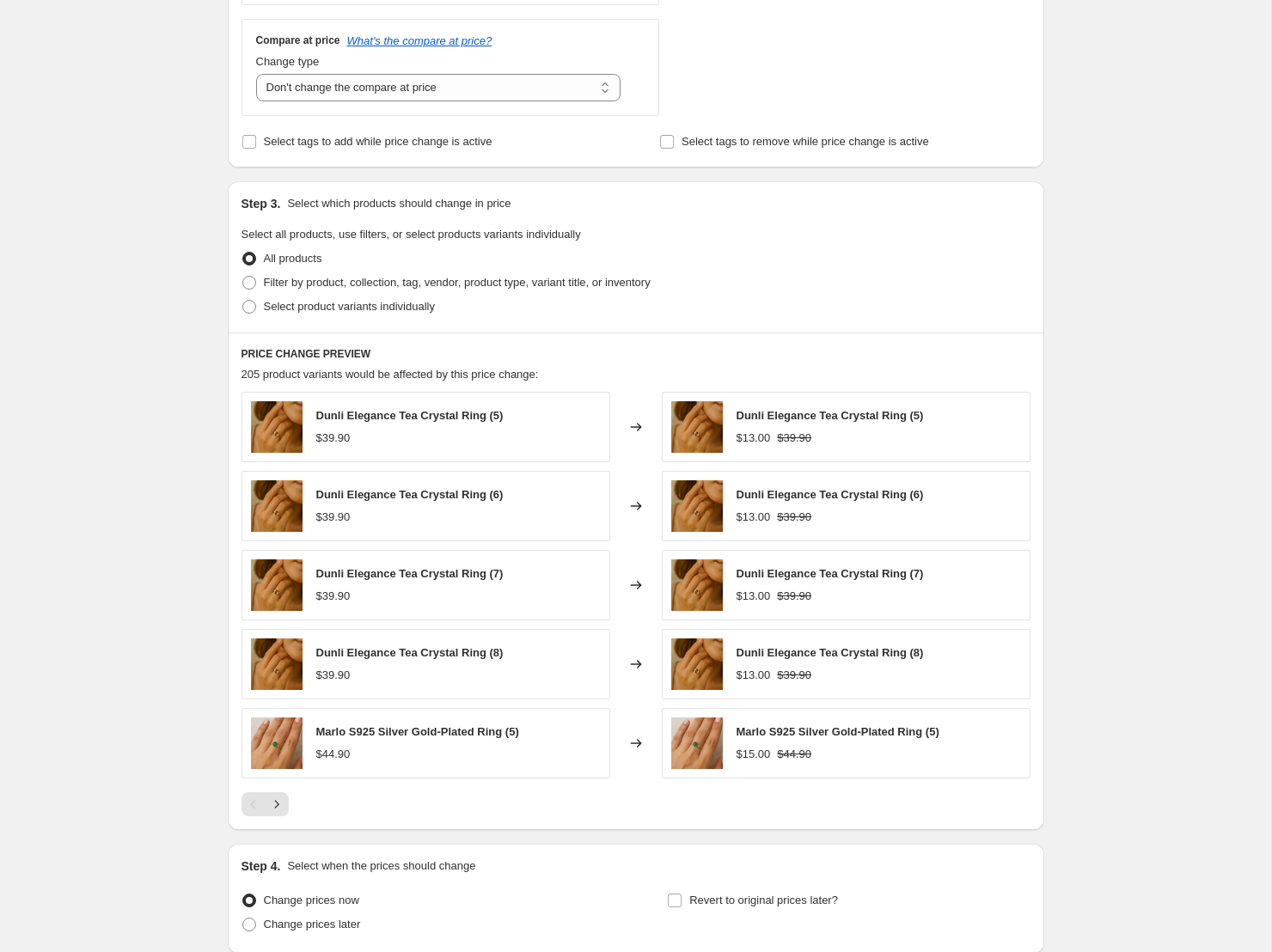
scroll to position [765, 0]
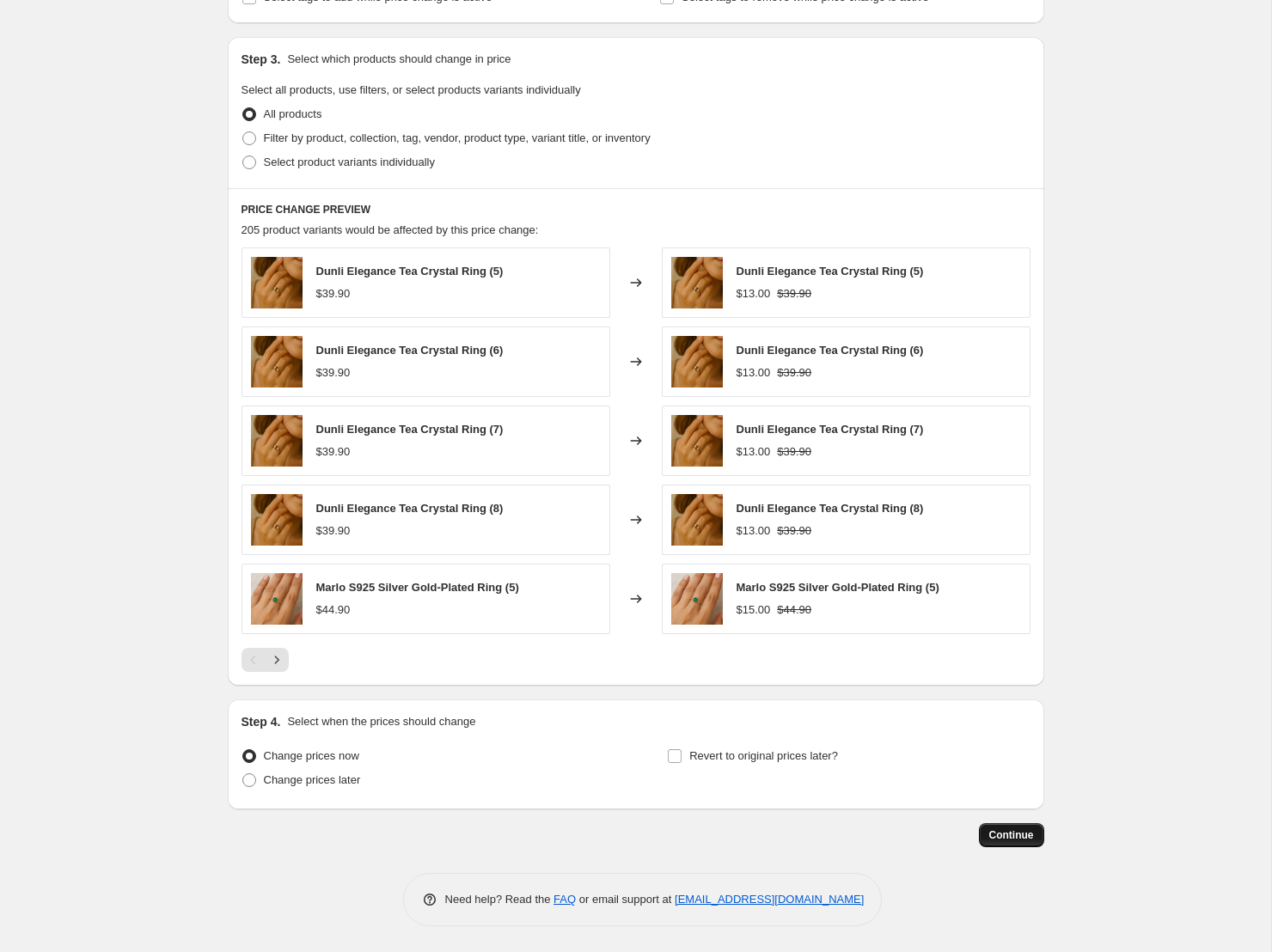
click at [1009, 838] on span "Continue" at bounding box center [1011, 835] width 44 height 14
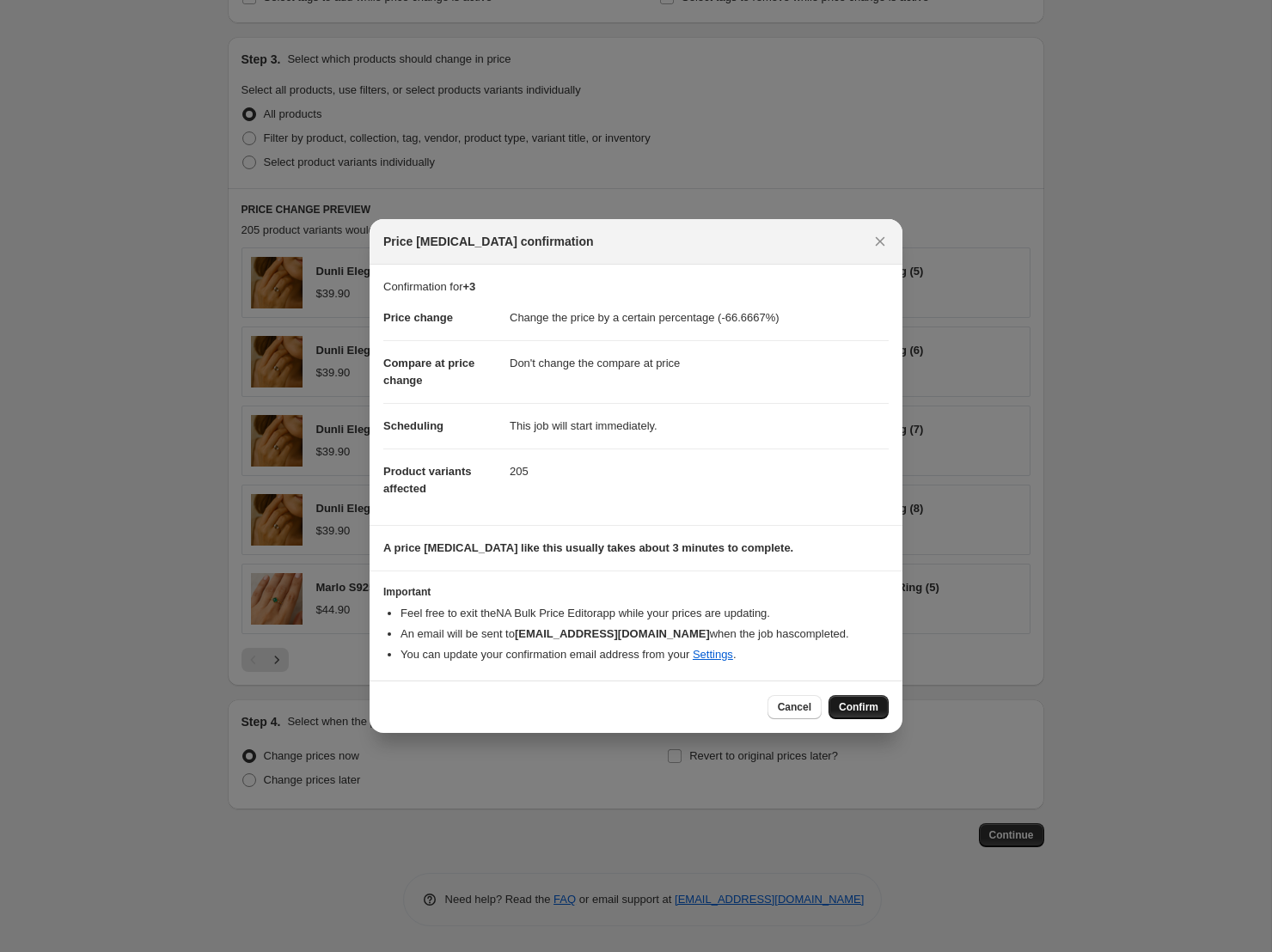
click at [864, 703] on span "Confirm" at bounding box center [858, 707] width 40 height 14
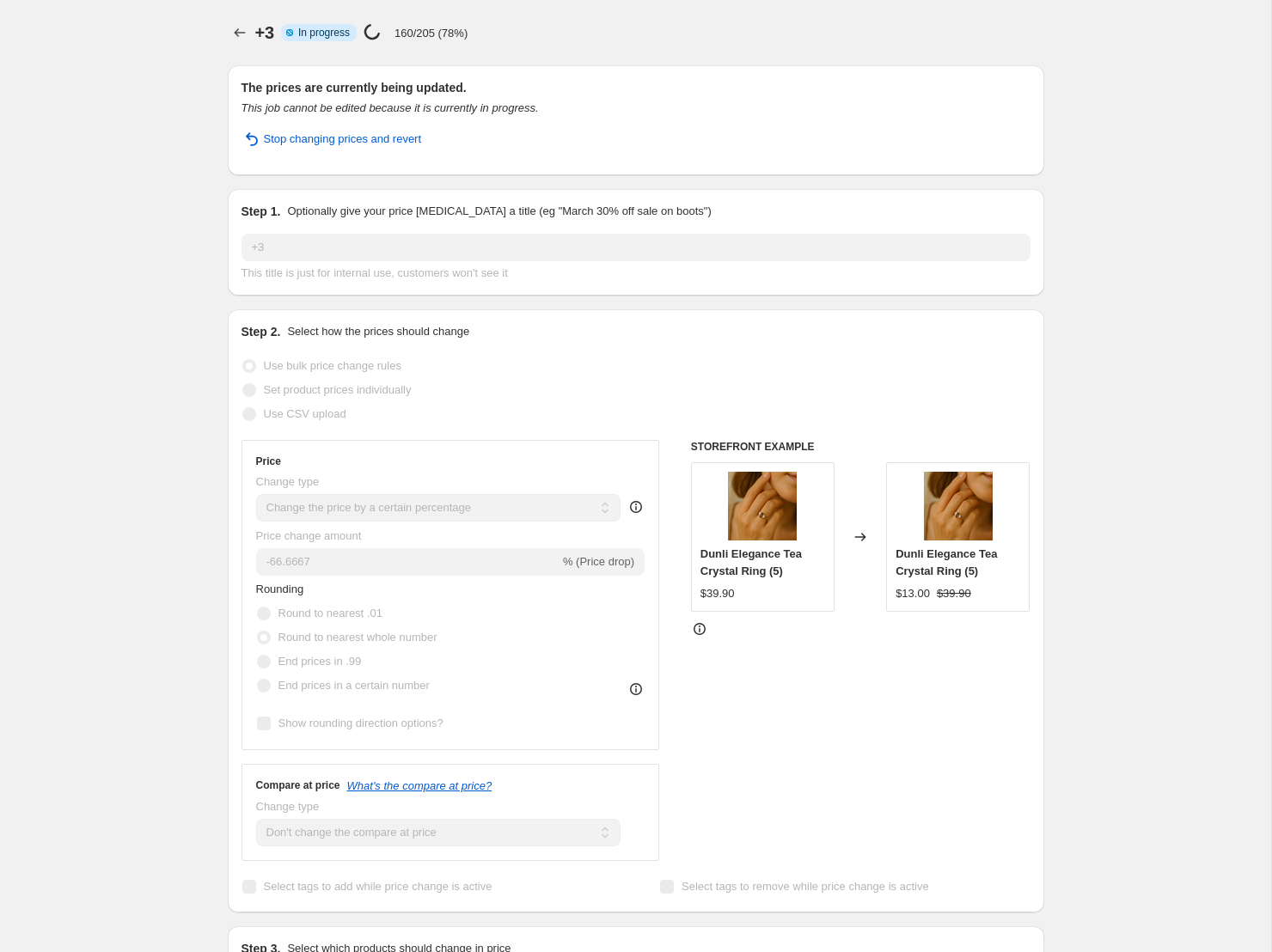
select select "percentage"
select select "no_change"
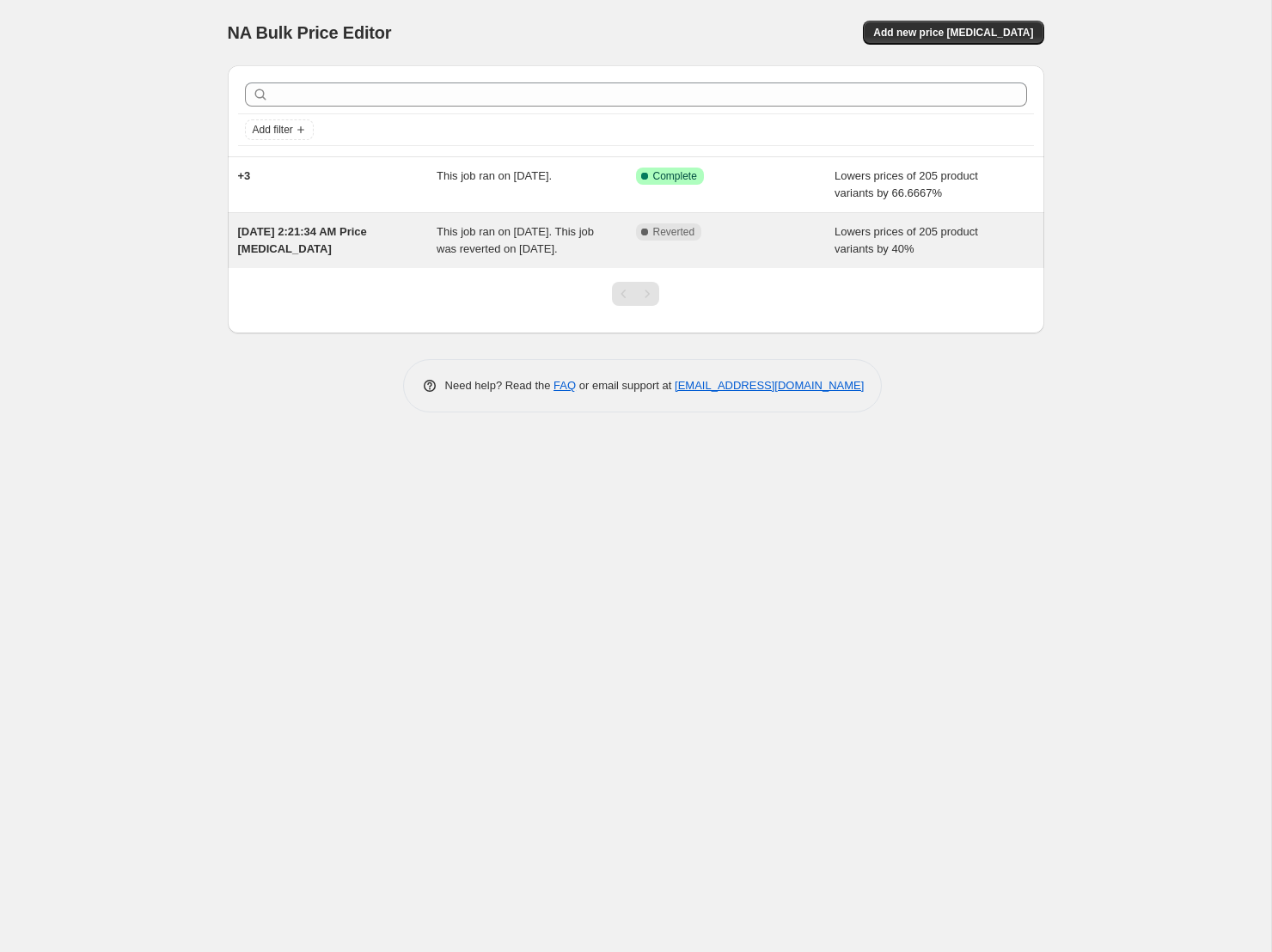
click at [320, 238] on div "[DATE] 2:21:34 AM Price [MEDICAL_DATA]" at bounding box center [338, 240] width 200 height 34
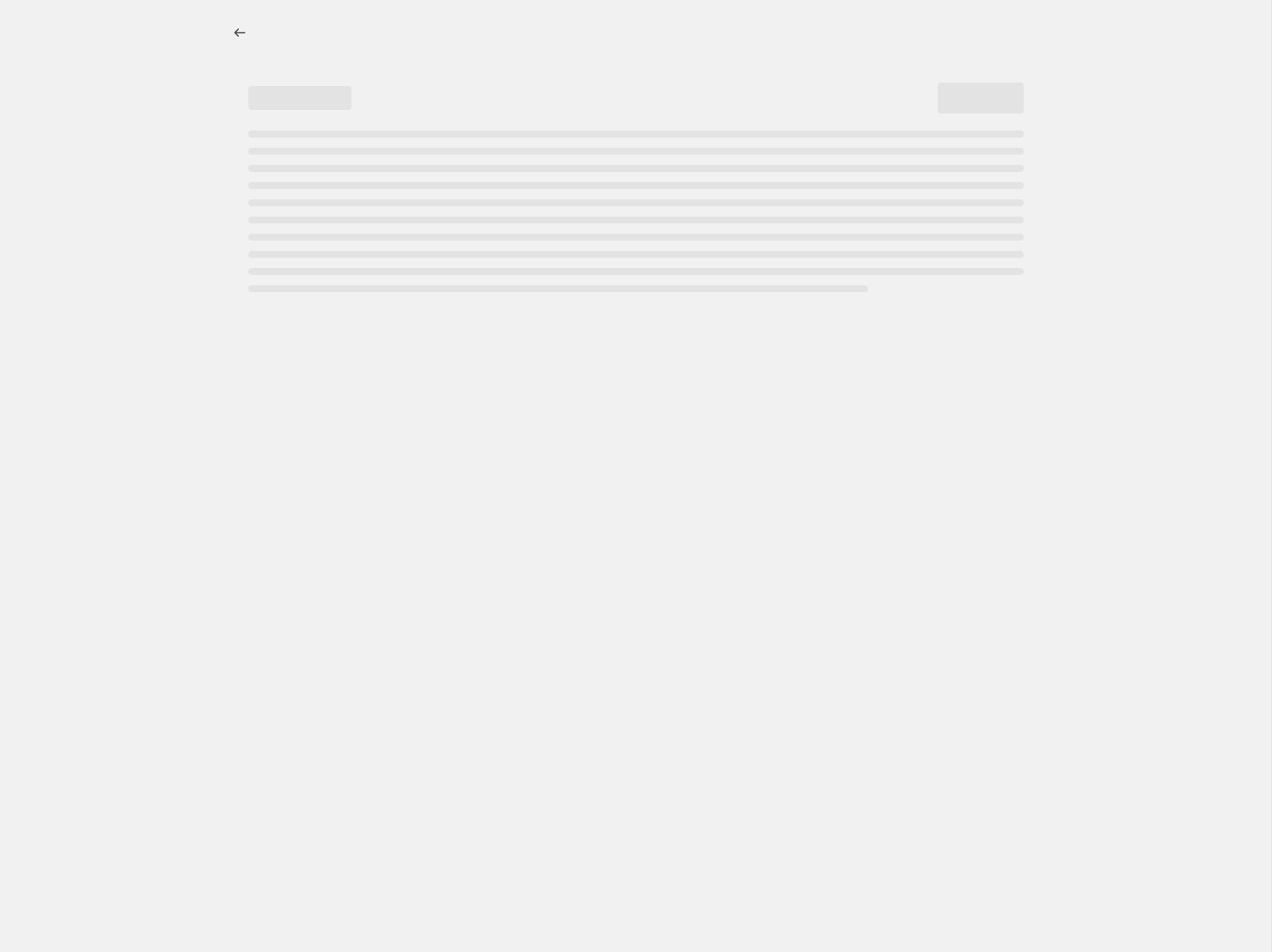
select select "percentage"
select select "no_change"
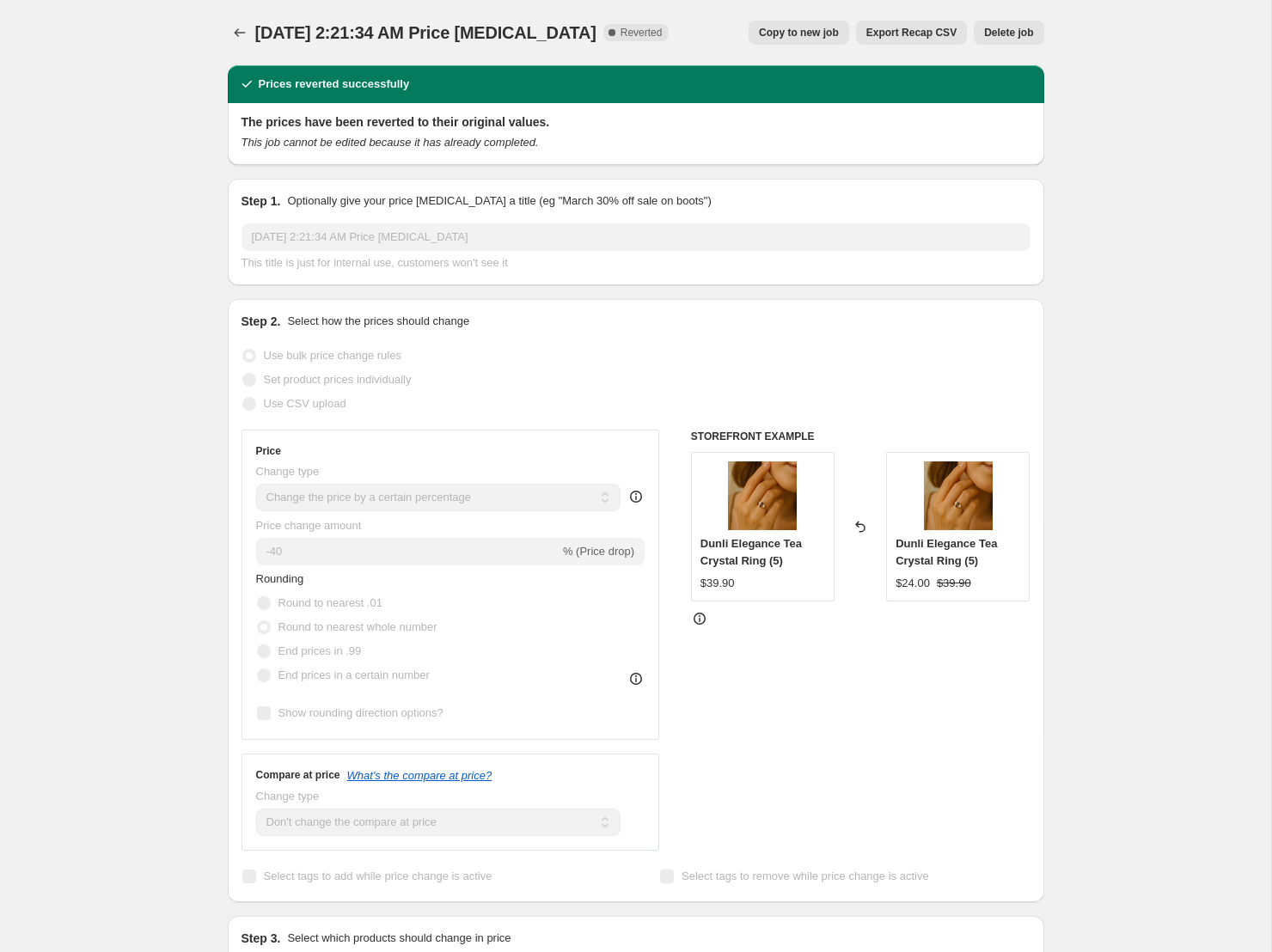
click at [1020, 22] on button "Delete job" at bounding box center [1008, 32] width 69 height 24
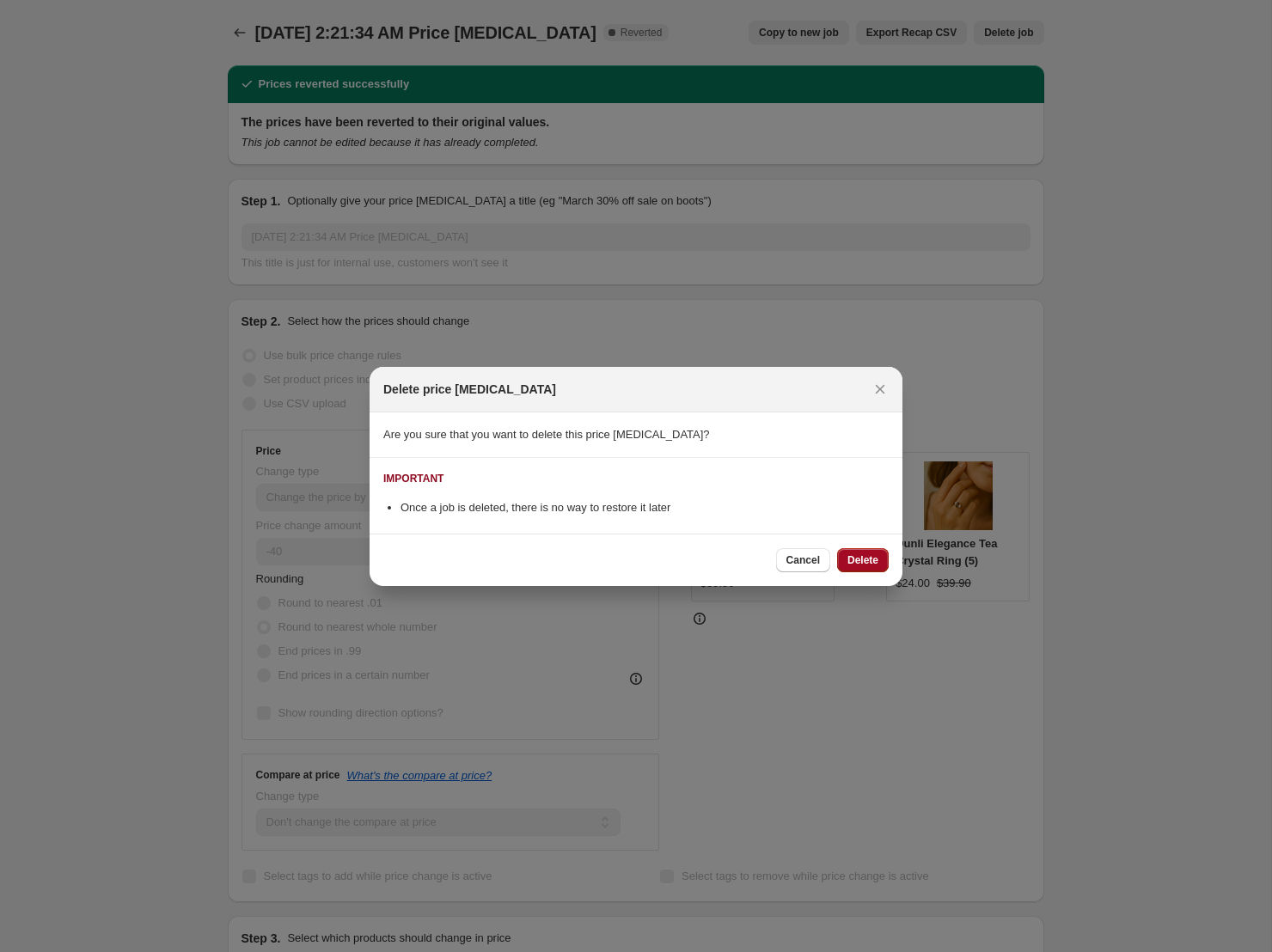
click at [881, 553] on button "Delete" at bounding box center [863, 560] width 52 height 24
